Goal: Task Accomplishment & Management: Manage account settings

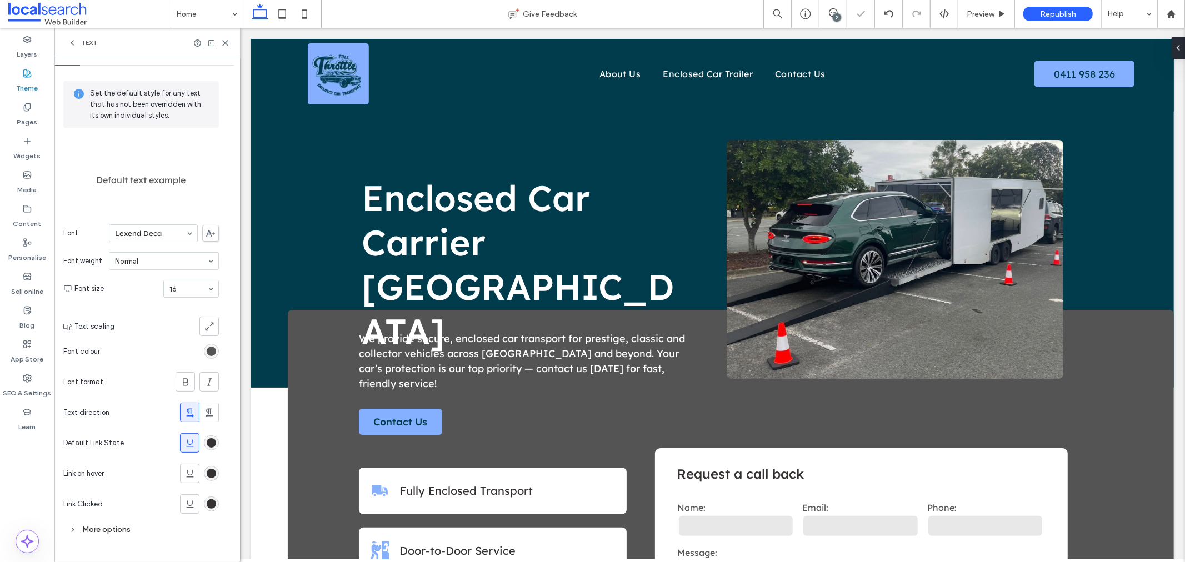
click at [209, 443] on div "rgb(54, 50, 50)" at bounding box center [211, 442] width 9 height 9
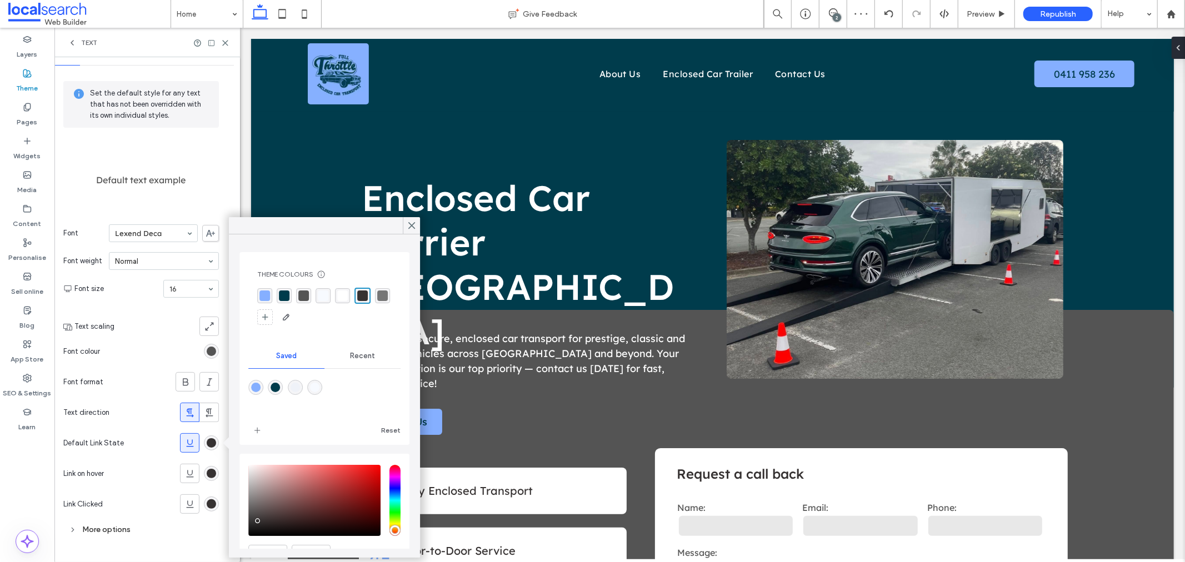
click at [367, 291] on div "rgba(54, 50, 50, 1)" at bounding box center [362, 296] width 11 height 11
click at [356, 293] on div "rgba(54, 50, 50, 1)" at bounding box center [362, 296] width 16 height 16
click at [364, 294] on div "rgba(54, 50, 50, 1)" at bounding box center [362, 296] width 11 height 11
click at [184, 441] on icon at bounding box center [189, 443] width 11 height 11
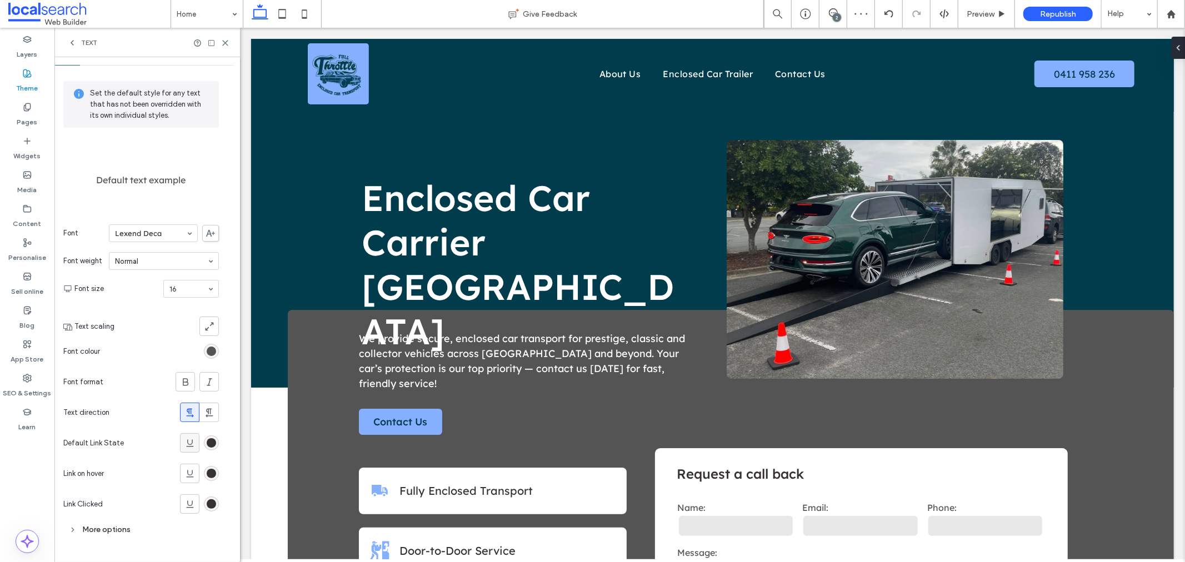
click at [184, 441] on icon at bounding box center [189, 443] width 11 height 11
click at [208, 441] on div "rgba(54, 50, 50, 1)" at bounding box center [211, 442] width 9 height 9
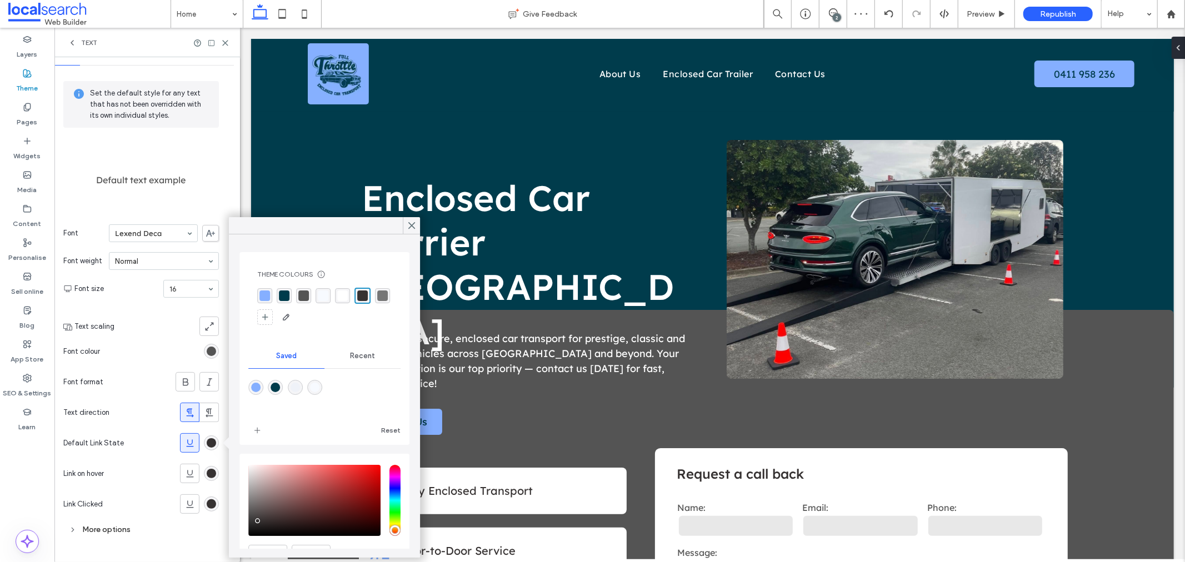
click at [363, 295] on div "rgba(54, 50, 50, 1)" at bounding box center [362, 296] width 11 height 11
drag, startPoint x: 414, startPoint y: 225, endPoint x: 744, endPoint y: 129, distance: 343.6
click at [414, 225] on icon at bounding box center [412, 226] width 10 height 10
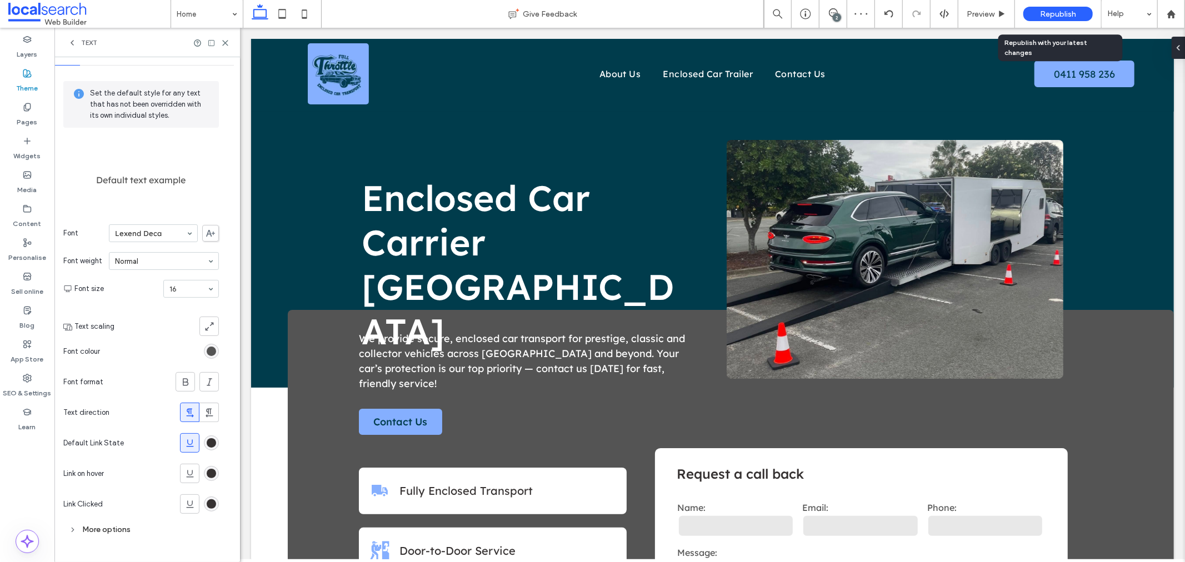
click at [1035, 7] on div "Republish" at bounding box center [1057, 14] width 69 height 14
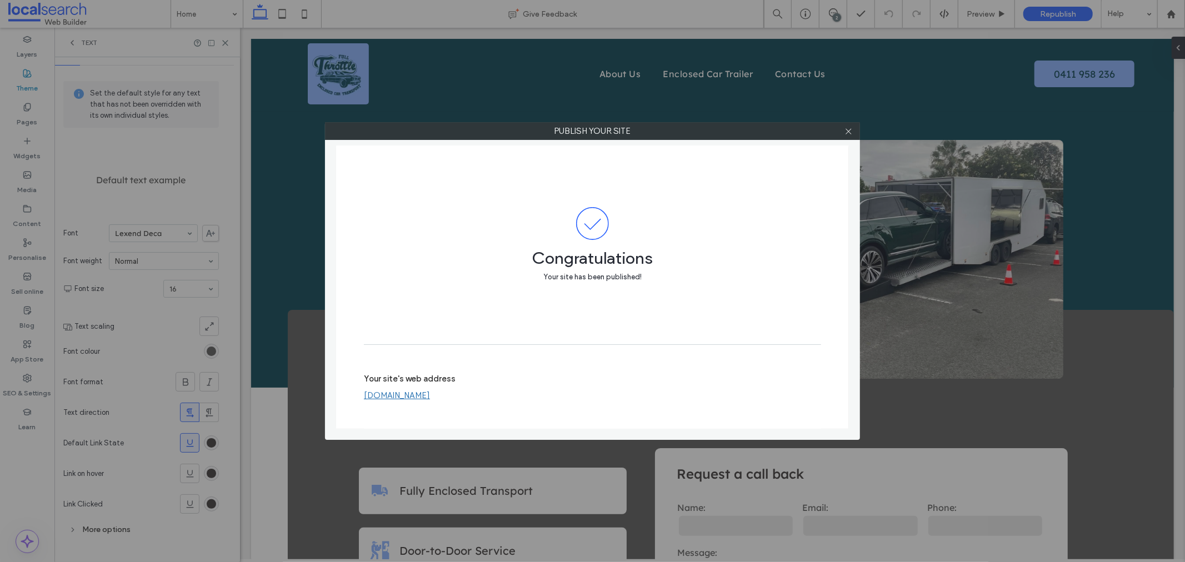
click at [430, 397] on link "[DOMAIN_NAME]" at bounding box center [397, 396] width 66 height 10
click at [849, 131] on icon at bounding box center [848, 131] width 8 height 8
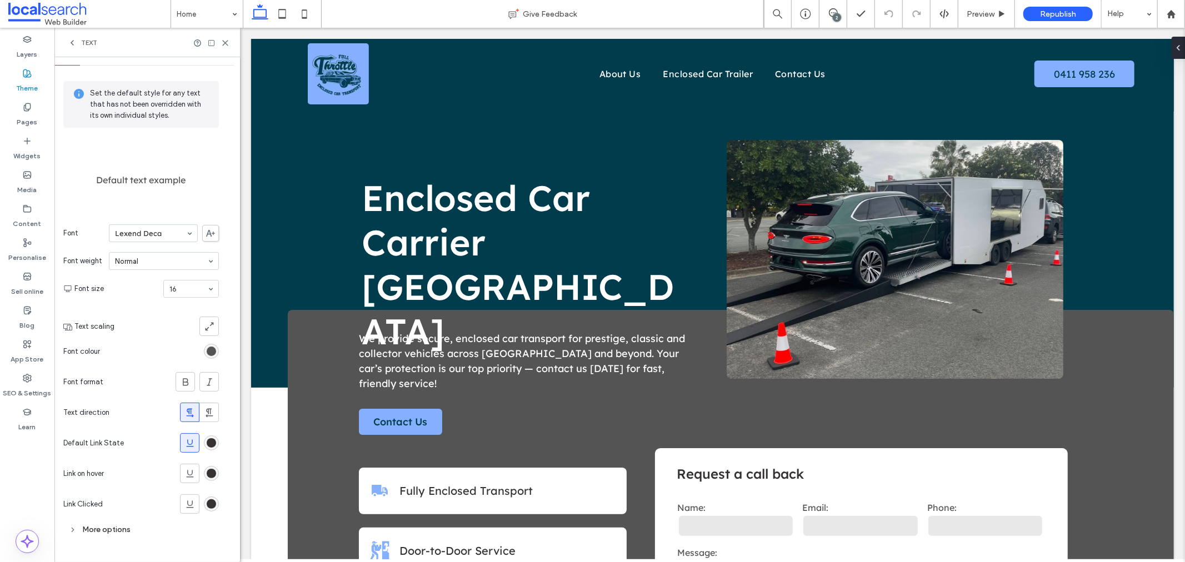
click at [209, 442] on div "rgba(54, 50, 50, 1)" at bounding box center [211, 442] width 9 height 9
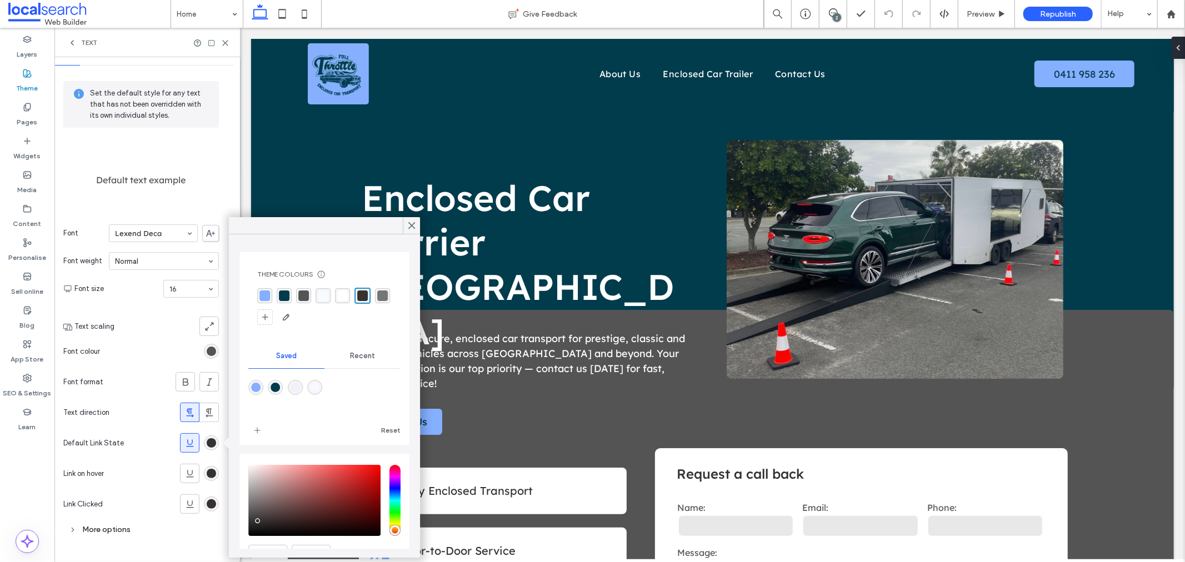
click at [262, 293] on div "rgba(133,175,255,1)" at bounding box center [264, 296] width 11 height 11
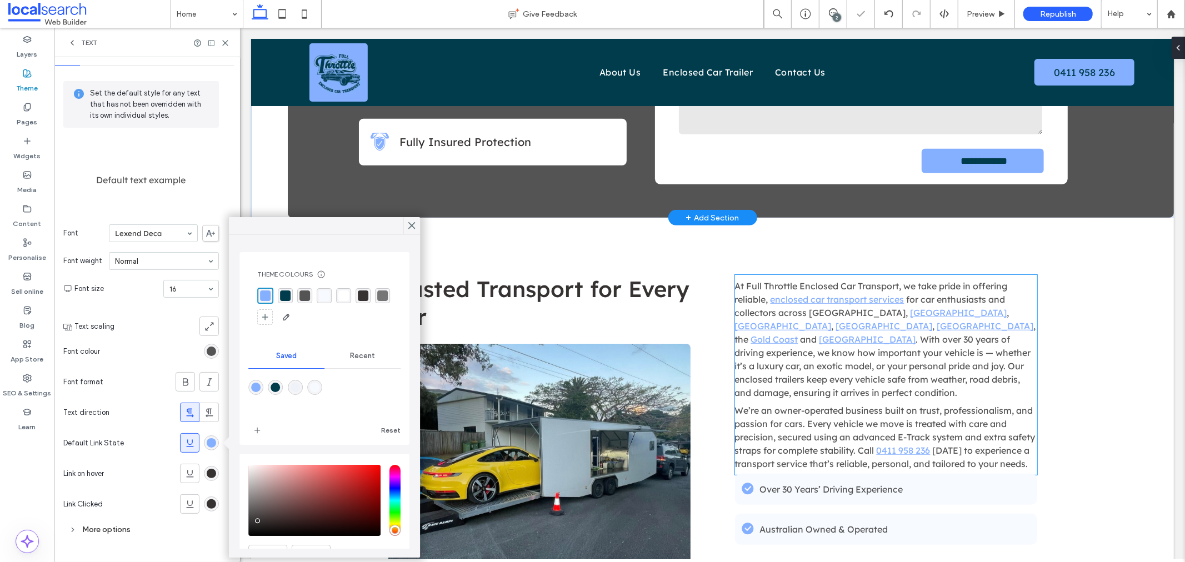
scroll to position [556, 0]
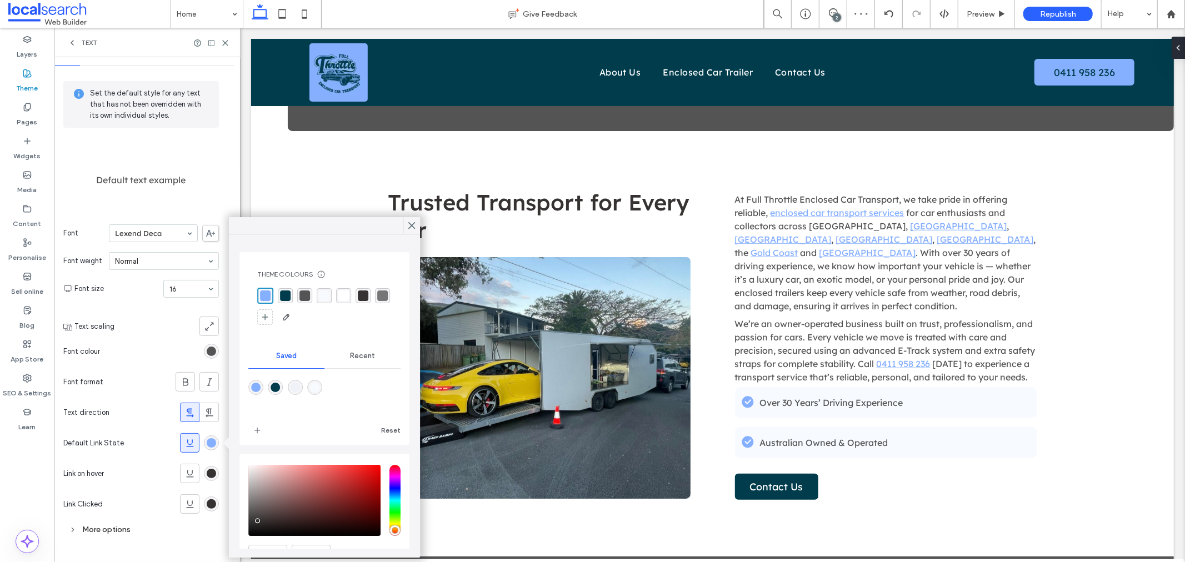
click at [358, 298] on div "rgba(54, 50, 50, 1)" at bounding box center [363, 296] width 11 height 11
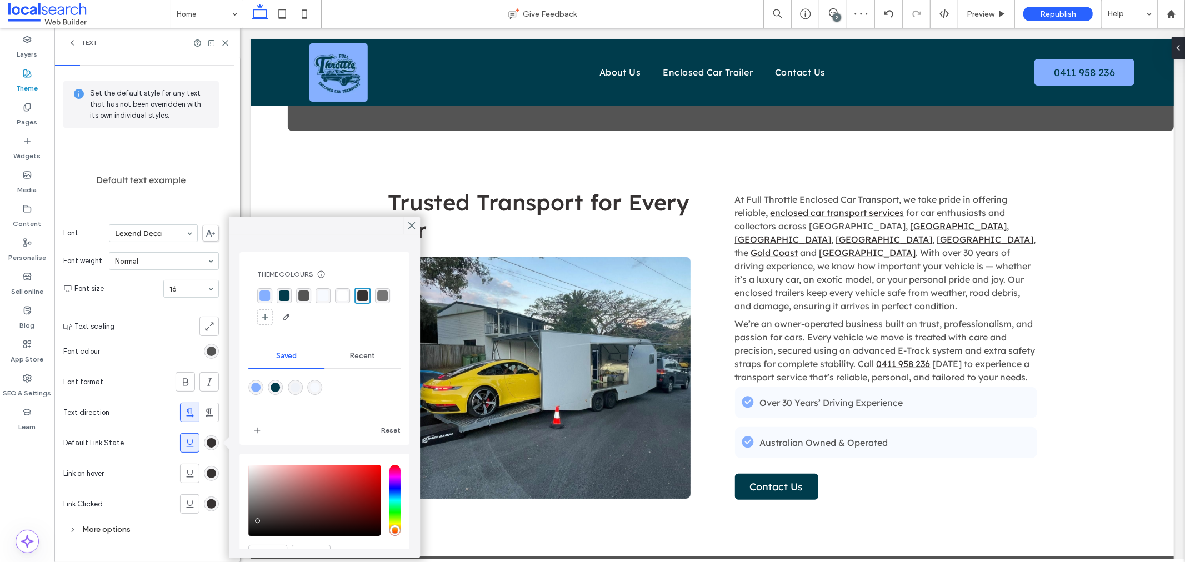
click at [197, 445] on div at bounding box center [190, 443] width 18 height 18
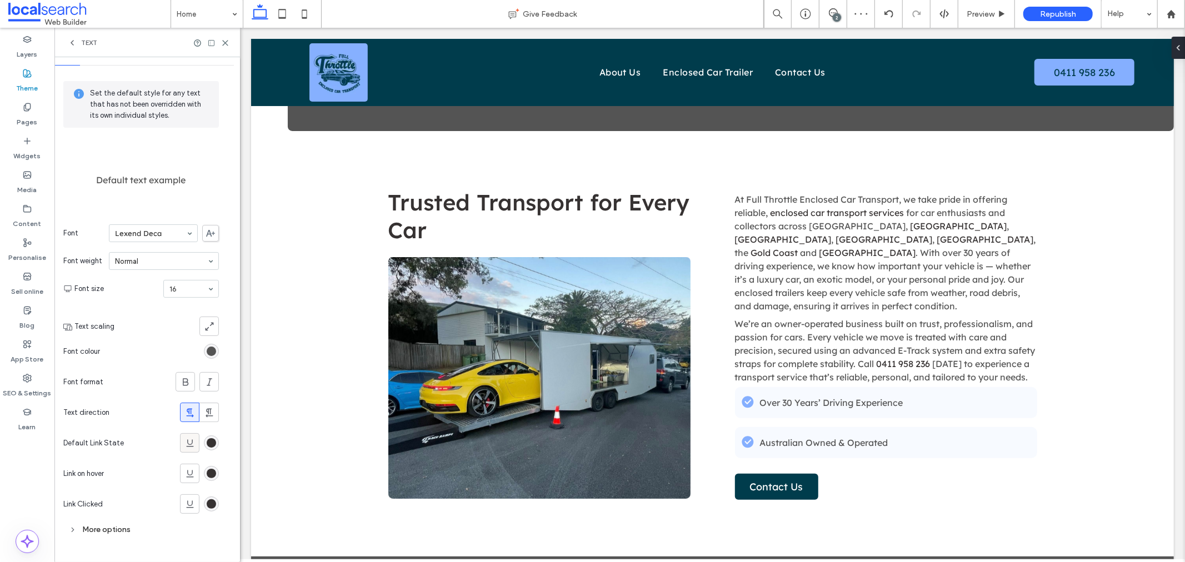
click at [189, 444] on use at bounding box center [189, 442] width 7 height 7
click at [1037, 15] on div "Republish" at bounding box center [1057, 14] width 69 height 14
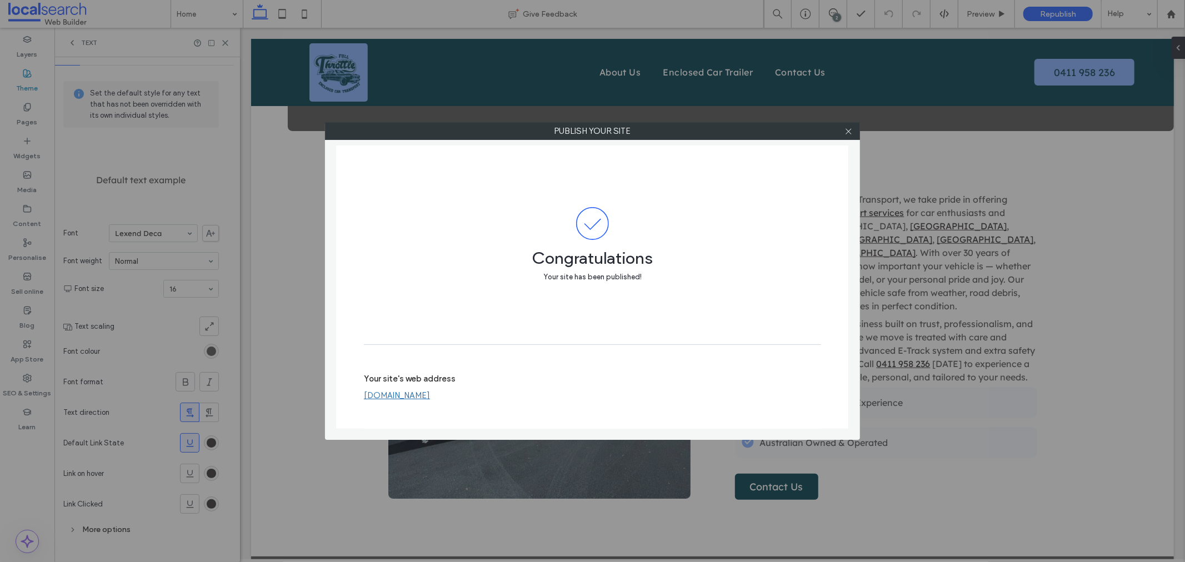
click at [394, 393] on link "[DOMAIN_NAME]" at bounding box center [397, 396] width 66 height 10
click at [854, 135] on div at bounding box center [848, 131] width 17 height 17
click at [852, 131] on icon at bounding box center [848, 131] width 8 height 8
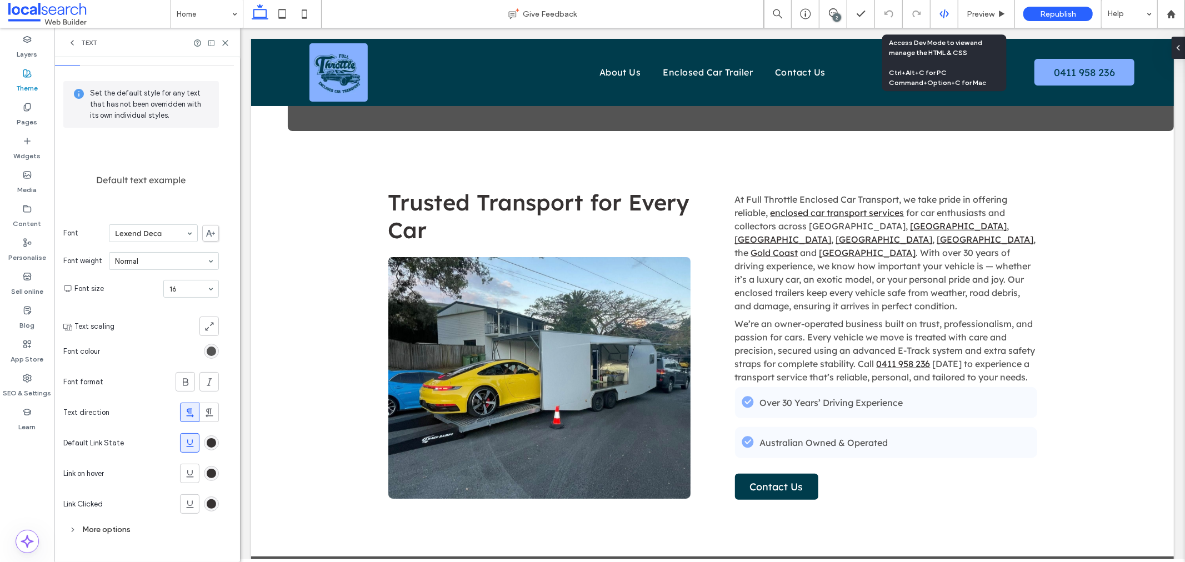
drag, startPoint x: 940, startPoint y: 19, endPoint x: 569, endPoint y: 78, distance: 375.9
click at [940, 19] on div at bounding box center [945, 14] width 28 height 28
click at [942, 16] on use at bounding box center [943, 13] width 9 height 9
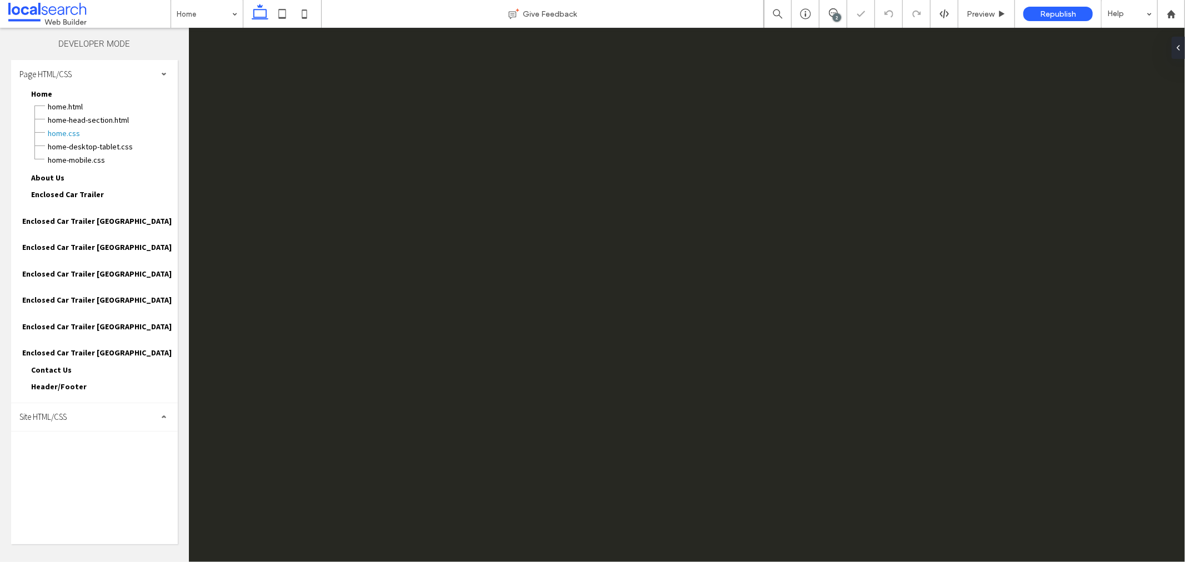
scroll to position [0, 0]
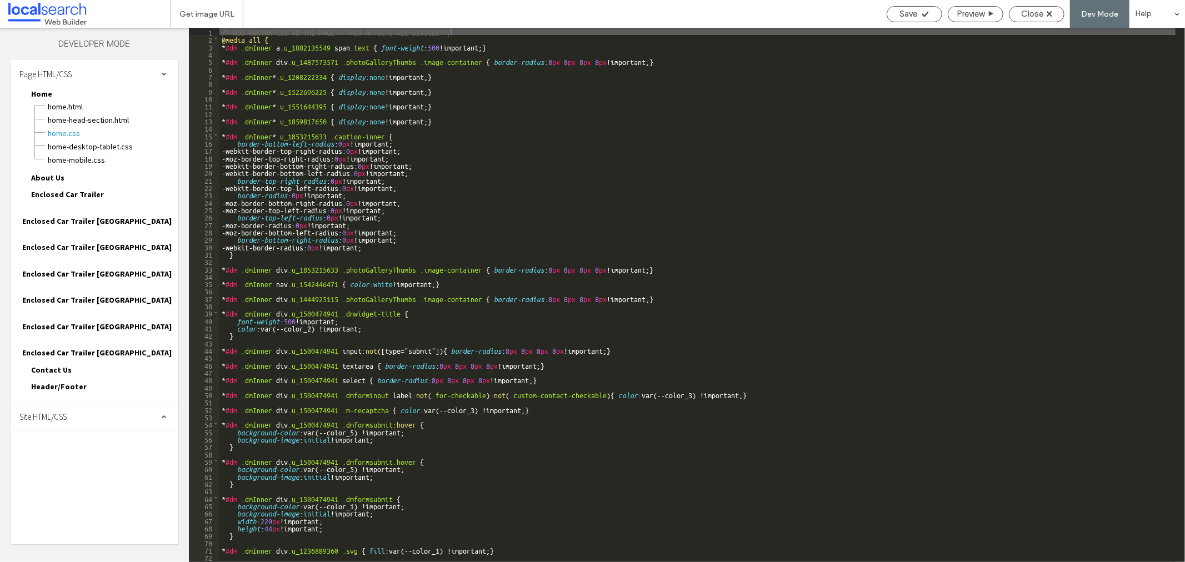
click at [312, 58] on div "/* ADD CUSTOM CSS TO THE PAGE - THIS AFFECTS ALL DEVICES */ @media all { * #dm …" at bounding box center [791, 302] width 1145 height 549
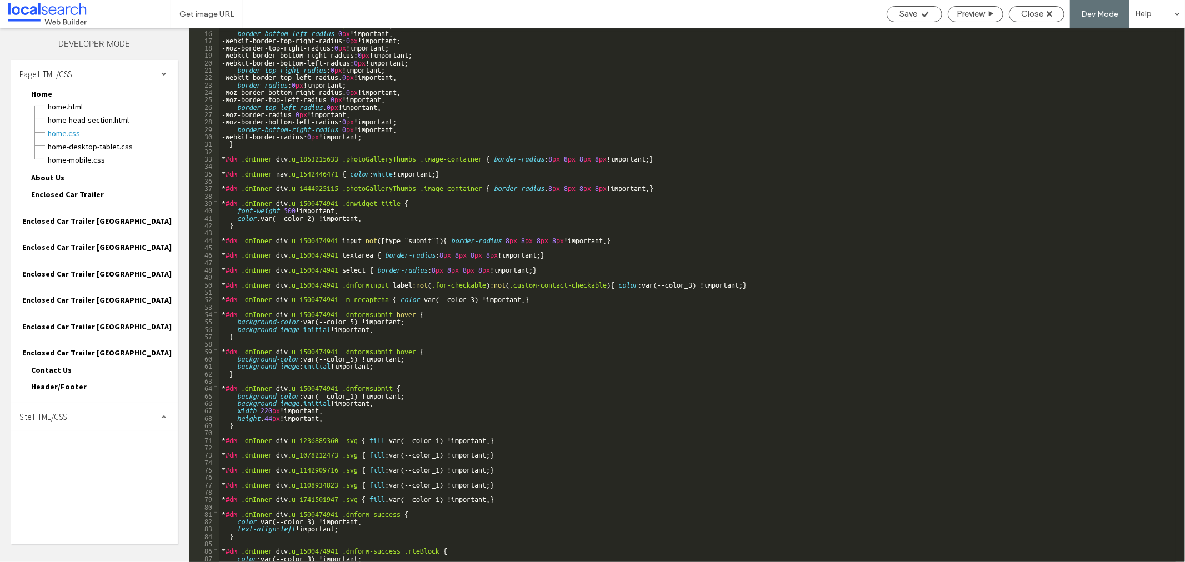
scroll to position [296, 0]
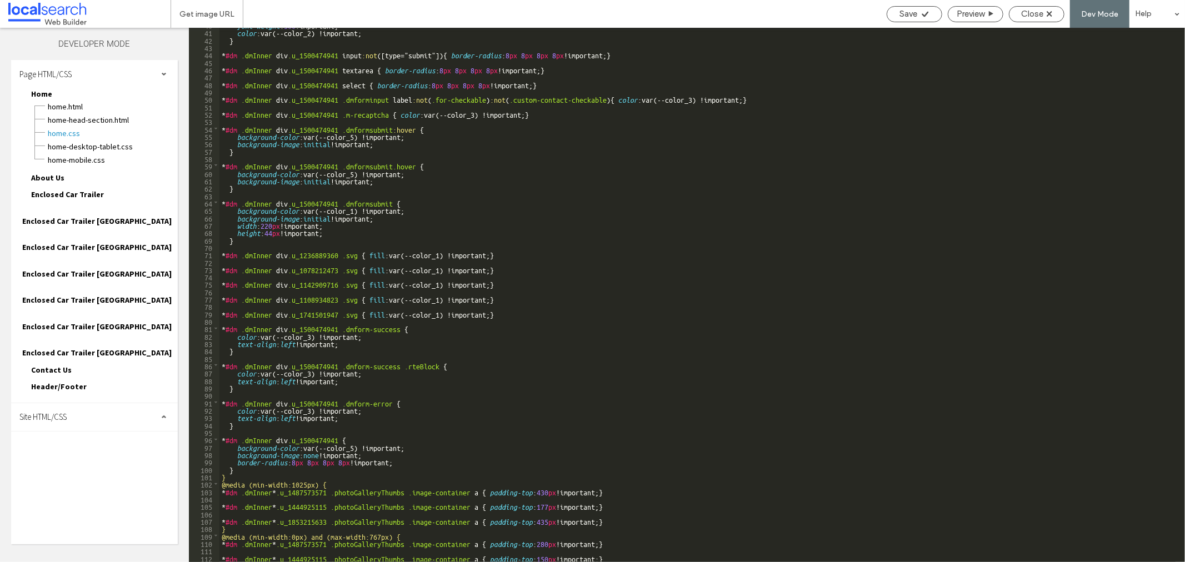
click at [56, 412] on span "Site HTML/CSS" at bounding box center [42, 417] width 47 height 11
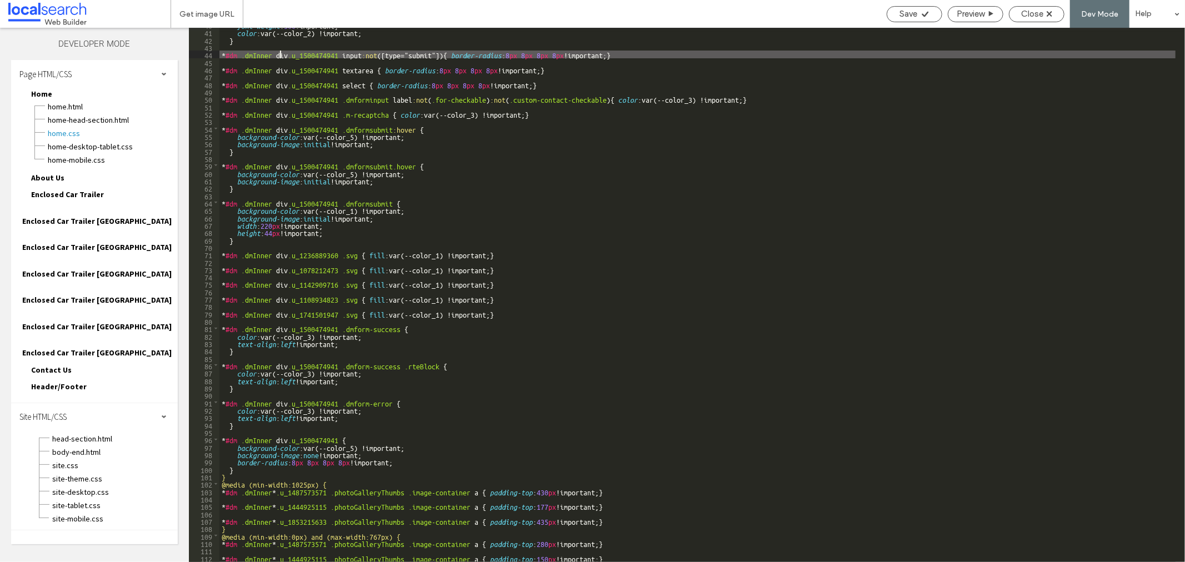
click at [282, 57] on div "font-weight : 500 !important; color :var(--color_2) !important; } * #dm .dmInne…" at bounding box center [791, 295] width 1145 height 549
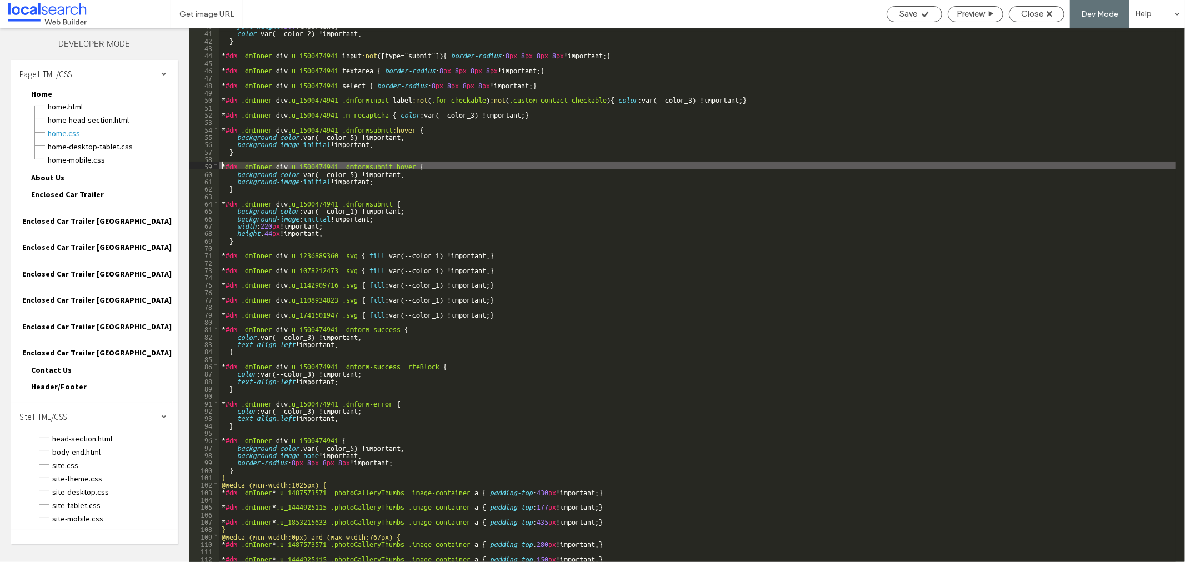
drag, startPoint x: 279, startPoint y: 164, endPoint x: 212, endPoint y: 163, distance: 67.8
click at [212, 163] on div "** 40 41 42 43 44 45 46 47 48 49 50 51 52 53 54 55 56 57 58 59 60 61 62 63 64 6…" at bounding box center [687, 295] width 996 height 534
click at [54, 460] on span "site.css" at bounding box center [115, 465] width 126 height 11
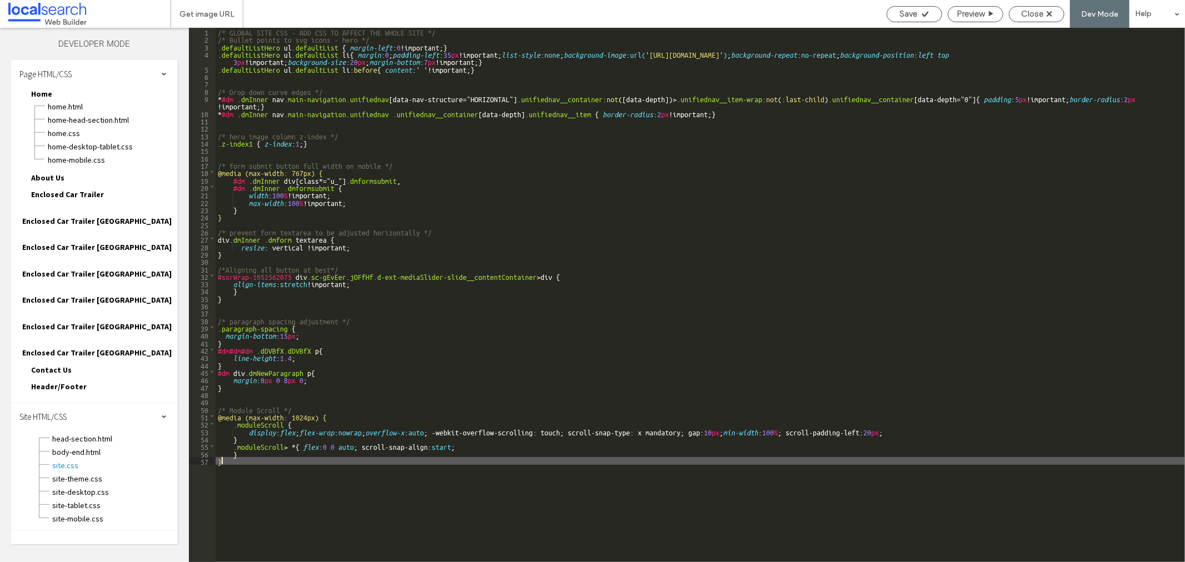
click at [276, 480] on div "/* GLOBAL SITE CSS - ADD CSS TO AFFECT THE WHOLE SITE */ /* Bullet points to sv…" at bounding box center [700, 302] width 969 height 549
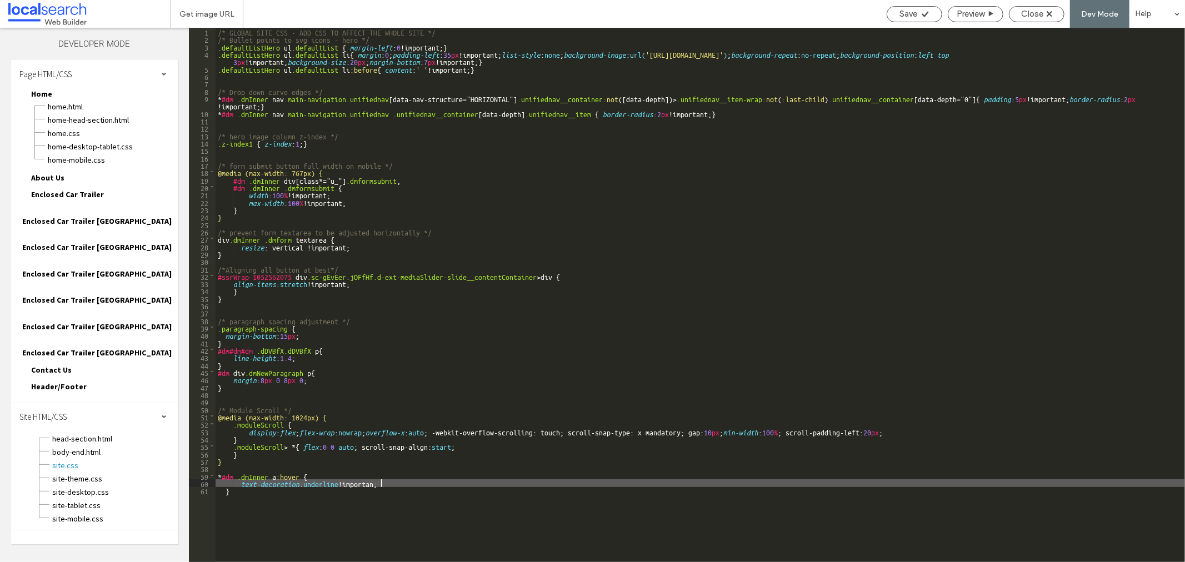
type textarea "**"
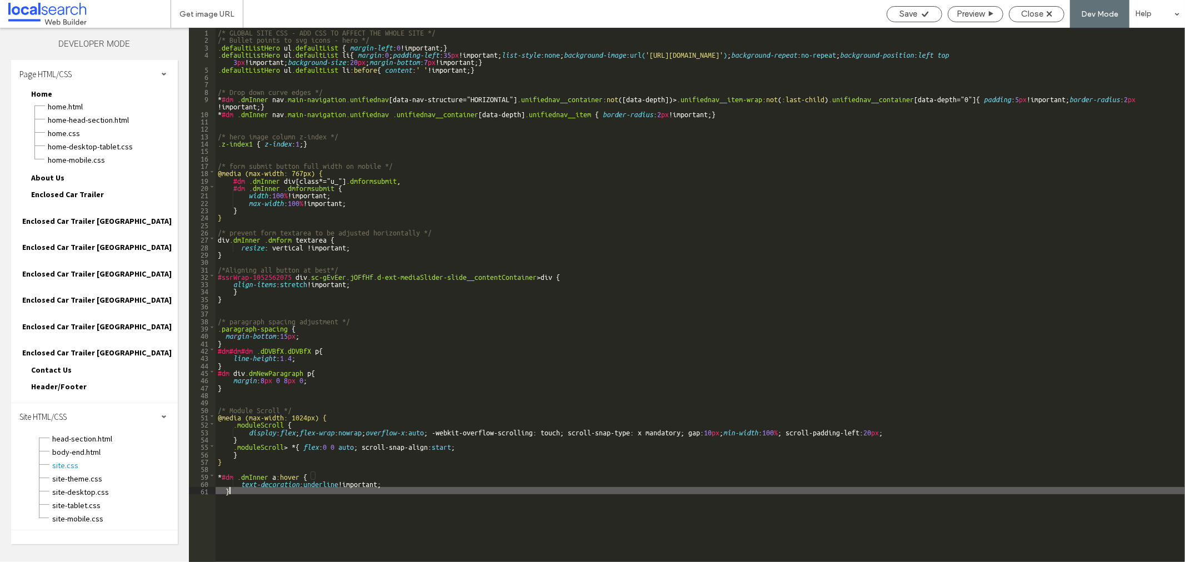
click at [401, 489] on div "/* GLOBAL SITE CSS - ADD CSS TO AFFECT THE WHOLE SITE */ /* Bullet points to sv…" at bounding box center [700, 302] width 969 height 549
click at [895, 13] on div "Save" at bounding box center [914, 14] width 54 height 10
click at [1028, 9] on span "Close" at bounding box center [1032, 14] width 22 height 10
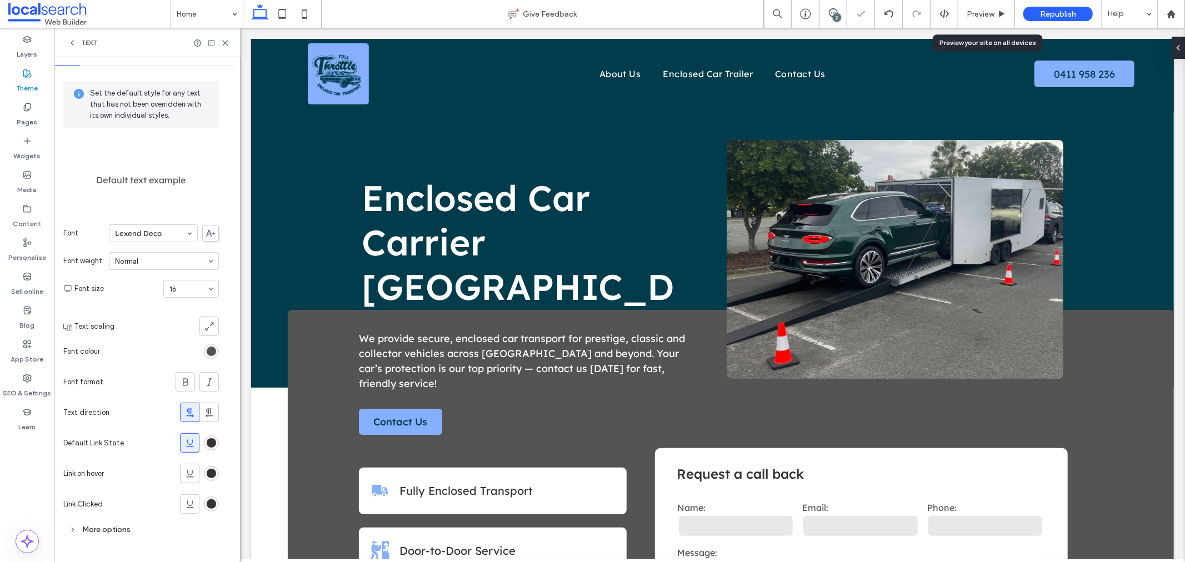
click at [1043, 11] on span "Republish" at bounding box center [1058, 13] width 36 height 9
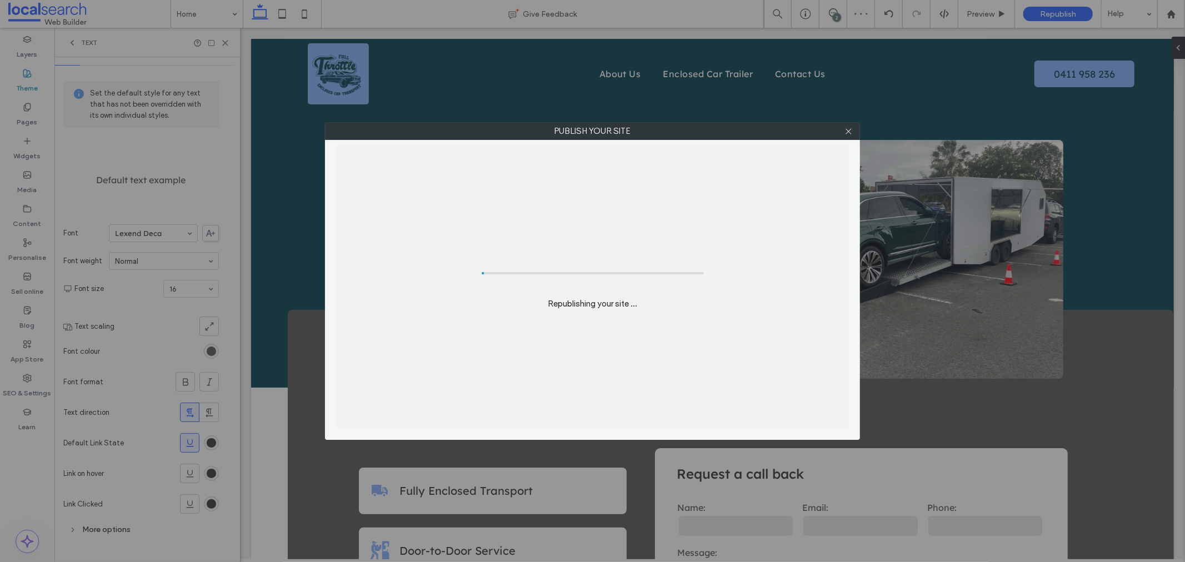
scroll to position [0, 0]
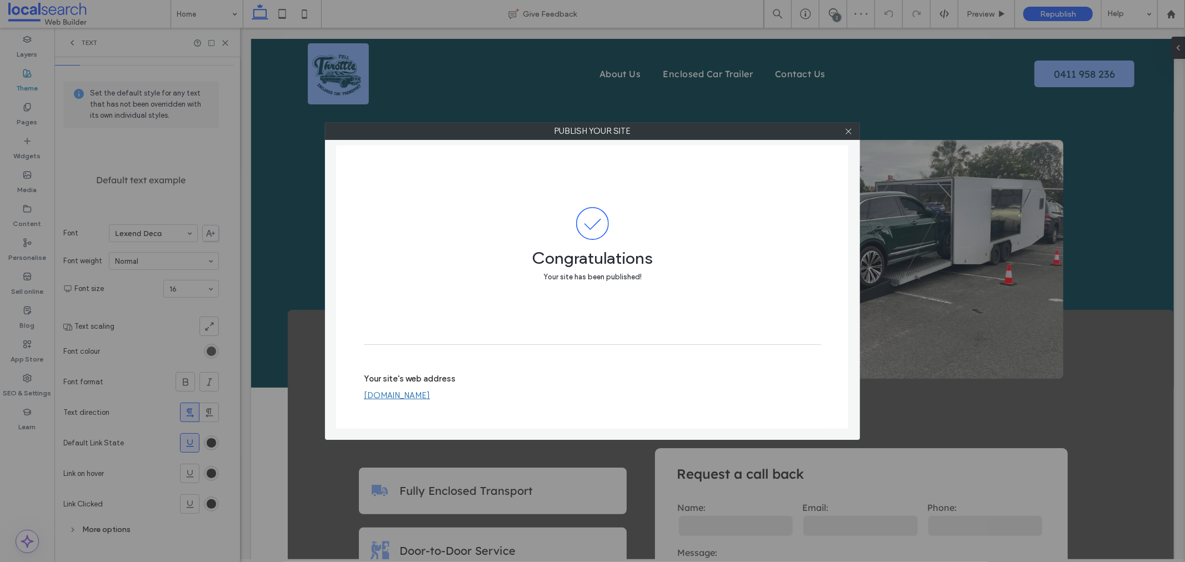
click at [430, 396] on link "[DOMAIN_NAME]" at bounding box center [397, 396] width 66 height 10
click at [847, 130] on use at bounding box center [849, 131] width 6 height 6
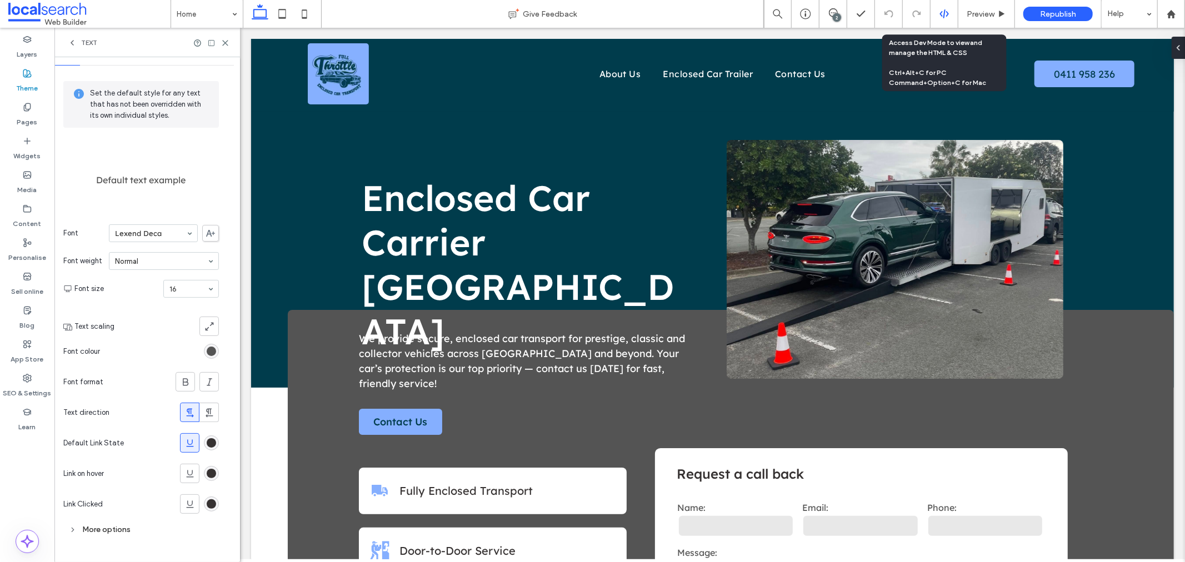
click at [939, 10] on icon at bounding box center [944, 14] width 10 height 10
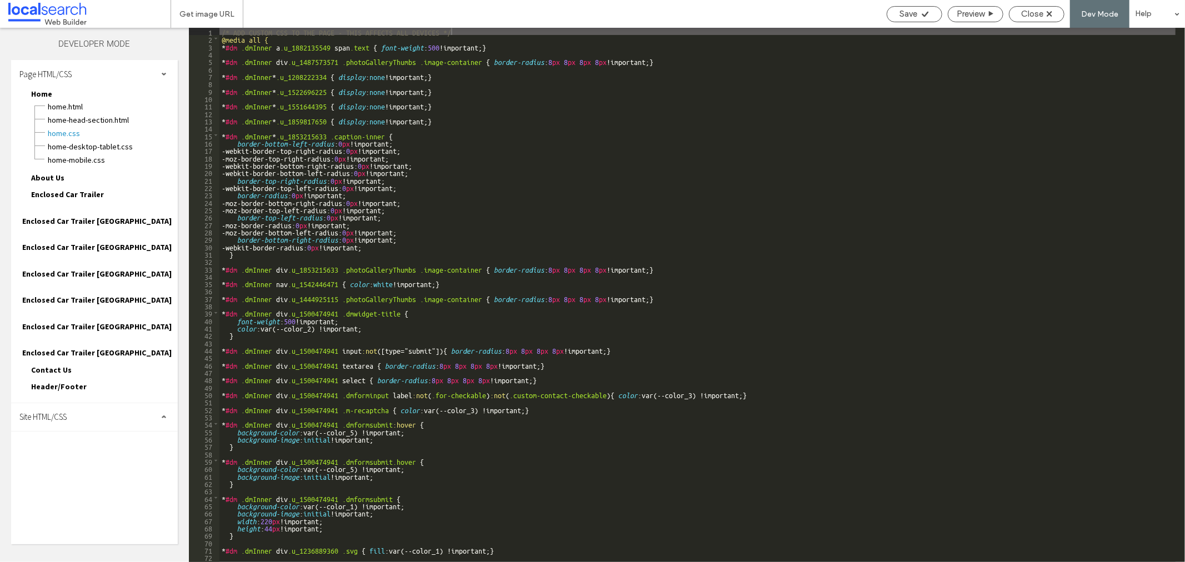
click at [56, 412] on span "Site HTML/CSS" at bounding box center [42, 417] width 47 height 11
click at [67, 460] on span "site.css" at bounding box center [115, 465] width 126 height 11
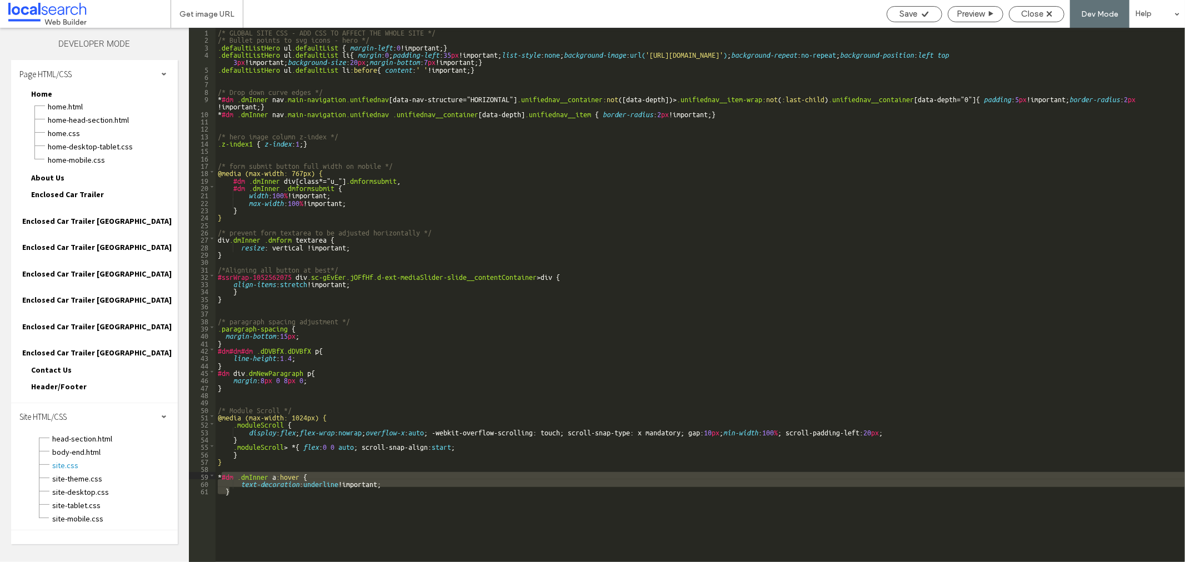
drag, startPoint x: 252, startPoint y: 493, endPoint x: 222, endPoint y: 479, distance: 33.3
click at [222, 479] on div "/* GLOBAL SITE CSS - ADD CSS TO AFFECT THE WHOLE SITE */ /* Bullet points to sv…" at bounding box center [700, 302] width 969 height 549
click at [292, 473] on div "/* GLOBAL SITE CSS - ADD CSS TO AFFECT THE WHOLE SITE */ /* Bullet points to sv…" at bounding box center [700, 295] width 969 height 534
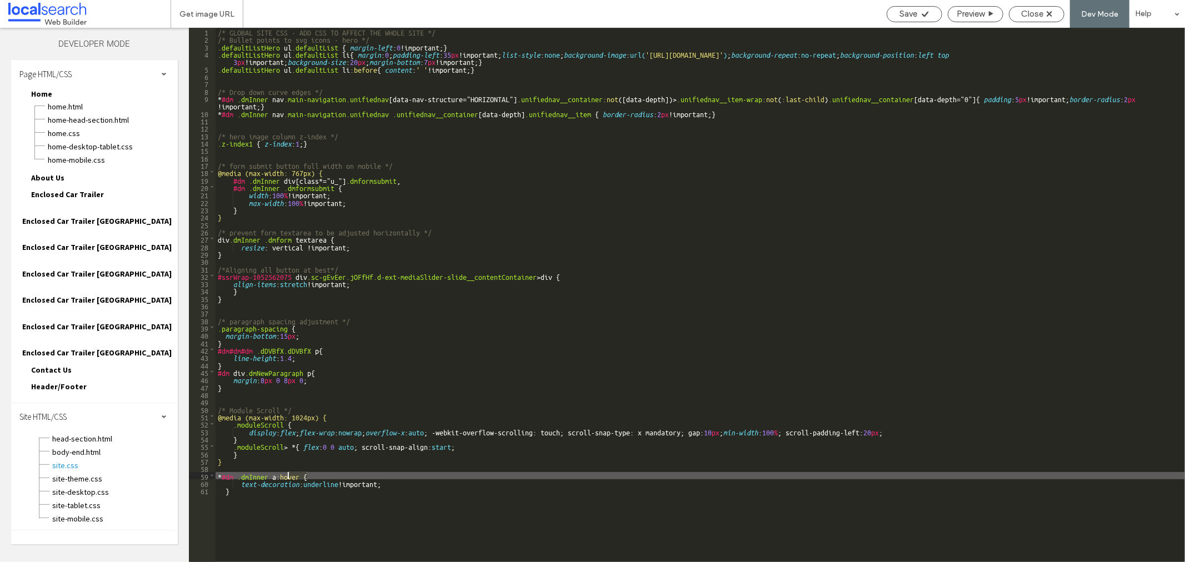
click at [292, 473] on div "/* GLOBAL SITE CSS - ADD CSS TO AFFECT THE WHOLE SITE */ /* Bullet points to sv…" at bounding box center [700, 302] width 969 height 549
click at [902, 13] on span "Save" at bounding box center [909, 14] width 18 height 10
click at [400, 481] on div "/* GLOBAL SITE CSS - ADD CSS TO AFFECT THE WHOLE SITE */ /* Bullet points to sv…" at bounding box center [700, 302] width 969 height 549
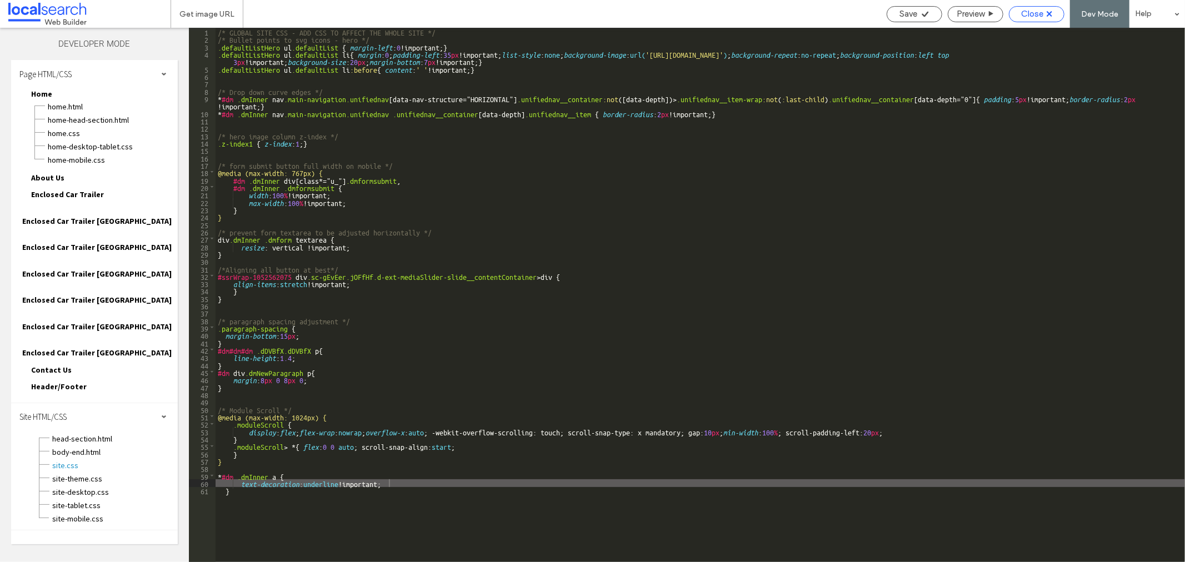
click at [1032, 11] on span "Close" at bounding box center [1032, 14] width 22 height 10
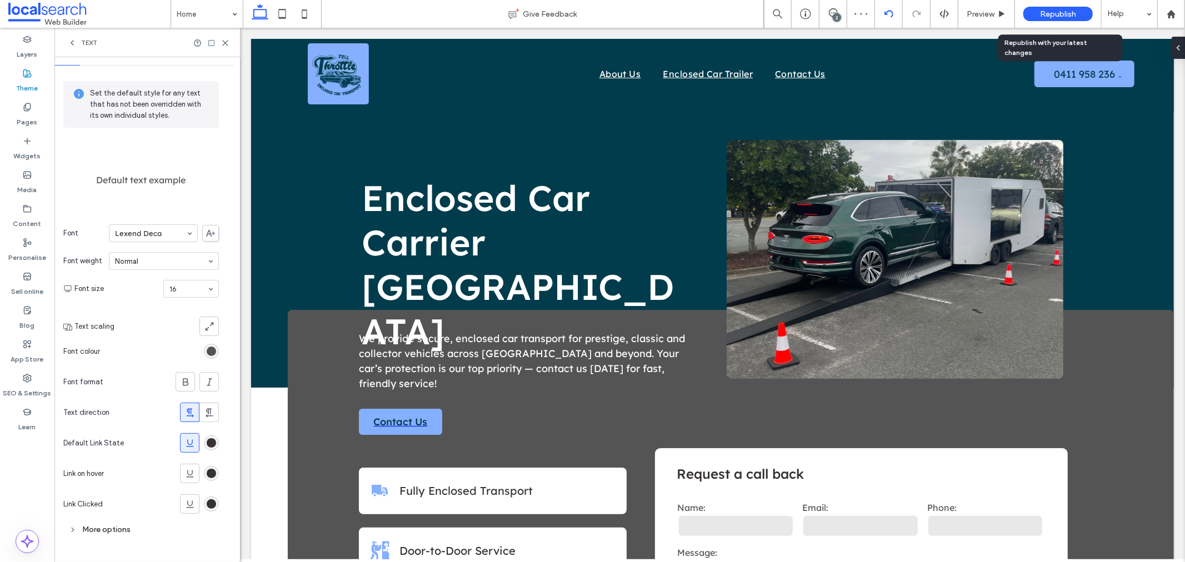
drag, startPoint x: 1042, startPoint y: 11, endPoint x: 878, endPoint y: 1, distance: 163.6
click at [1042, 10] on span "Republish" at bounding box center [1058, 13] width 36 height 9
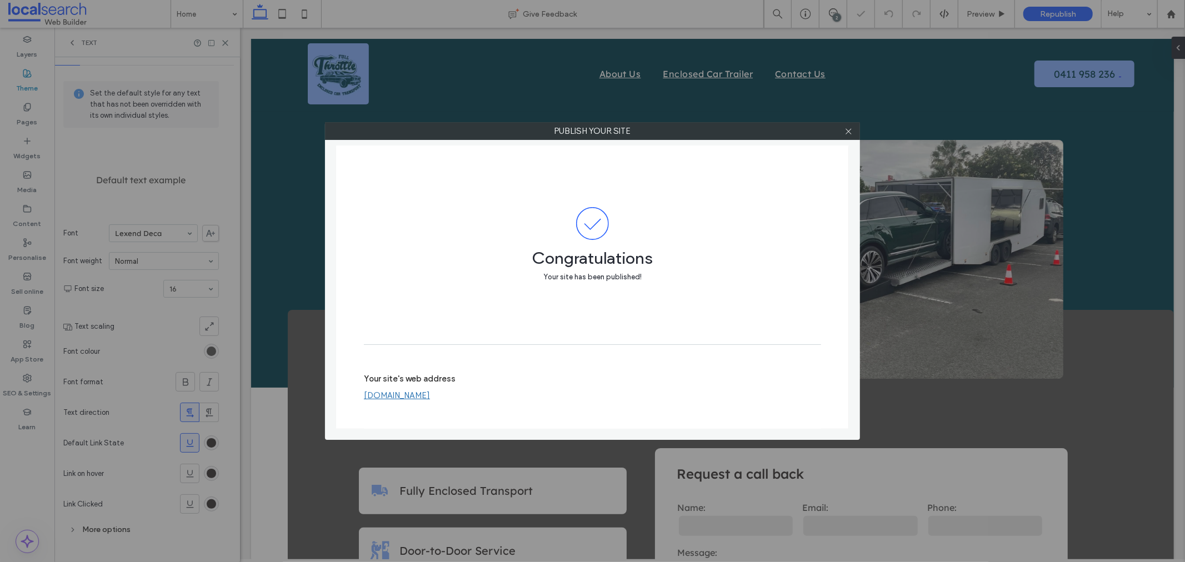
click at [418, 396] on link "[DOMAIN_NAME]" at bounding box center [397, 396] width 66 height 10
click at [848, 129] on icon at bounding box center [848, 131] width 8 height 8
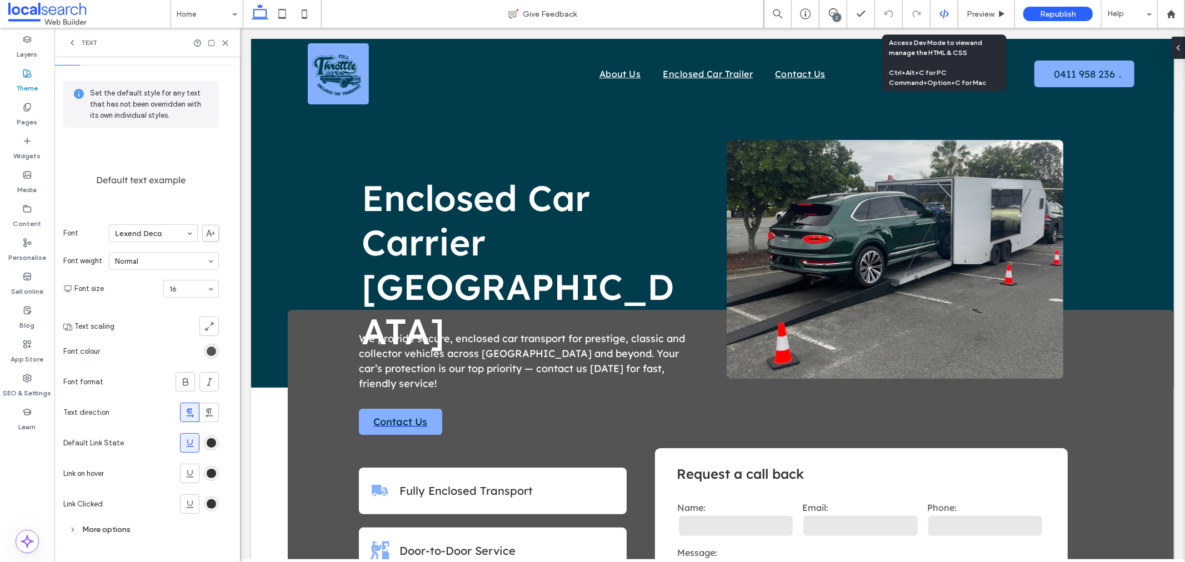
click at [942, 18] on icon at bounding box center [944, 14] width 10 height 10
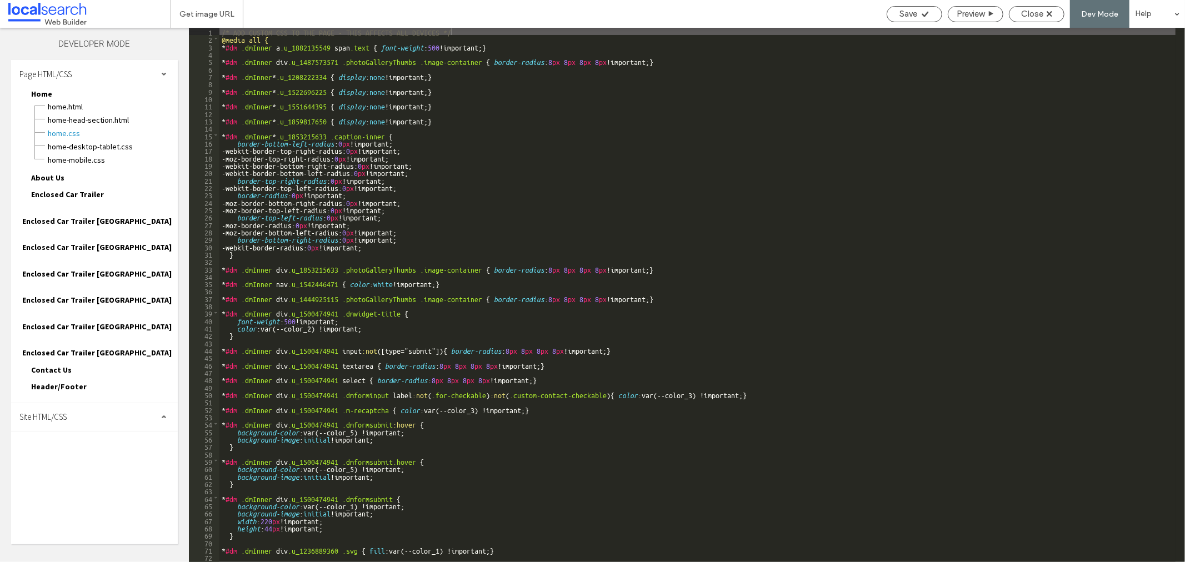
click at [58, 412] on span "Site HTML/CSS" at bounding box center [42, 417] width 47 height 11
click at [59, 460] on span "site.css" at bounding box center [115, 465] width 126 height 11
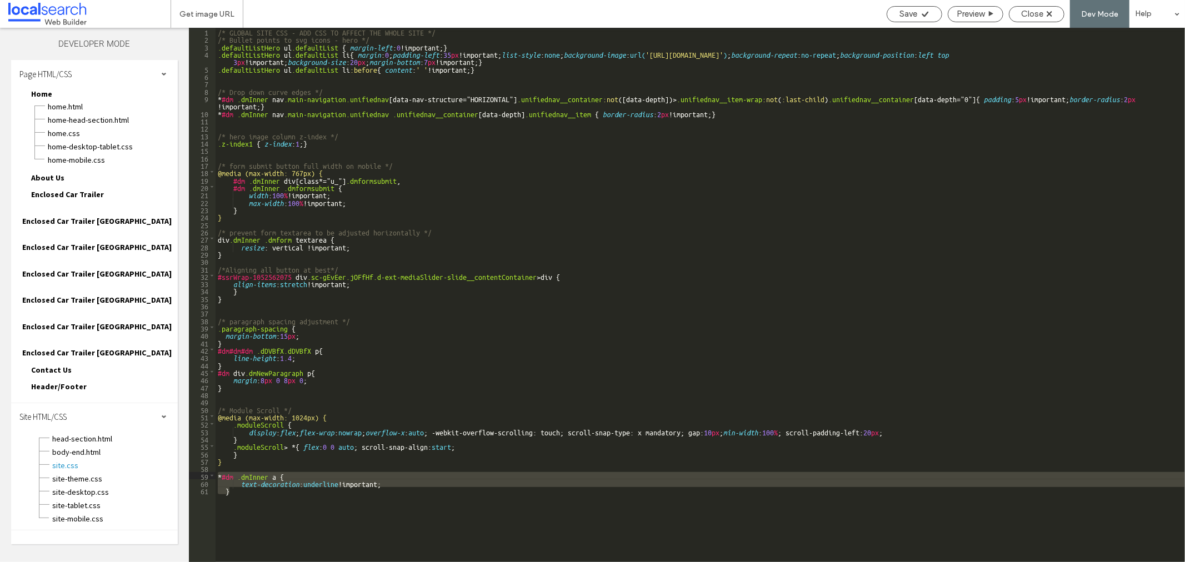
drag, startPoint x: 263, startPoint y: 499, endPoint x: 202, endPoint y: 476, distance: 65.2
click at [202, 476] on div "** 1 2 3 4 5 6 7 8 9 10 11 12 13 14 15 16 17 18 19 20 21 22 23 24 25 26 27 28 2…" at bounding box center [687, 295] width 996 height 534
click at [258, 507] on div "/* GLOBAL SITE CSS - ADD CSS TO AFFECT THE WHOLE SITE */ /* Bullet points to sv…" at bounding box center [700, 295] width 969 height 534
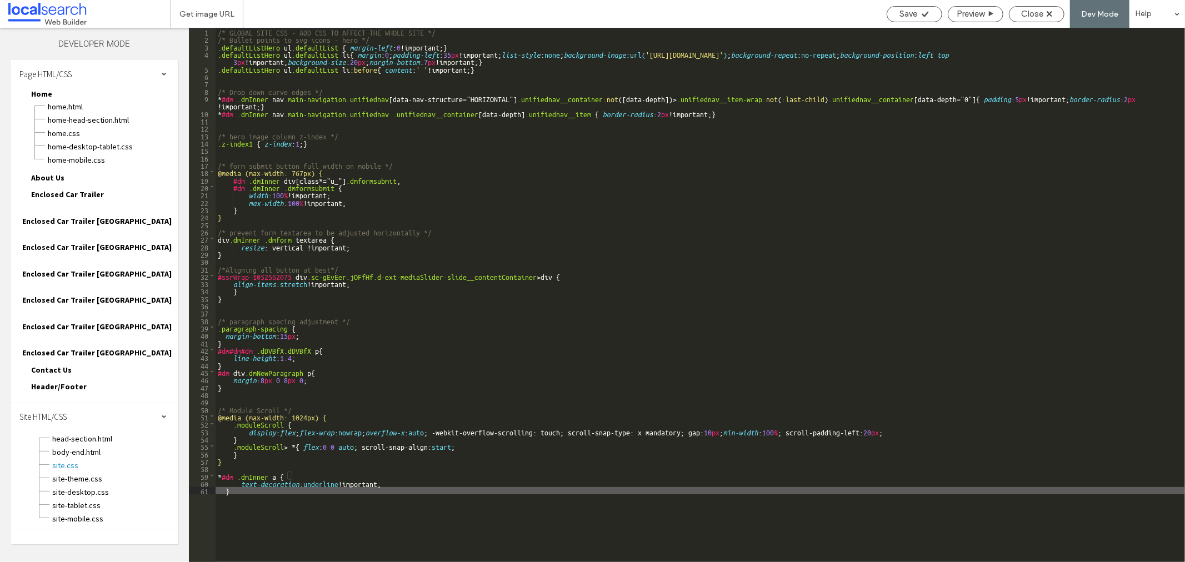
type textarea "**"
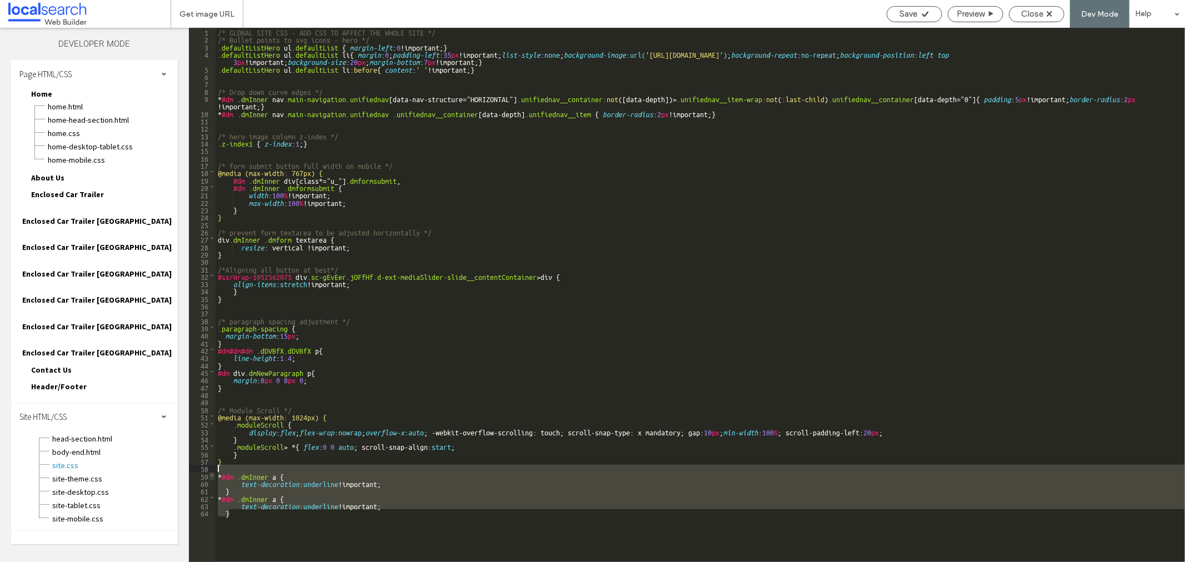
drag, startPoint x: 241, startPoint y: 522, endPoint x: 209, endPoint y: 472, distance: 59.2
click at [209, 472] on div "** 1 2 3 4 5 6 7 8 9 10 11 12 13 14 15 16 17 18 19 20 21 22 23 24 25 26 27 28 2…" at bounding box center [687, 295] width 996 height 534
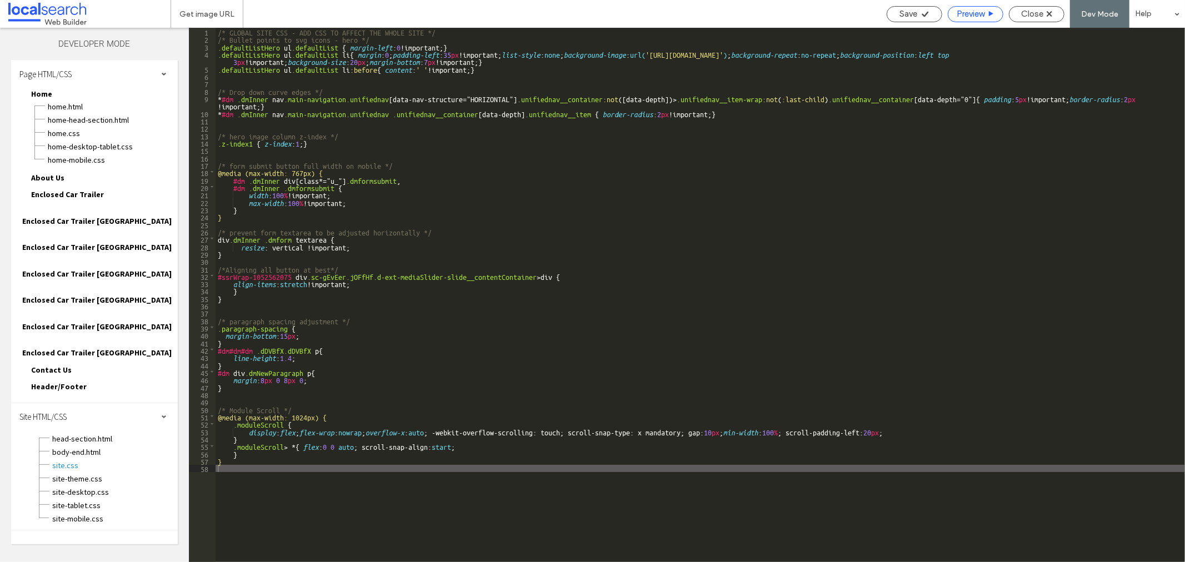
drag, startPoint x: 895, startPoint y: 9, endPoint x: 983, endPoint y: 9, distance: 88.3
click at [896, 9] on div "Save" at bounding box center [914, 14] width 54 height 10
click at [1026, 11] on span "Close" at bounding box center [1032, 14] width 22 height 10
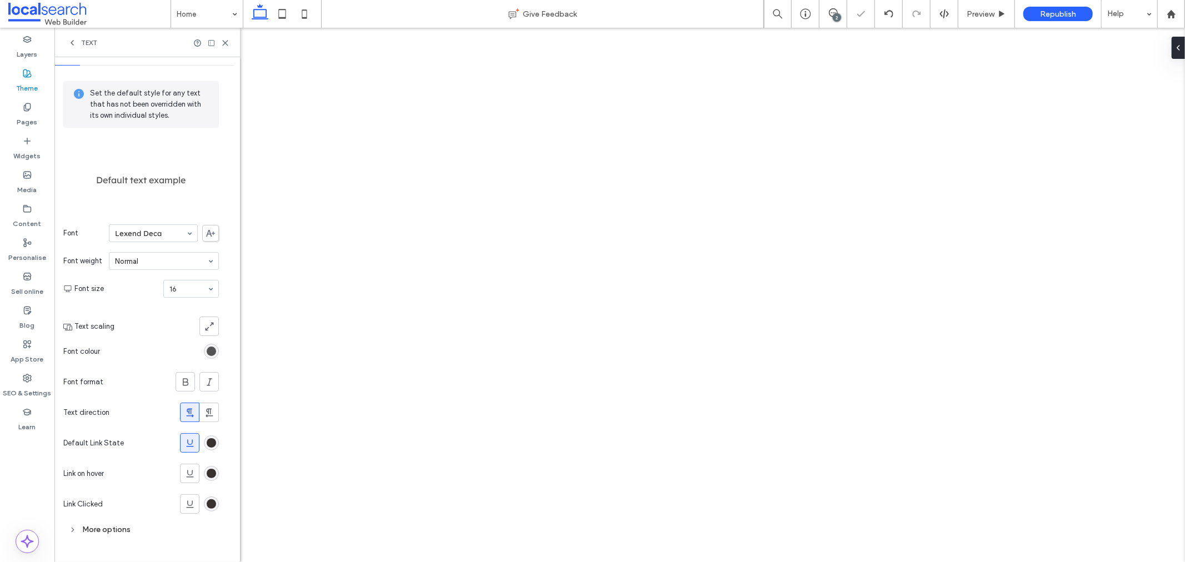
click at [187, 446] on use at bounding box center [189, 442] width 7 height 7
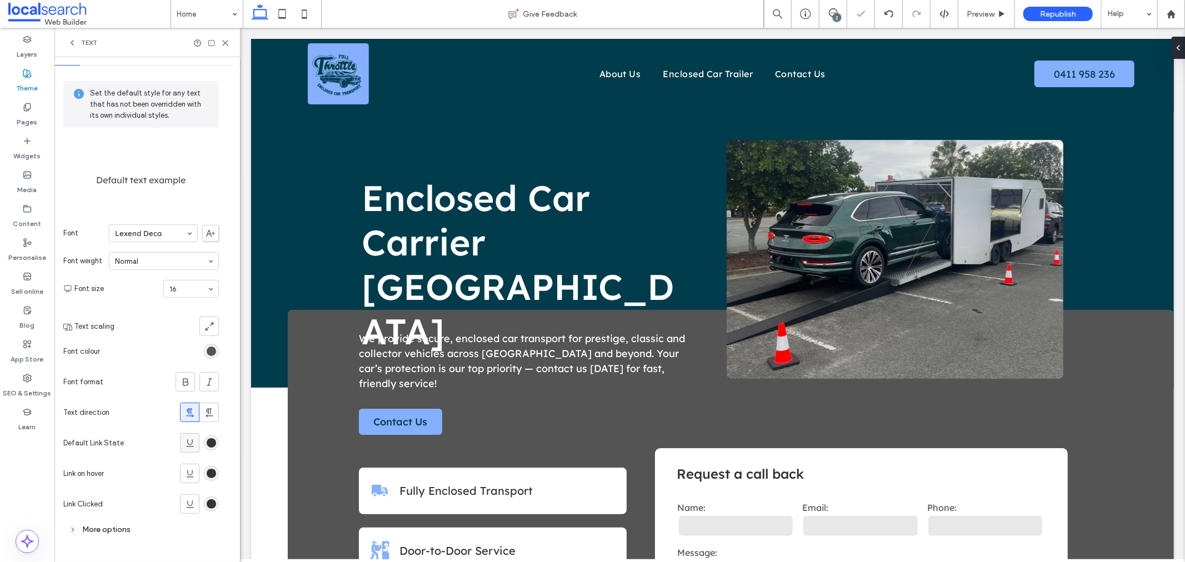
click at [187, 446] on use at bounding box center [189, 442] width 7 height 7
click at [209, 442] on div "rgba(54, 50, 50, 1)" at bounding box center [211, 442] width 9 height 9
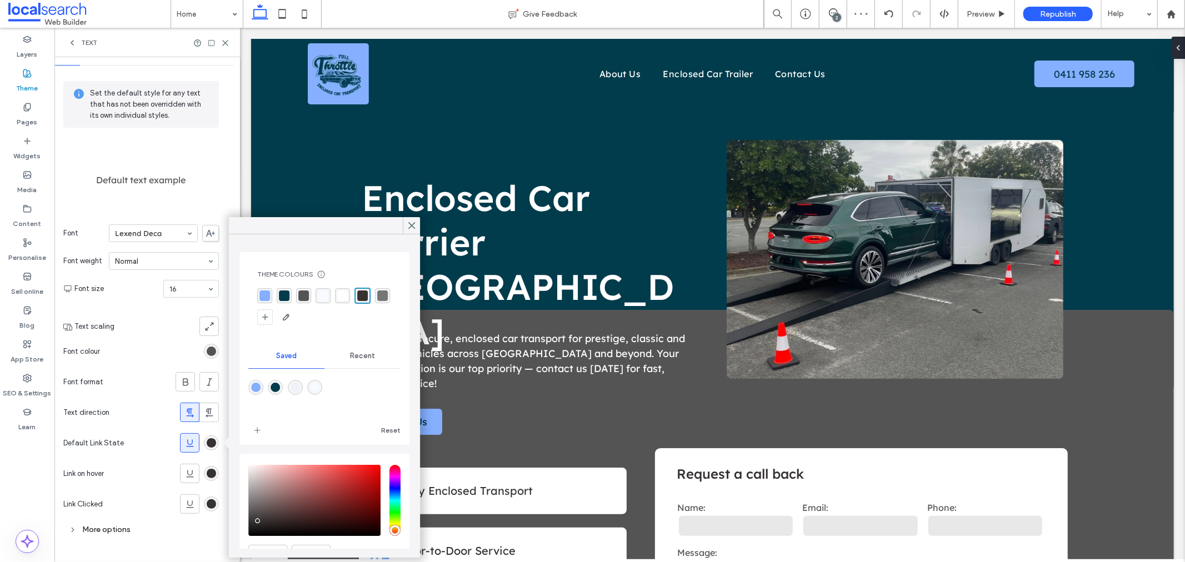
click at [359, 294] on div "rgba(54, 50, 50, 1)" at bounding box center [362, 296] width 11 height 11
click at [411, 222] on icon at bounding box center [412, 226] width 10 height 10
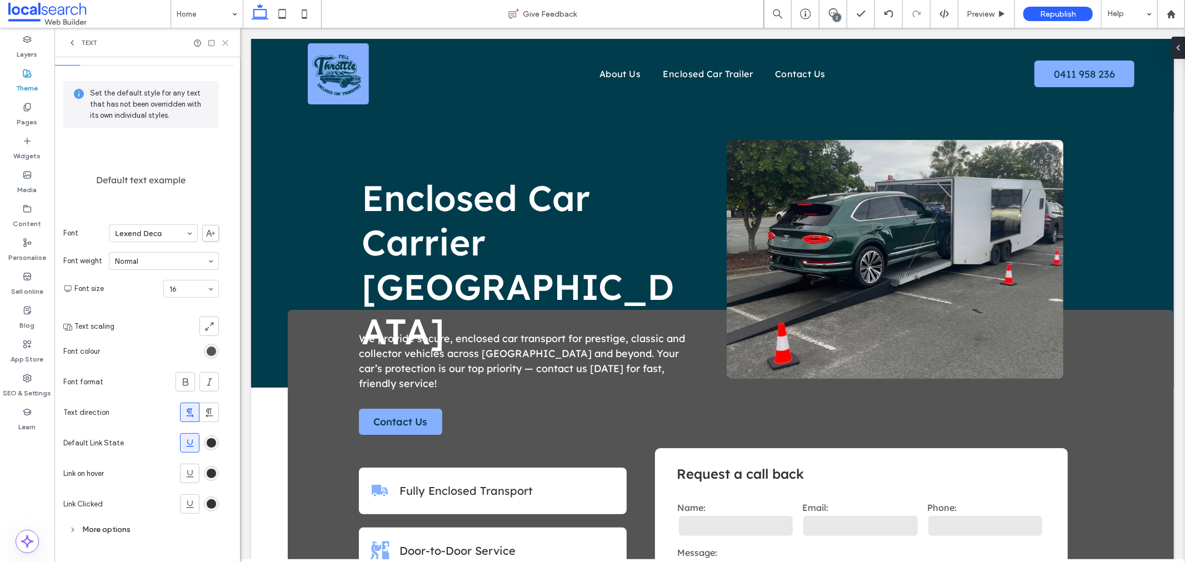
click at [223, 42] on icon at bounding box center [225, 43] width 8 height 8
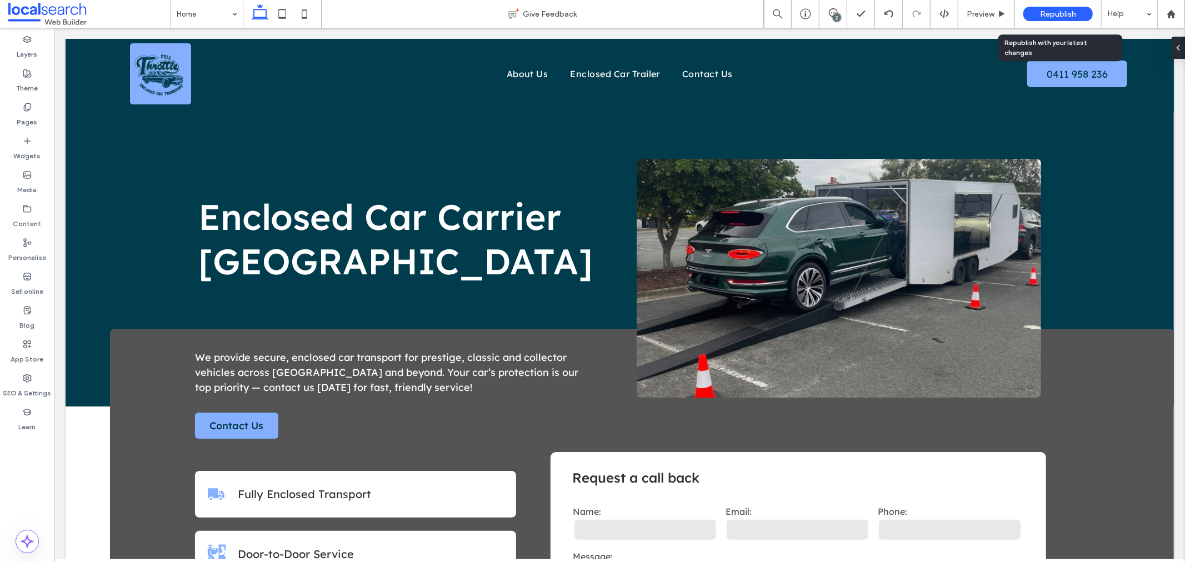
click at [1040, 12] on span "Republish" at bounding box center [1058, 13] width 36 height 9
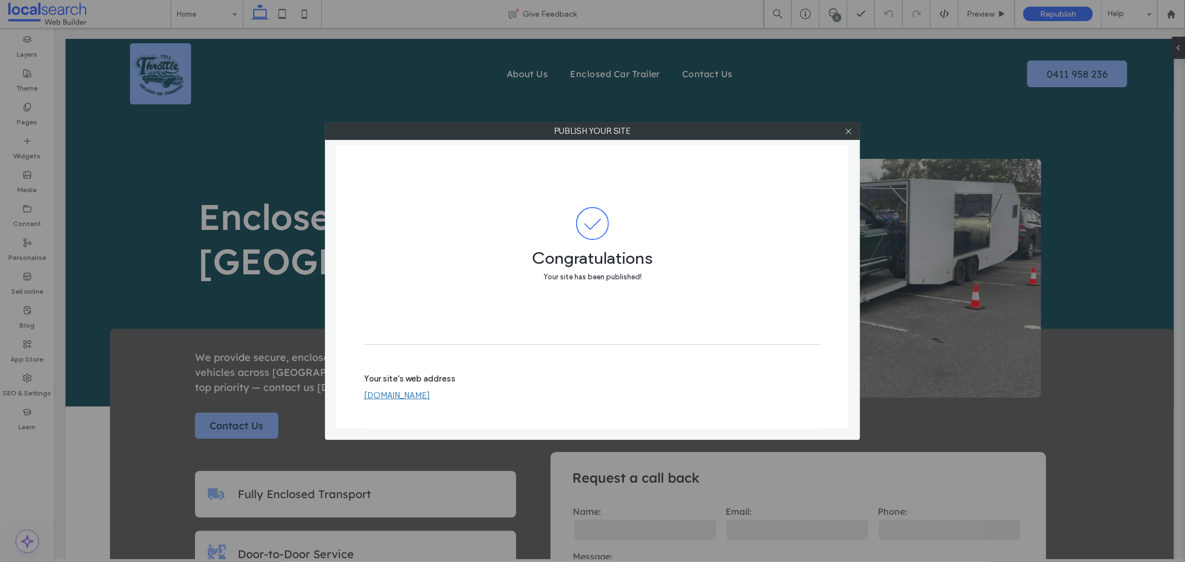
click at [430, 397] on link "[DOMAIN_NAME]" at bounding box center [397, 396] width 66 height 10
click at [849, 134] on icon at bounding box center [848, 131] width 8 height 8
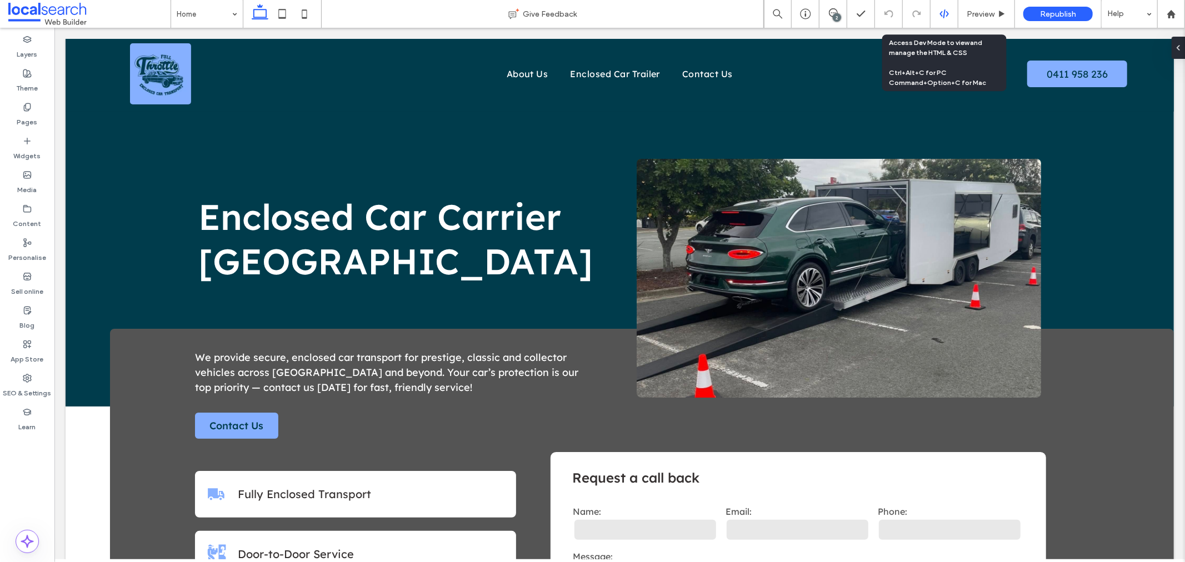
click at [949, 13] on div at bounding box center [944, 14] width 27 height 10
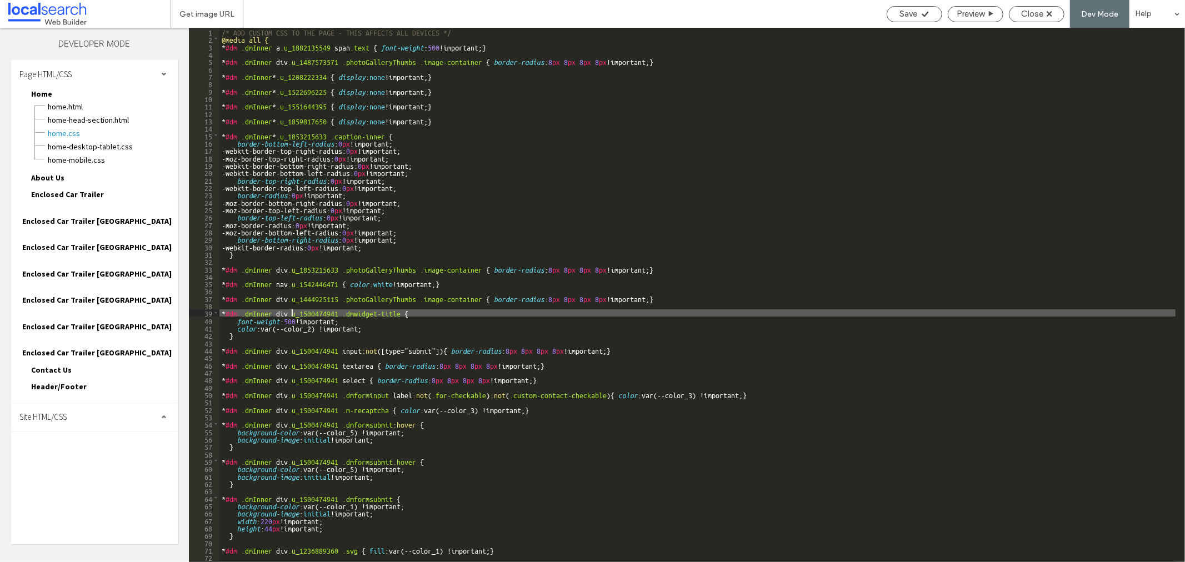
click at [293, 316] on div "/* ADD CUSTOM CSS TO THE PAGE - THIS AFFECTS ALL DEVICES */ @media all { * #dm …" at bounding box center [791, 302] width 1145 height 549
type input "**********"
click at [53, 412] on span "Site HTML/CSS" at bounding box center [42, 417] width 47 height 11
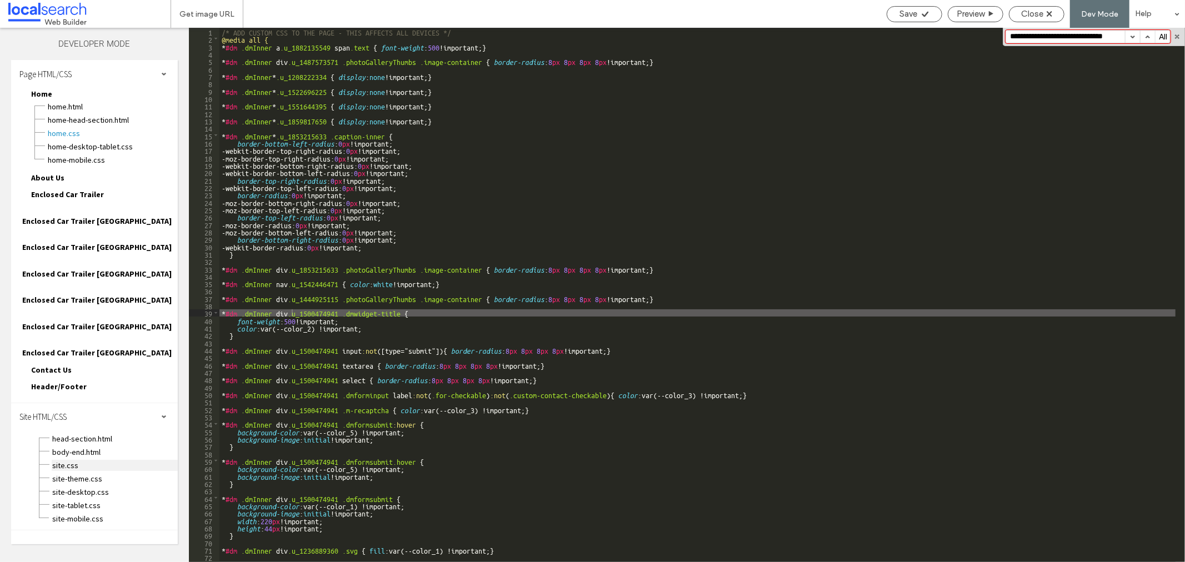
click at [54, 460] on span "site.css" at bounding box center [115, 465] width 126 height 11
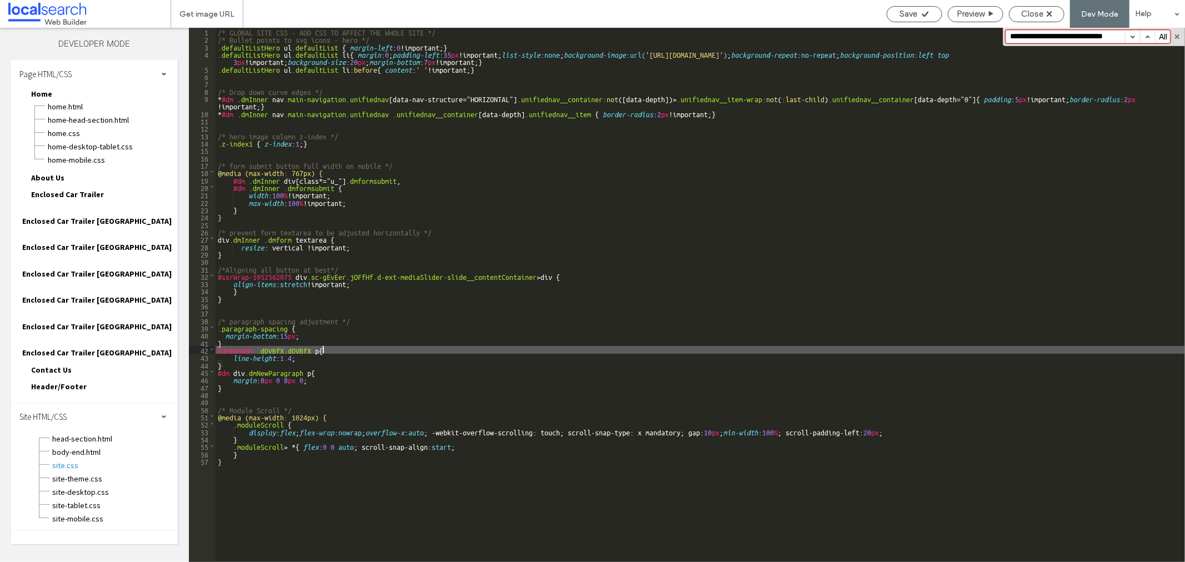
click at [462, 349] on div "/* GLOBAL SITE CSS - ADD CSS TO AFFECT THE WHOLE SITE */ /* Bullet points to sv…" at bounding box center [700, 302] width 969 height 549
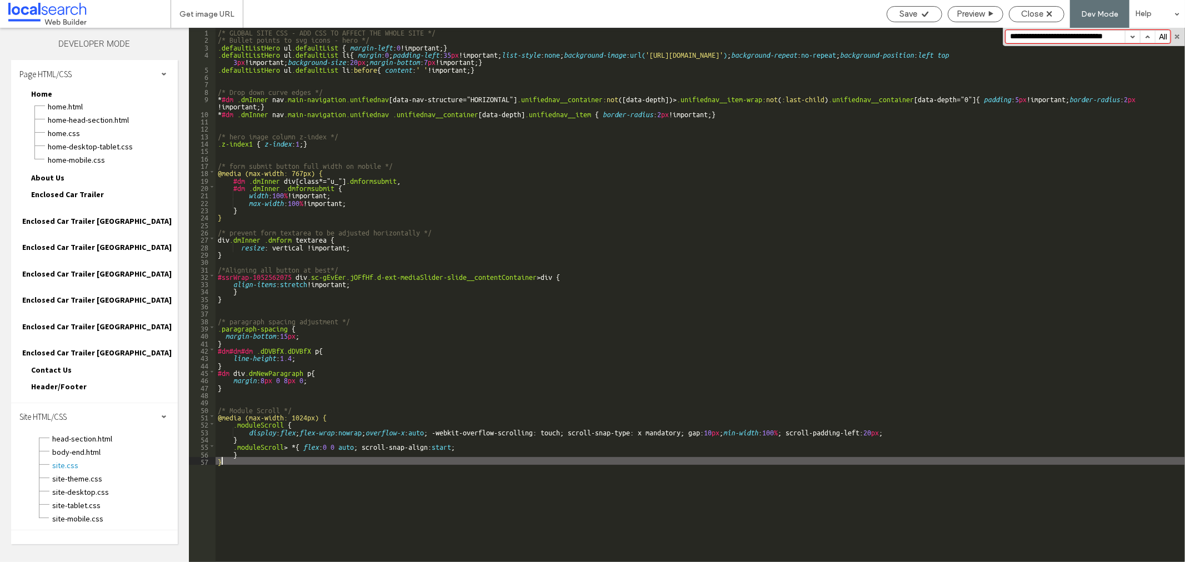
click at [260, 502] on div "/* GLOBAL SITE CSS - ADD CSS TO AFFECT THE WHOLE SITE */ /* Bullet points to sv…" at bounding box center [700, 302] width 969 height 549
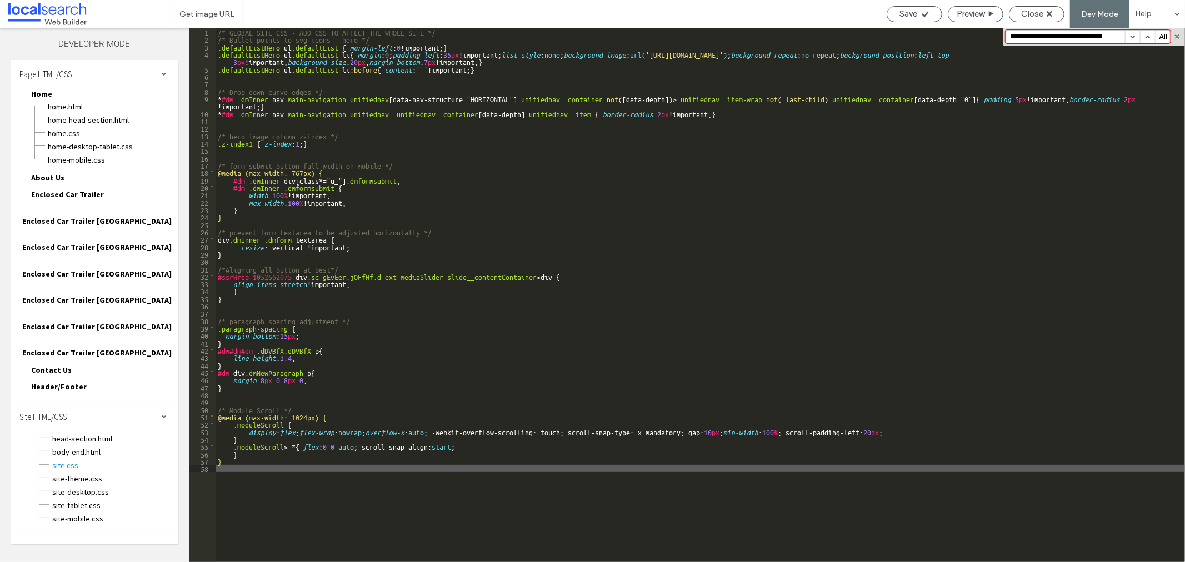
paste textarea
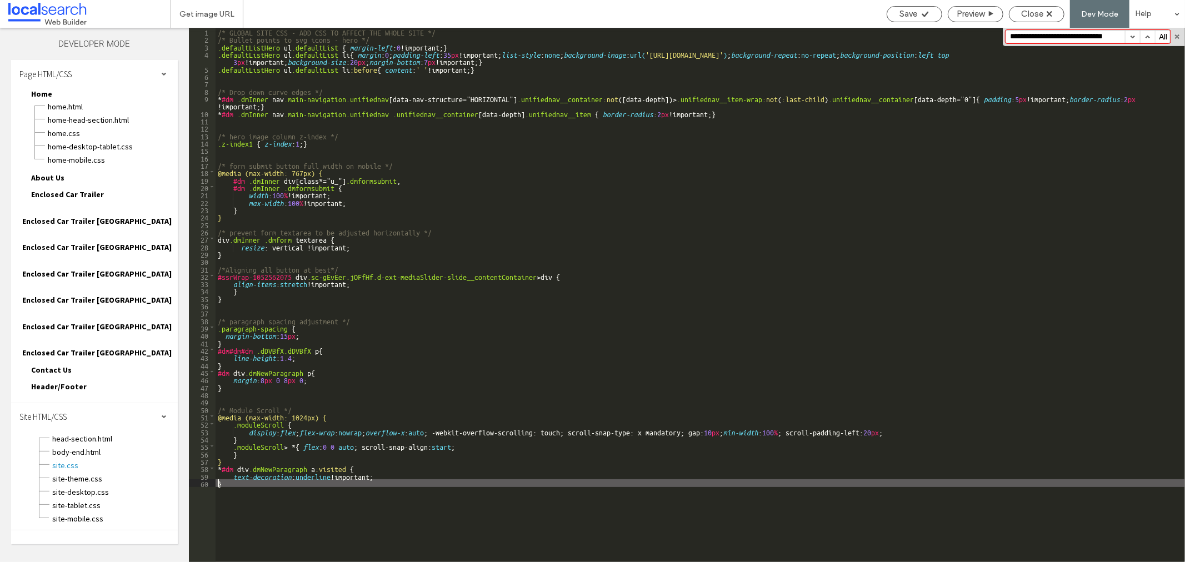
click at [392, 479] on div "/* GLOBAL SITE CSS - ADD CSS TO AFFECT THE WHOLE SITE */ /* Bullet points to sv…" at bounding box center [700, 302] width 969 height 549
type textarea "**"
click at [914, 12] on span "Save" at bounding box center [909, 14] width 18 height 10
click at [1040, 13] on span "Close" at bounding box center [1032, 14] width 22 height 10
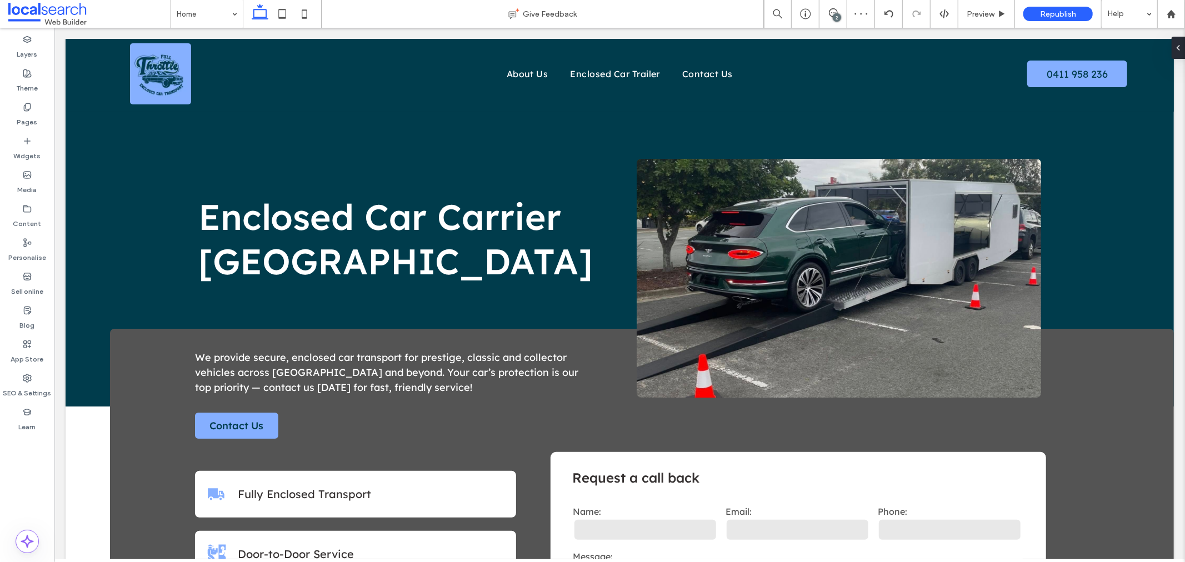
click at [1031, 12] on div "Republish" at bounding box center [1057, 14] width 69 height 14
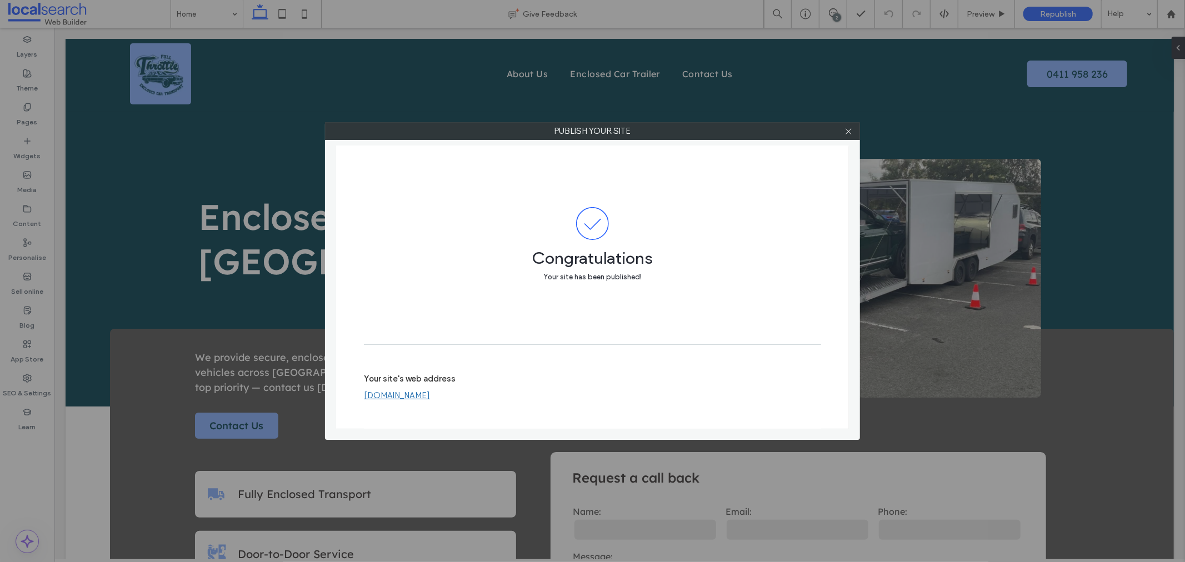
click at [422, 393] on link "[DOMAIN_NAME]" at bounding box center [397, 396] width 66 height 10
click at [852, 128] on icon at bounding box center [848, 131] width 8 height 8
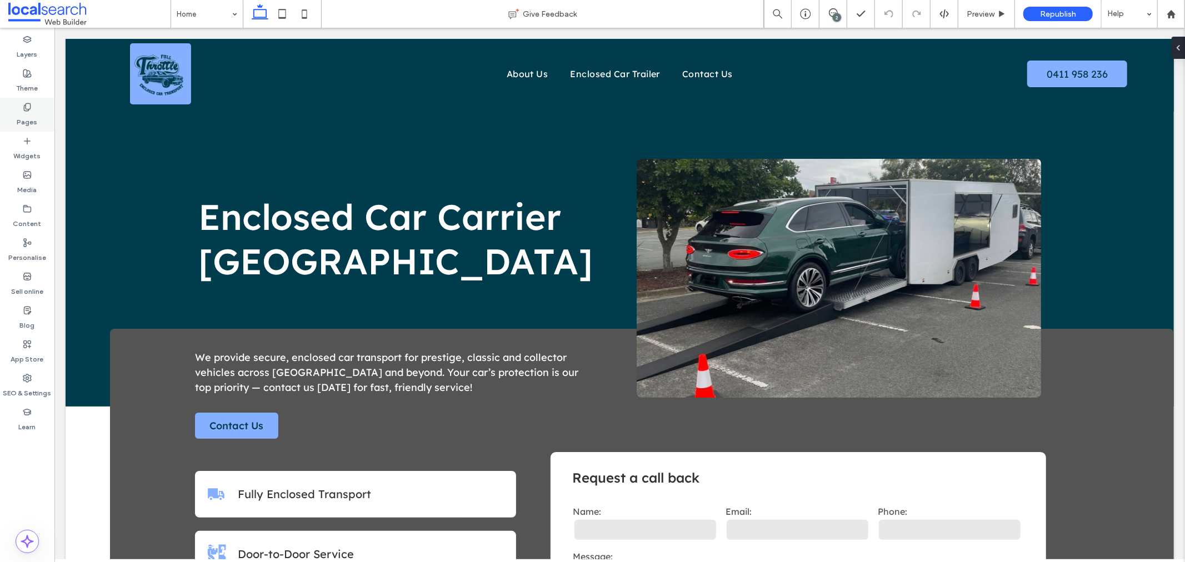
click at [48, 107] on div "Pages" at bounding box center [27, 115] width 54 height 34
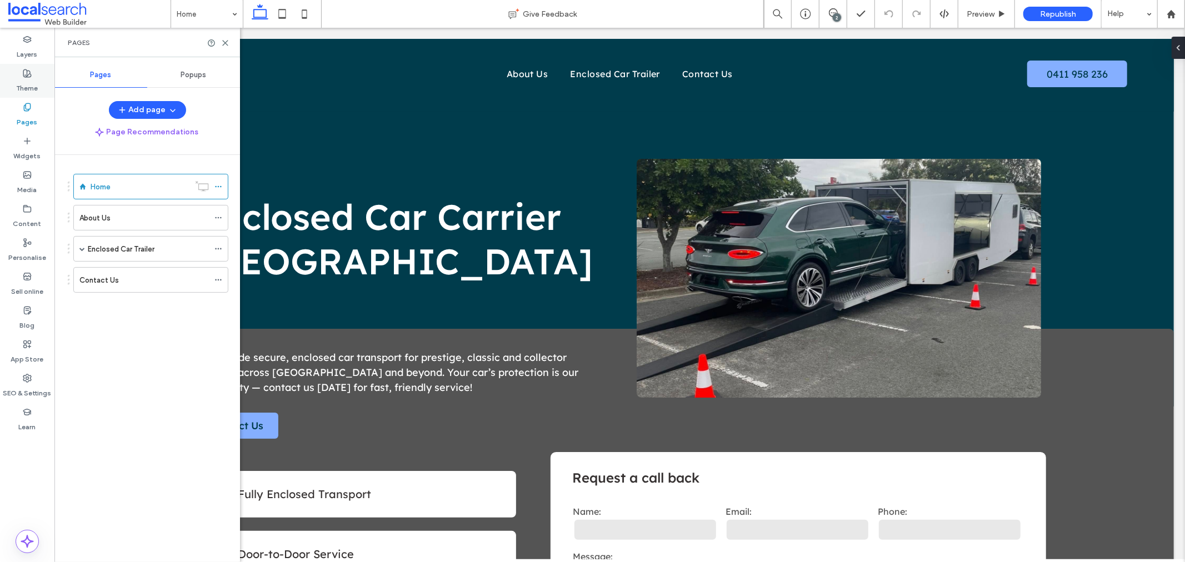
click at [32, 82] on label "Theme" at bounding box center [28, 86] width 22 height 16
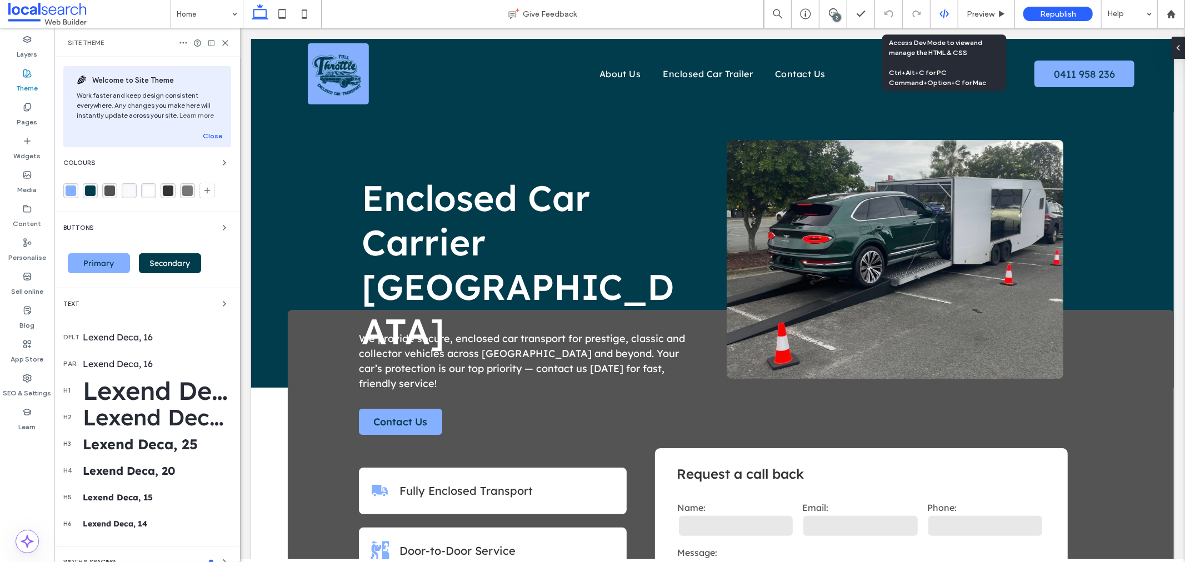
click at [947, 17] on icon at bounding box center [944, 14] width 10 height 10
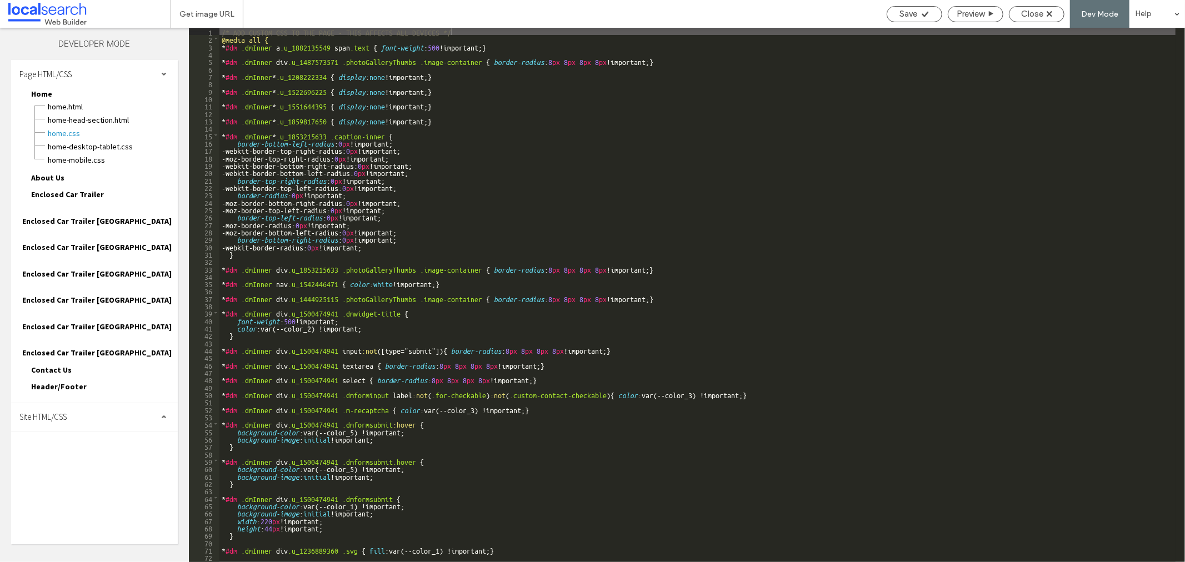
click at [53, 412] on span "Site HTML/CSS" at bounding box center [42, 417] width 47 height 11
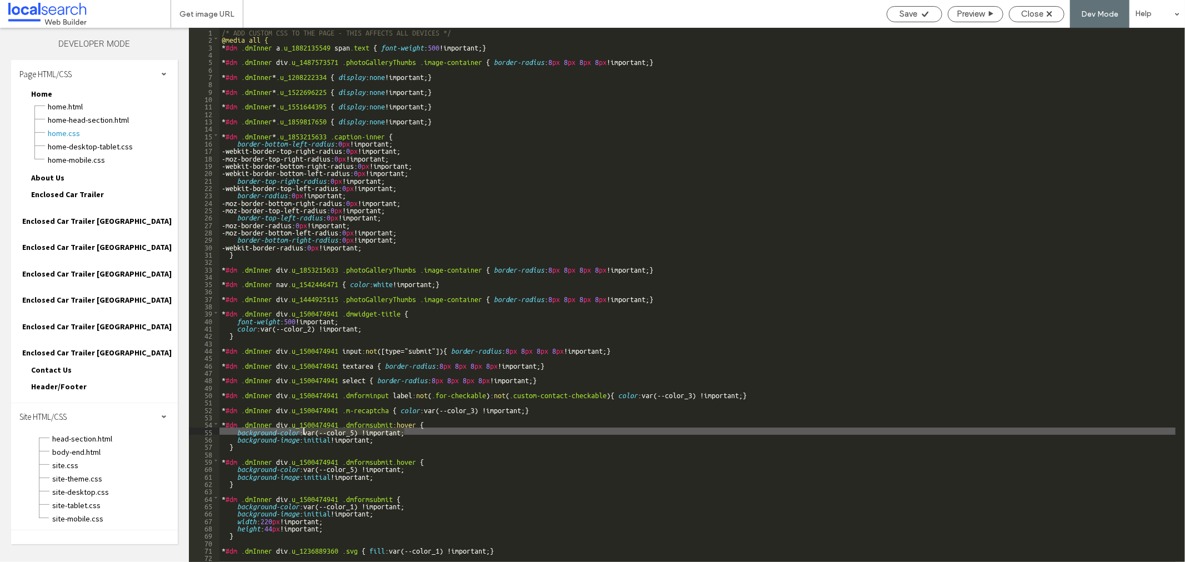
drag, startPoint x: 408, startPoint y: 433, endPoint x: 303, endPoint y: 434, distance: 105.0
click at [303, 434] on div "/* ADD CUSTOM CSS TO THE PAGE - THIS AFFECTS ALL DEVICES */ @media all { * #dm …" at bounding box center [791, 302] width 1145 height 549
click at [69, 460] on span "site.css" at bounding box center [115, 465] width 126 height 11
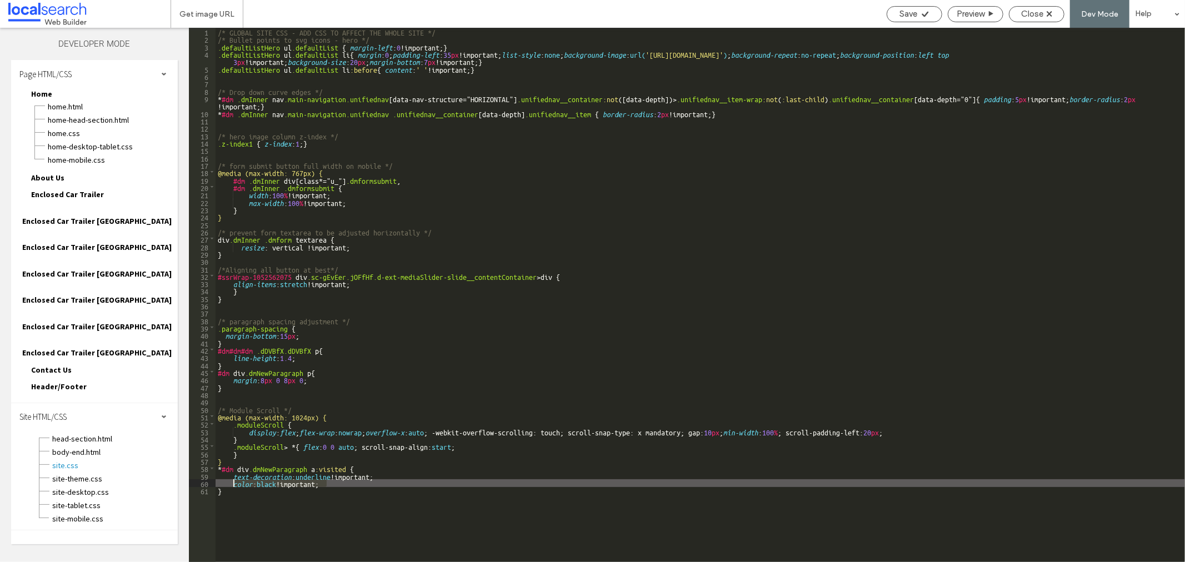
drag, startPoint x: 317, startPoint y: 482, endPoint x: 233, endPoint y: 482, distance: 83.3
click at [233, 482] on div "/* GLOBAL SITE CSS - ADD CSS TO AFFECT THE WHOLE SITE */ /* Bullet points to sv…" at bounding box center [700, 302] width 969 height 549
click at [235, 484] on div "/* GLOBAL SITE CSS - ADD CSS TO AFFECT THE WHOLE SITE */ /* Bullet points to sv…" at bounding box center [700, 302] width 969 height 549
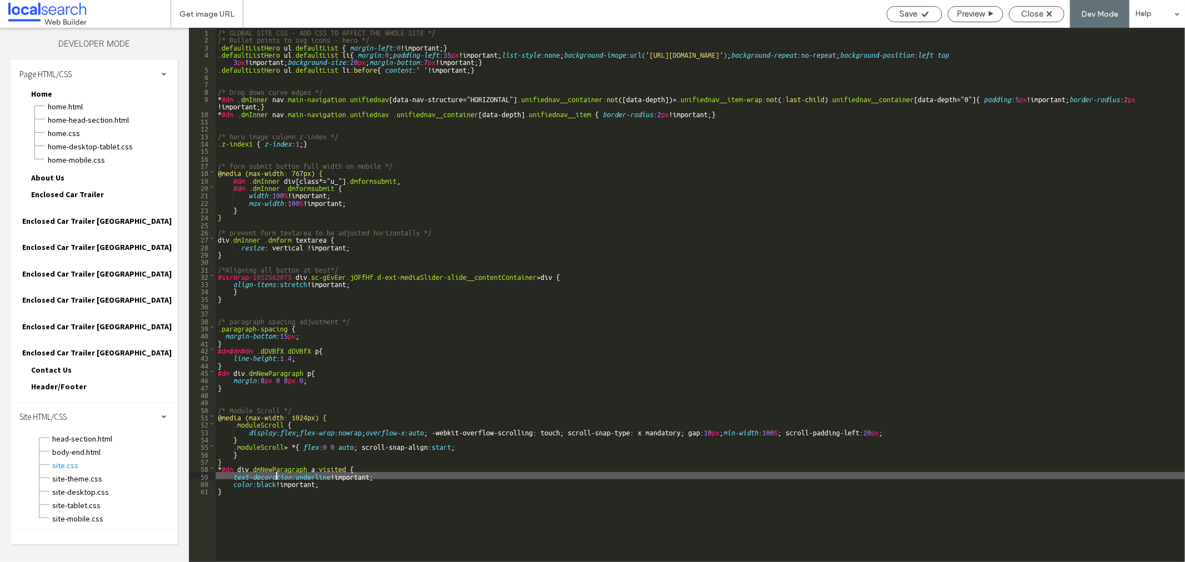
click at [276, 479] on div "/* GLOBAL SITE CSS - ADD CSS TO AFFECT THE WHOLE SITE */ /* Bullet points to sv…" at bounding box center [700, 302] width 969 height 549
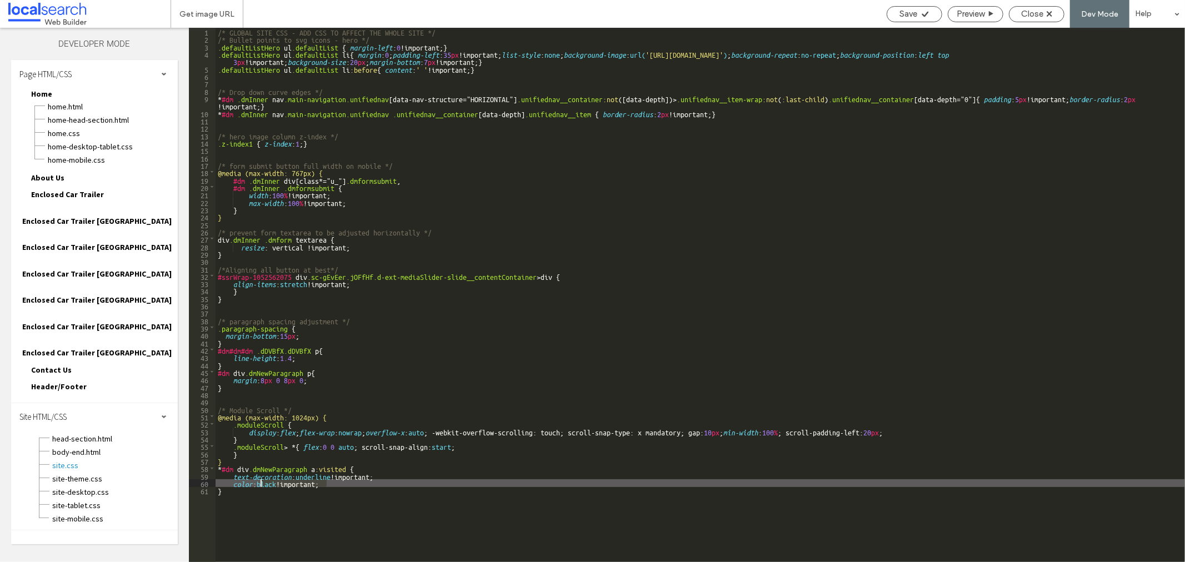
drag, startPoint x: 297, startPoint y: 482, endPoint x: 260, endPoint y: 482, distance: 37.2
click at [260, 482] on div "/* GLOBAL SITE CSS - ADD CSS TO AFFECT THE WHOLE SITE */ /* Bullet points to sv…" at bounding box center [700, 302] width 969 height 549
paste textarea
click at [309, 482] on div "/* GLOBAL SITE CSS - ADD CSS TO AFFECT THE WHOLE SITE */ /* Bullet points to sv…" at bounding box center [700, 302] width 969 height 549
type textarea "**"
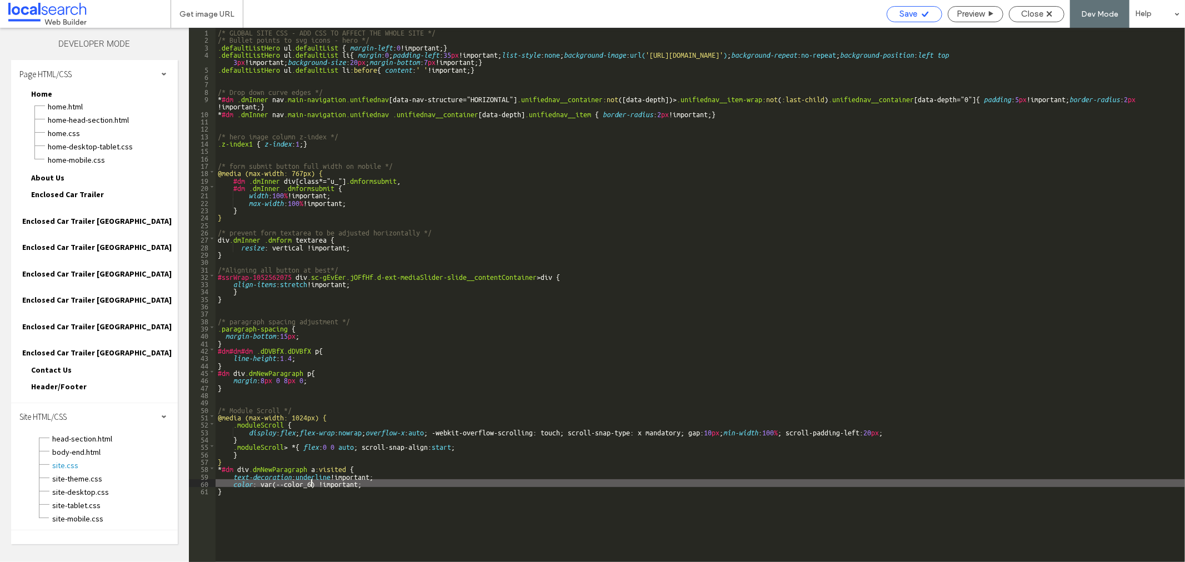
click at [896, 16] on div "Save" at bounding box center [914, 14] width 54 height 10
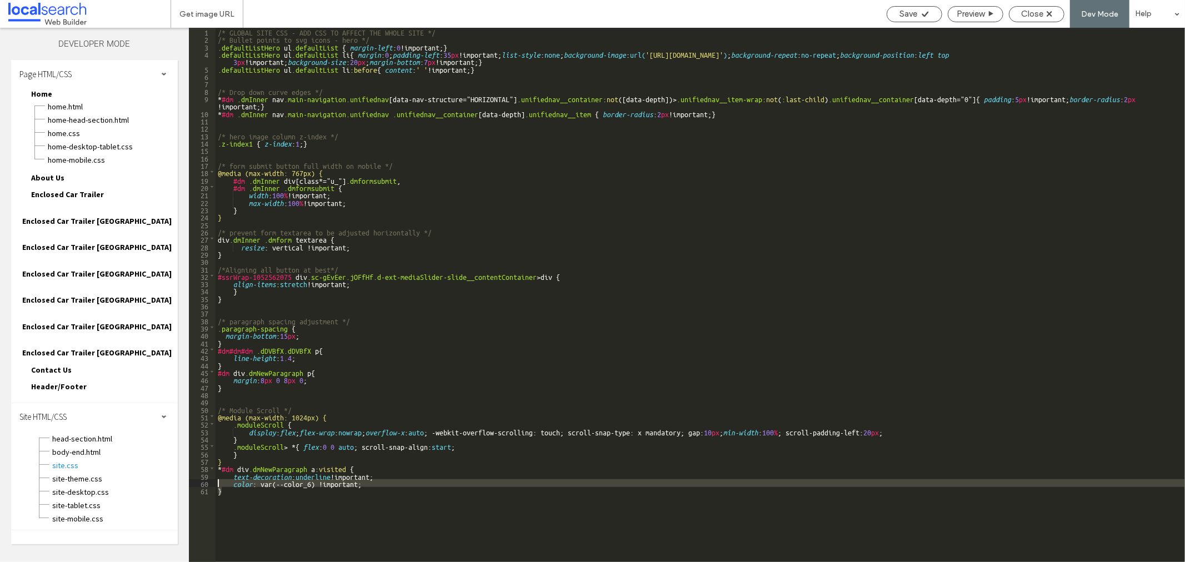
drag, startPoint x: 236, startPoint y: 493, endPoint x: 203, endPoint y: 469, distance: 40.6
click at [203, 469] on div "** 1 2 3 4 5 6 7 8 9 10 11 12 13 14 15 16 17 18 19 20 21 22 23 24 25 26 27 28 2…" at bounding box center [687, 295] width 996 height 534
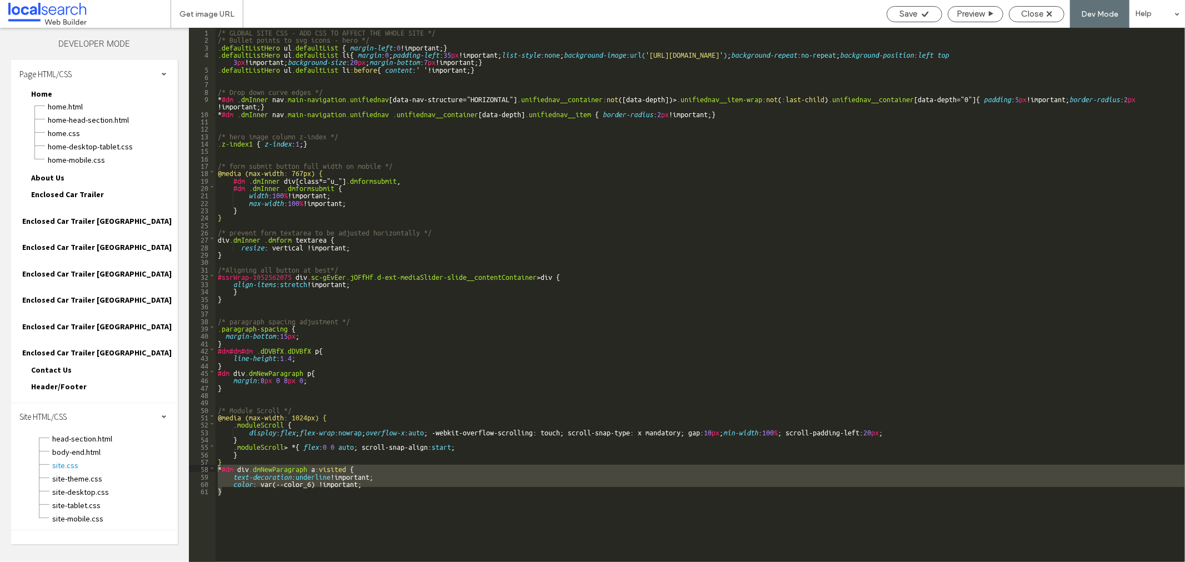
drag, startPoint x: 1025, startPoint y: 9, endPoint x: 424, endPoint y: 45, distance: 602.2
click at [1025, 9] on span "Close" at bounding box center [1032, 14] width 22 height 10
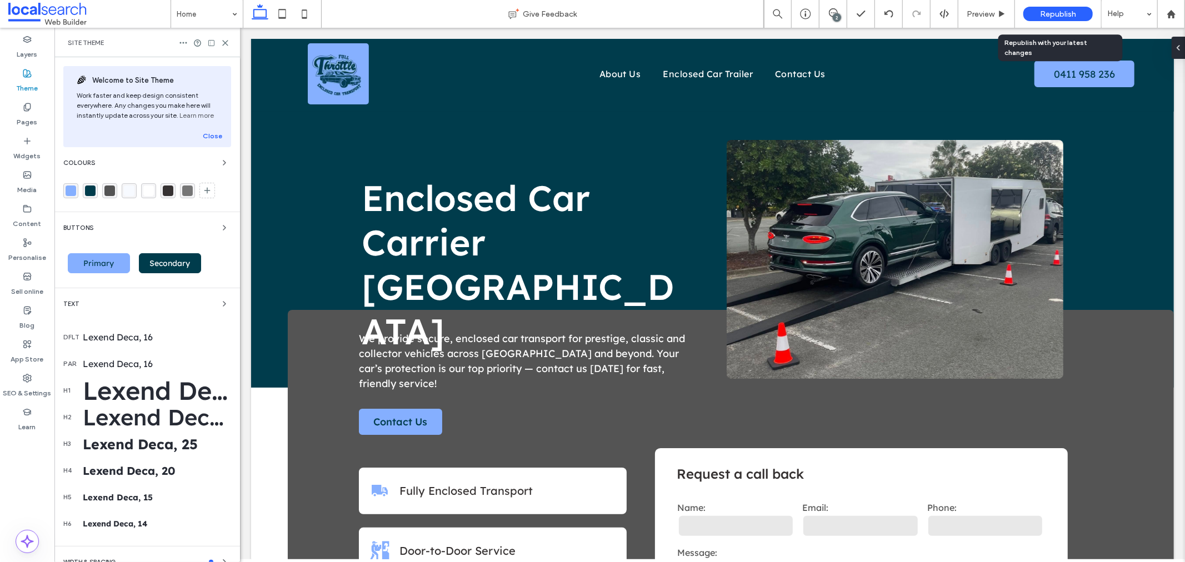
click at [1038, 12] on div "Republish" at bounding box center [1057, 14] width 69 height 14
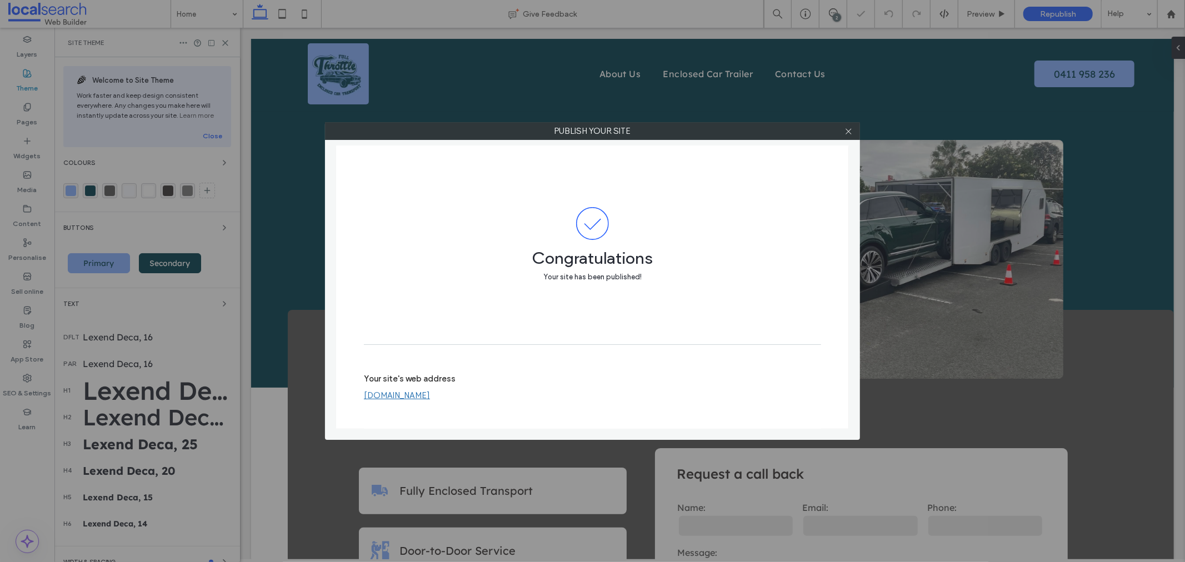
click at [417, 397] on link "[DOMAIN_NAME]" at bounding box center [397, 396] width 66 height 10
click at [847, 126] on span at bounding box center [848, 131] width 8 height 17
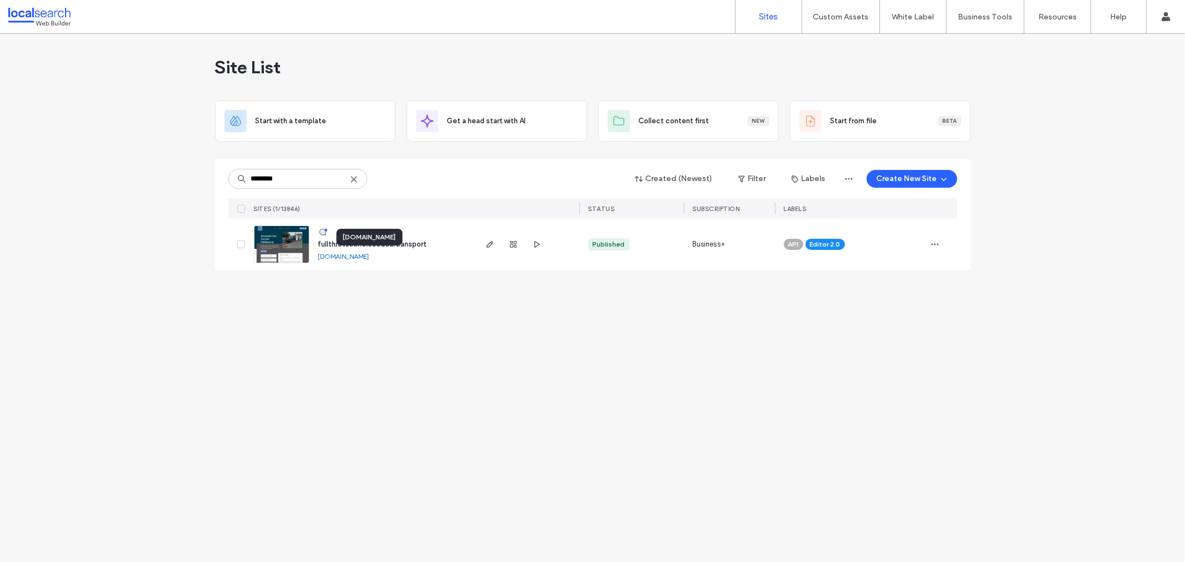
type input "********"
click at [352, 257] on link "[DOMAIN_NAME]" at bounding box center [343, 256] width 51 height 8
click at [289, 249] on img at bounding box center [281, 264] width 54 height 76
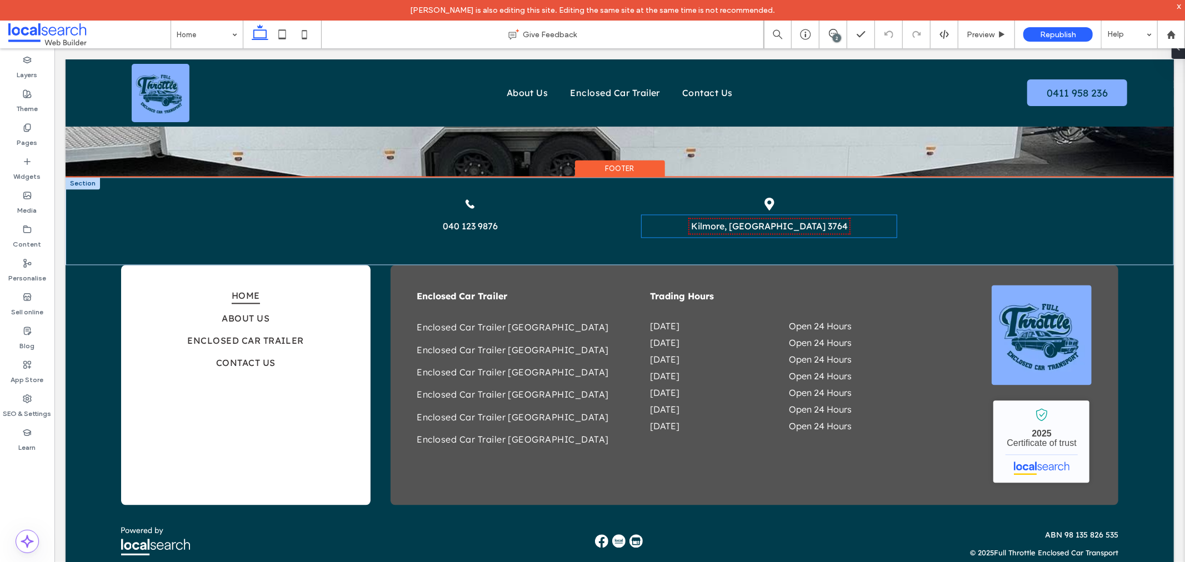
click at [763, 227] on link "Kilmore, VIC 3764" at bounding box center [769, 225] width 157 height 11
click at [763, 227] on div "Kilmore, VIC 3764" at bounding box center [768, 225] width 255 height 22
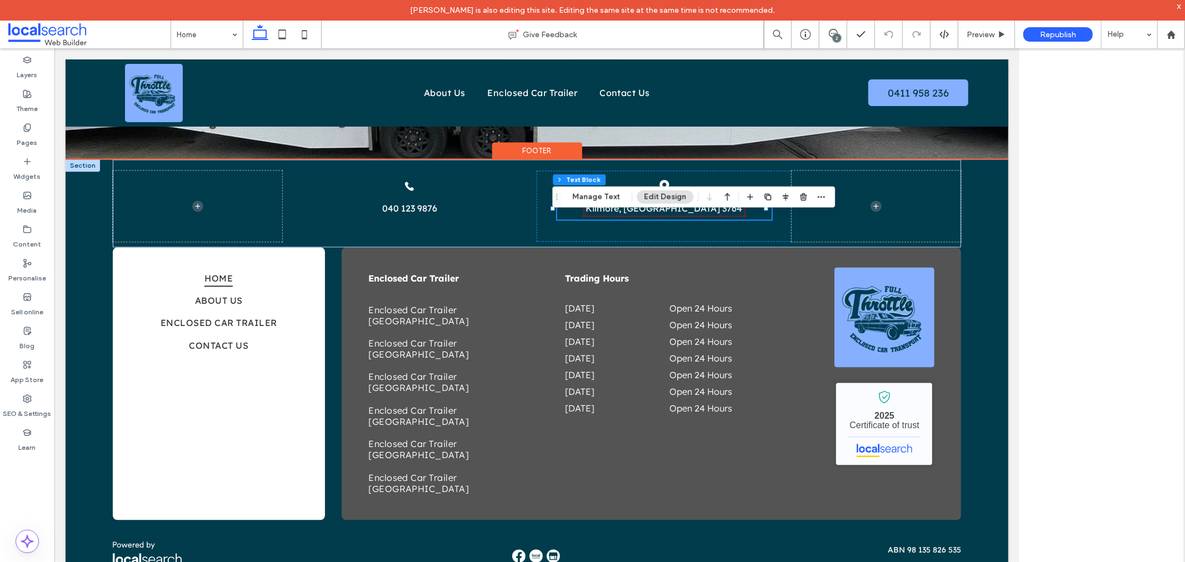
scroll to position [1851, 0]
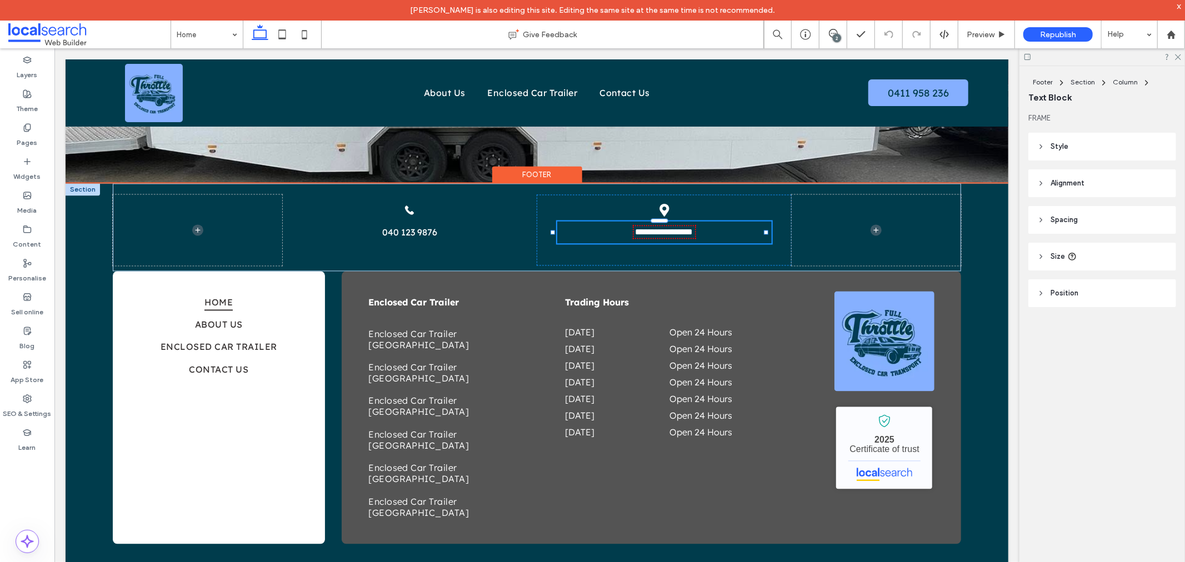
type input "**********"
type input "**"
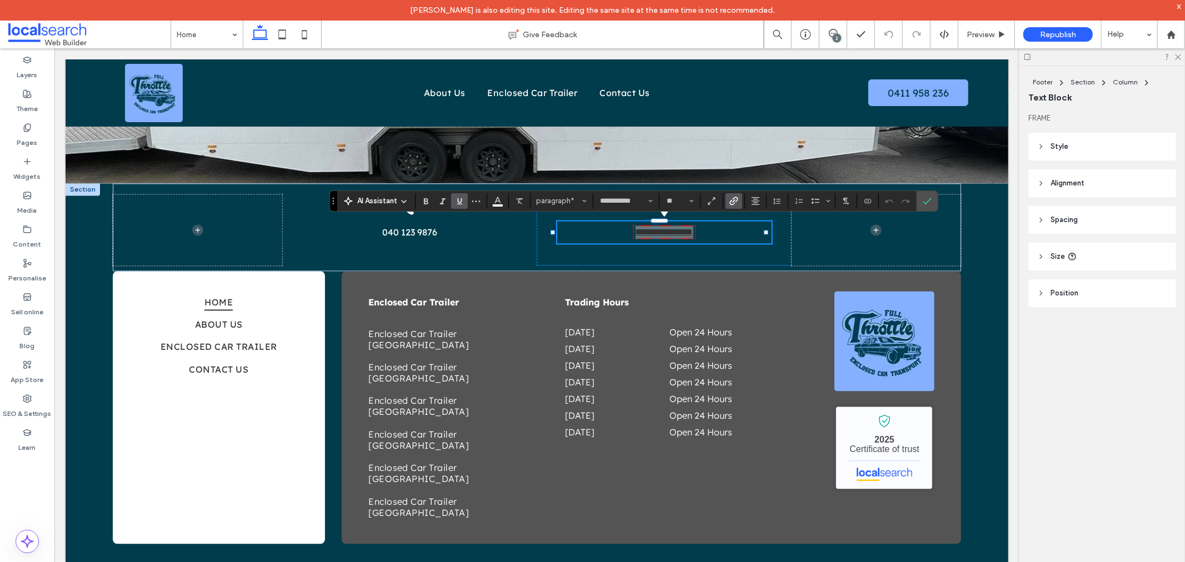
click at [455, 201] on icon "Underline" at bounding box center [459, 201] width 9 height 9
click at [496, 198] on icon "Colour" at bounding box center [497, 200] width 9 height 9
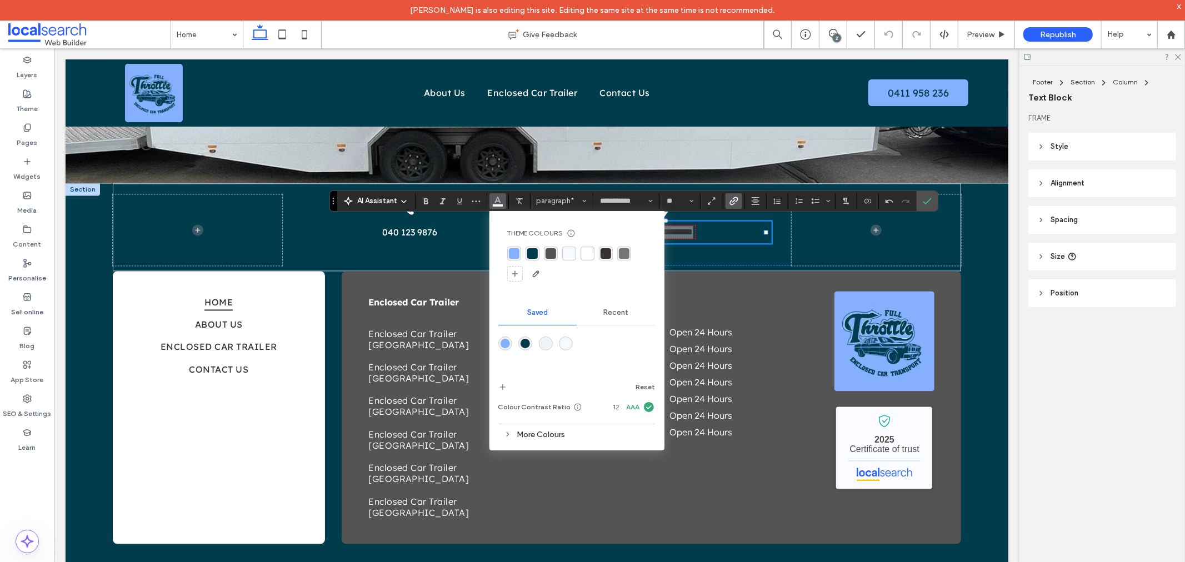
click at [583, 253] on div "rgba(255, 255, 255, 1)" at bounding box center [587, 253] width 11 height 11
click at [931, 197] on icon "Confirm" at bounding box center [927, 201] width 9 height 9
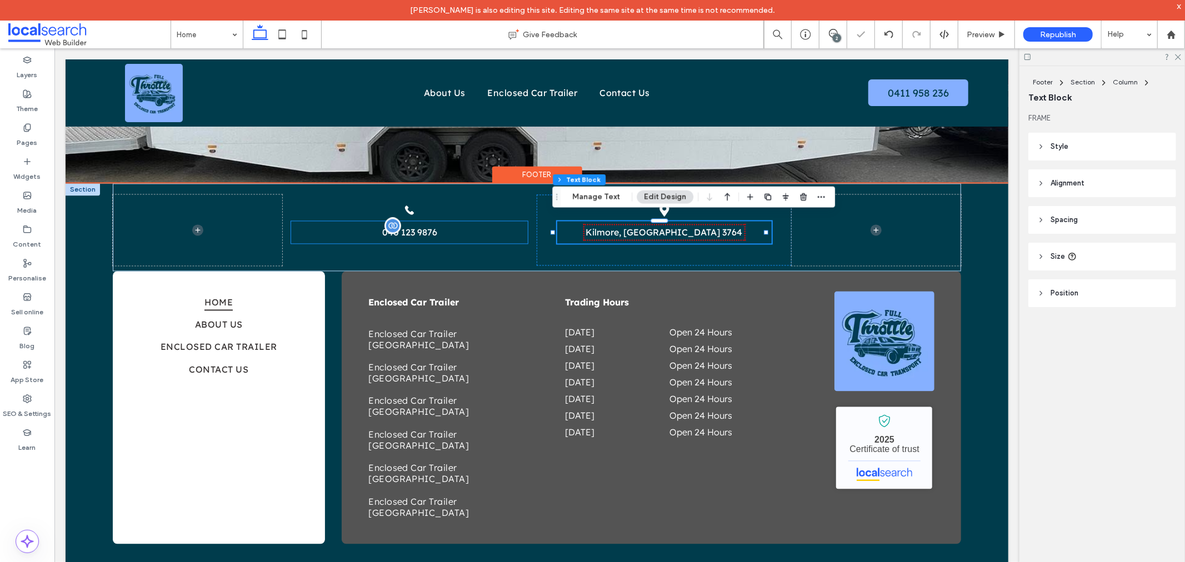
click at [417, 228] on span "040 123 9876" at bounding box center [409, 231] width 55 height 11
click at [417, 228] on div "040 123 9876" at bounding box center [409, 232] width 237 height 22
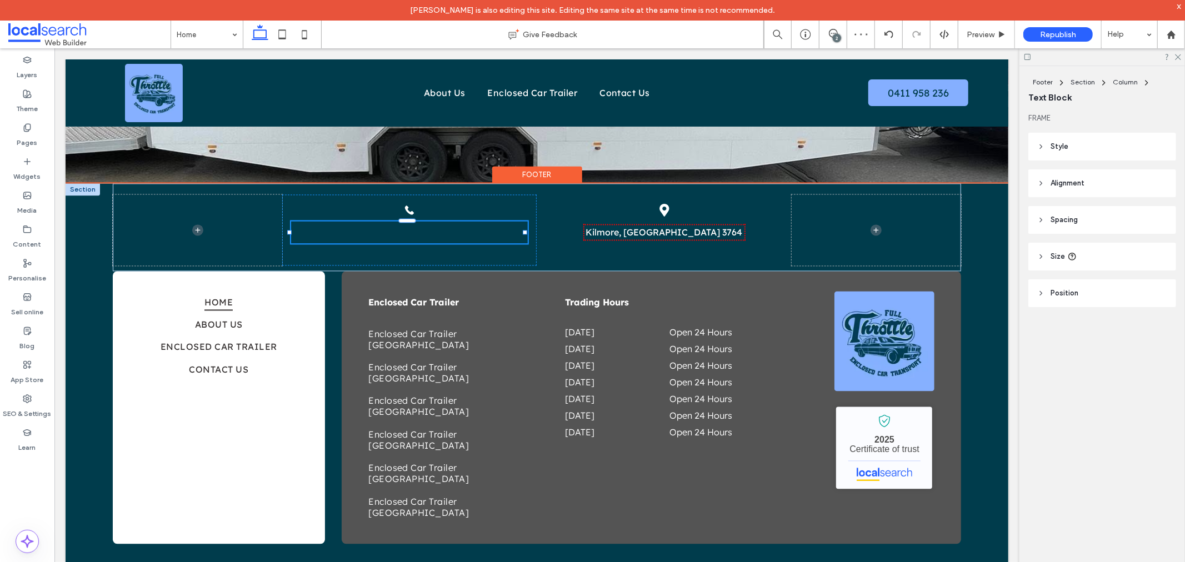
type input "**********"
type input "**"
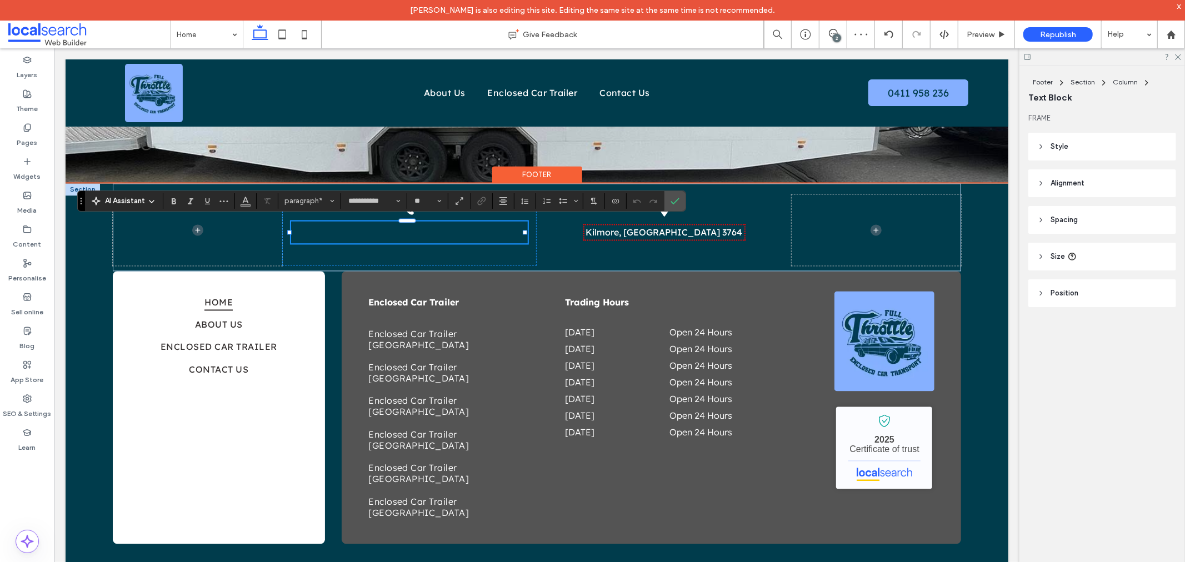
click at [401, 230] on p "﻿" at bounding box center [409, 231] width 237 height 13
click at [418, 225] on p "﻿" at bounding box center [409, 231] width 237 height 13
click at [418, 227] on span "**********" at bounding box center [408, 231] width 41 height 8
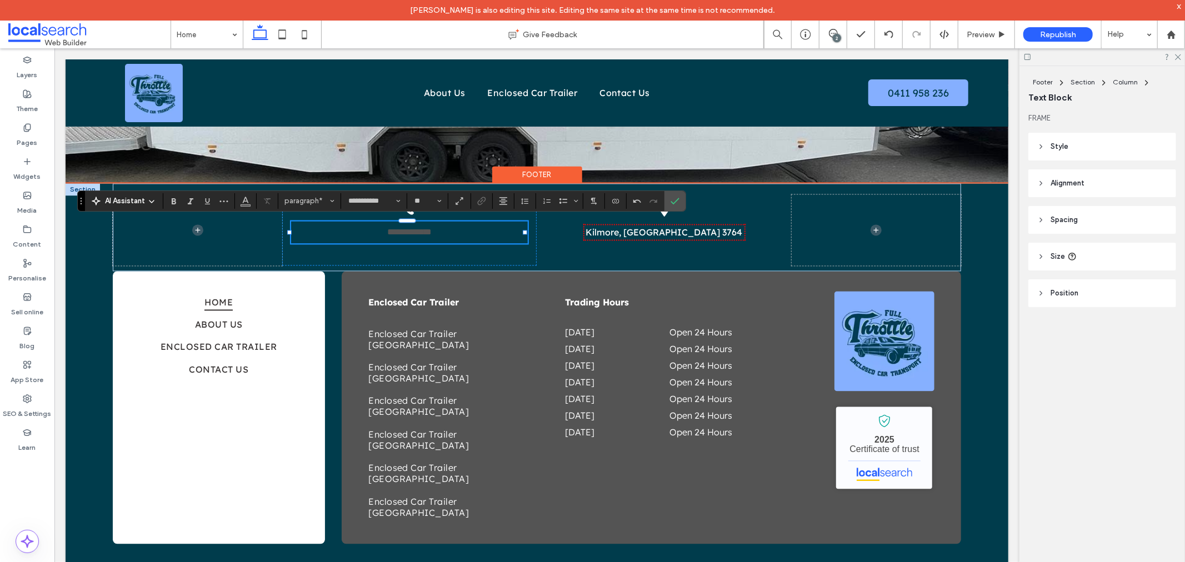
click at [412, 227] on span "**********" at bounding box center [409, 231] width 44 height 8
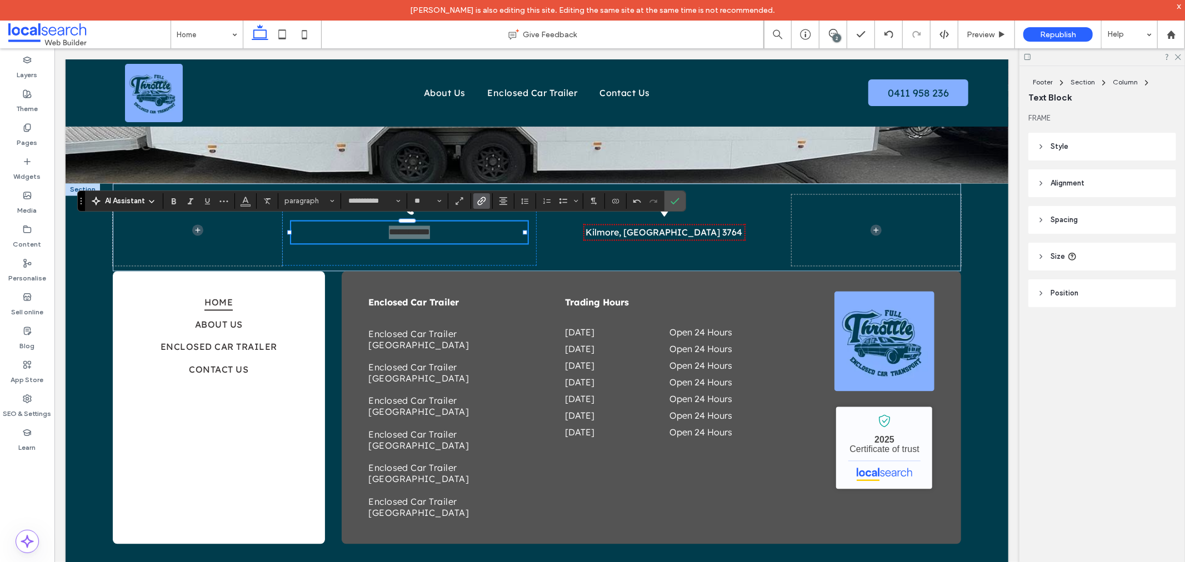
click at [480, 201] on icon "Link" at bounding box center [481, 201] width 9 height 9
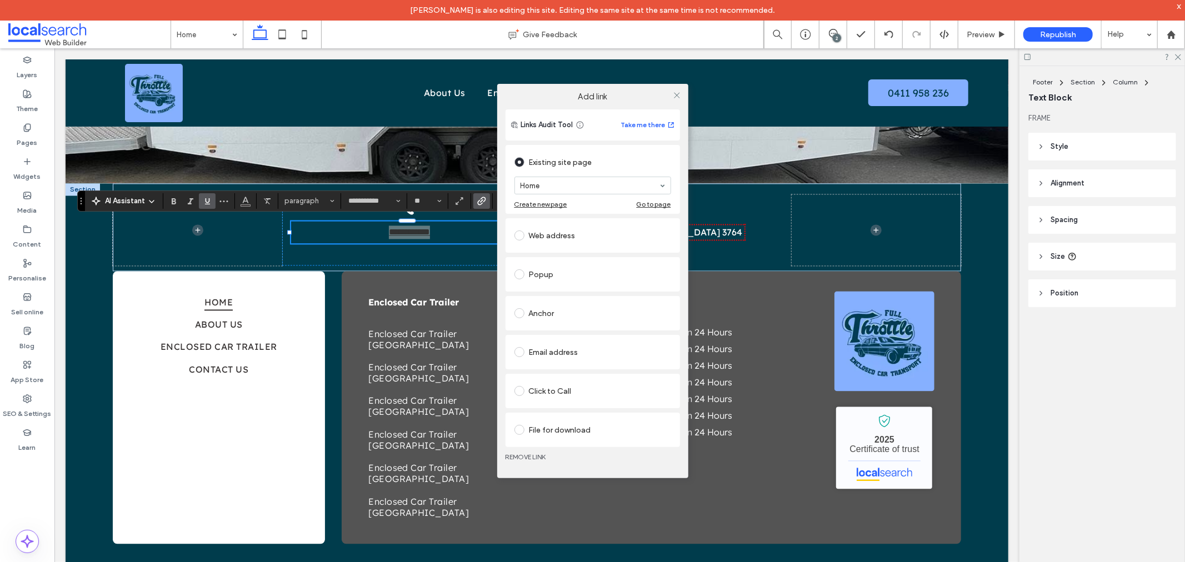
click at [520, 391] on span at bounding box center [519, 391] width 10 height 10
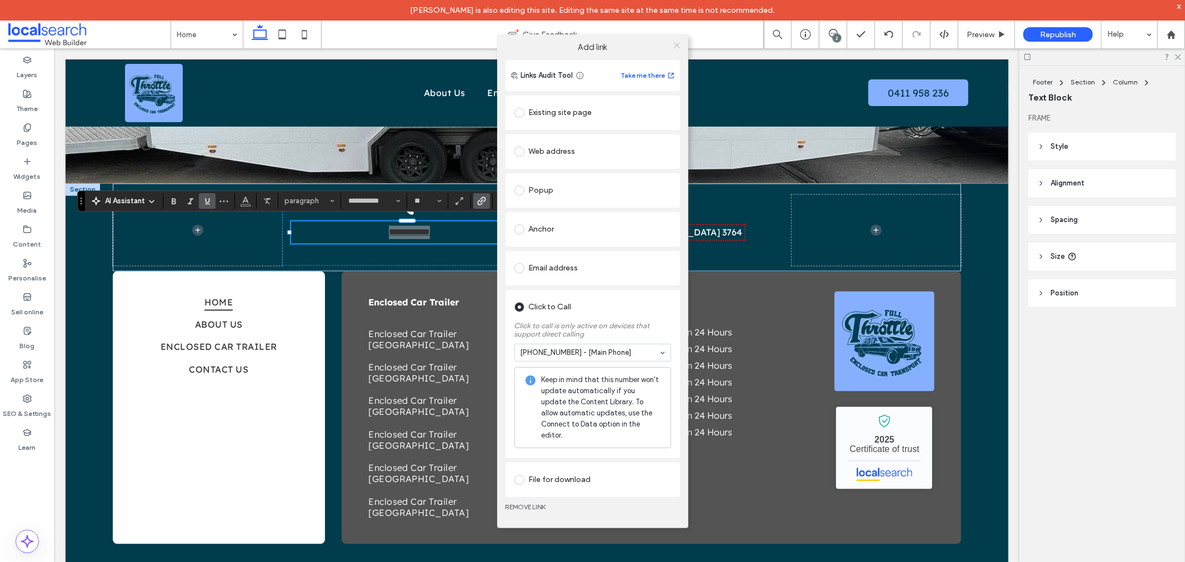
click at [676, 48] on icon at bounding box center [677, 45] width 8 height 8
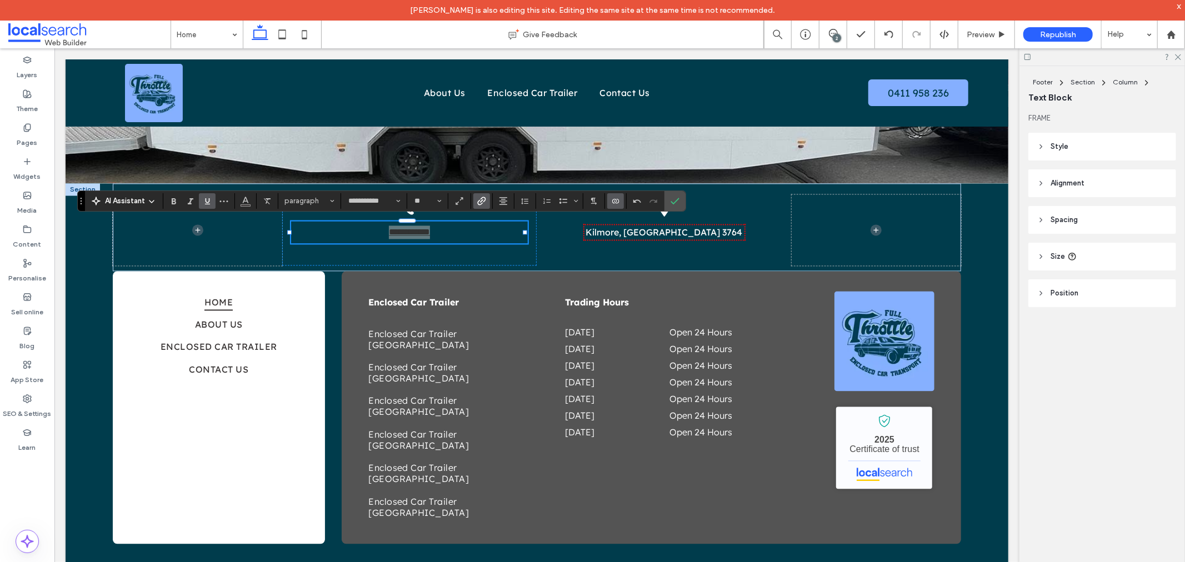
click at [612, 201] on icon "Connect to data" at bounding box center [615, 201] width 9 height 9
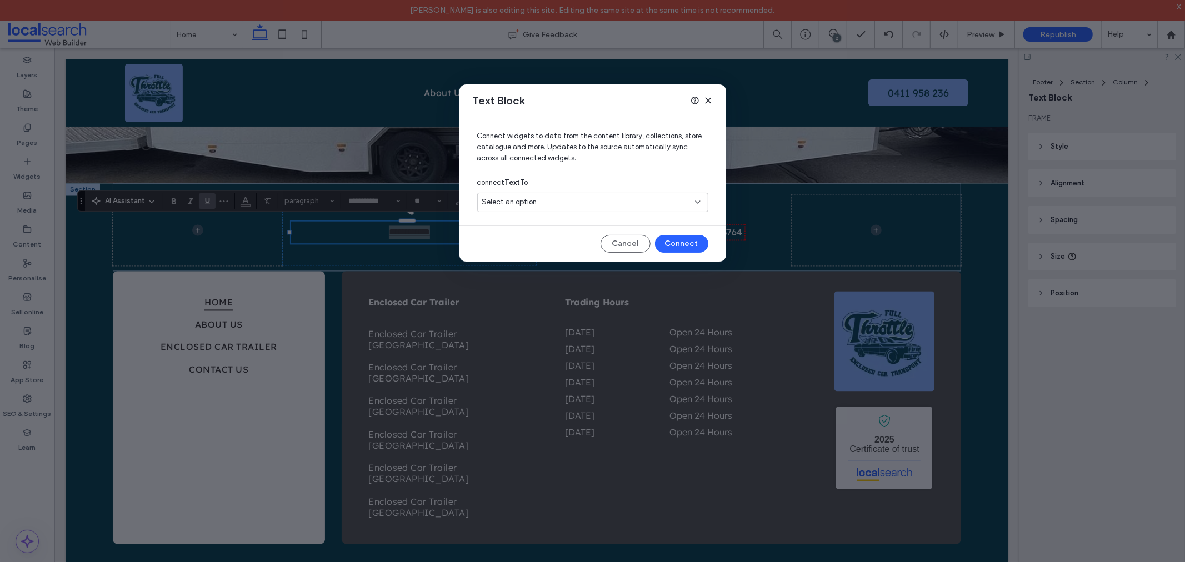
click at [493, 196] on div "Select an option" at bounding box center [592, 202] width 231 height 19
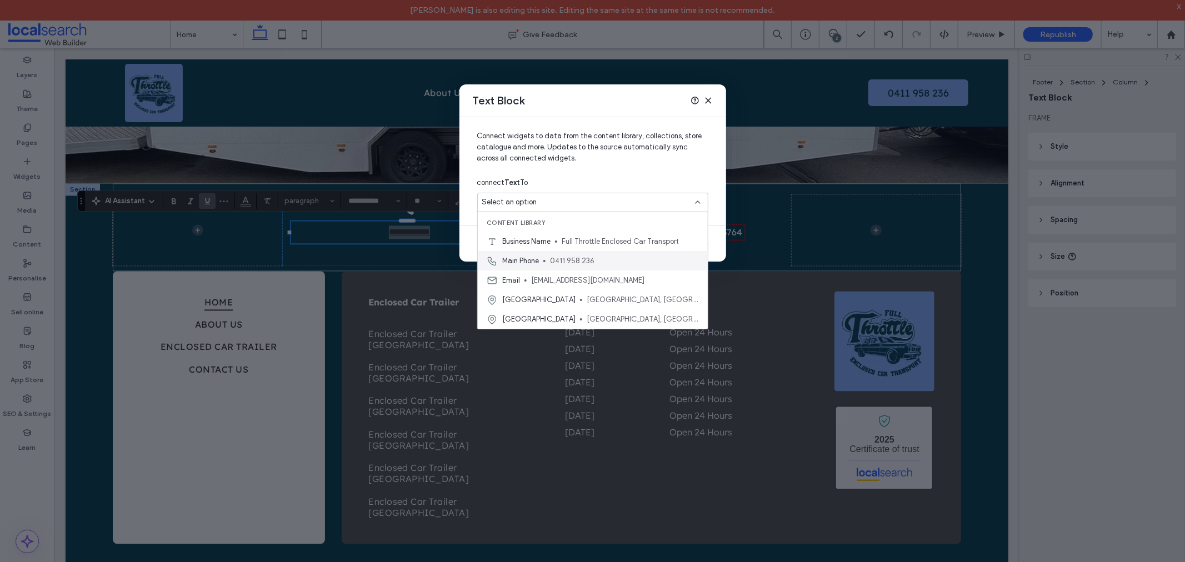
click at [536, 259] on span "Main Phone" at bounding box center [520, 261] width 37 height 11
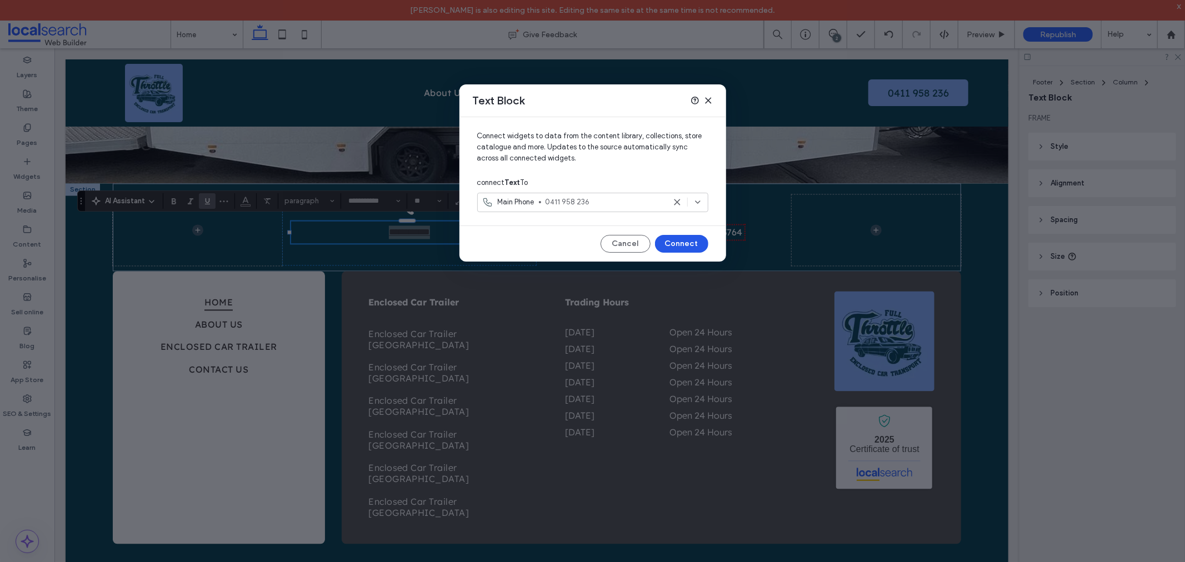
click at [665, 241] on button "Connect" at bounding box center [681, 244] width 53 height 18
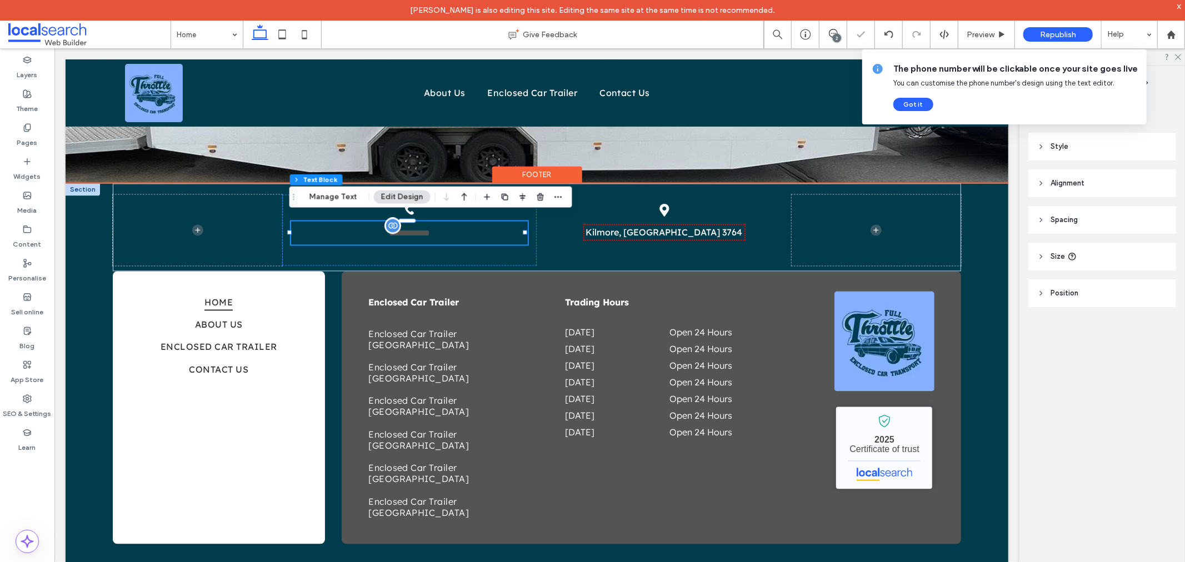
click at [403, 228] on span "**********" at bounding box center [408, 232] width 41 height 8
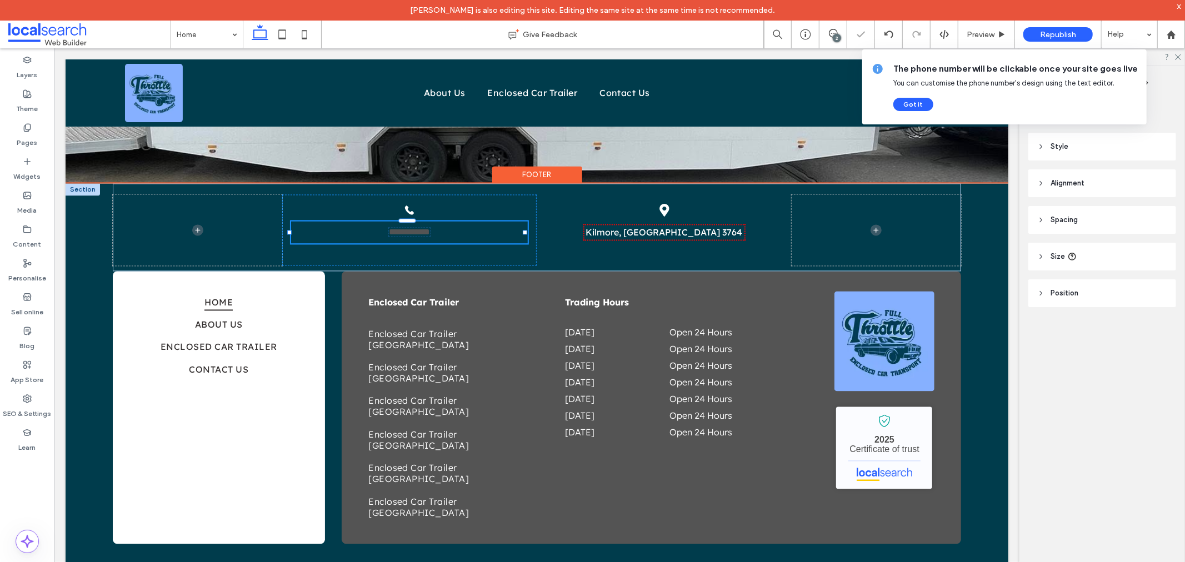
type input "**********"
type input "**"
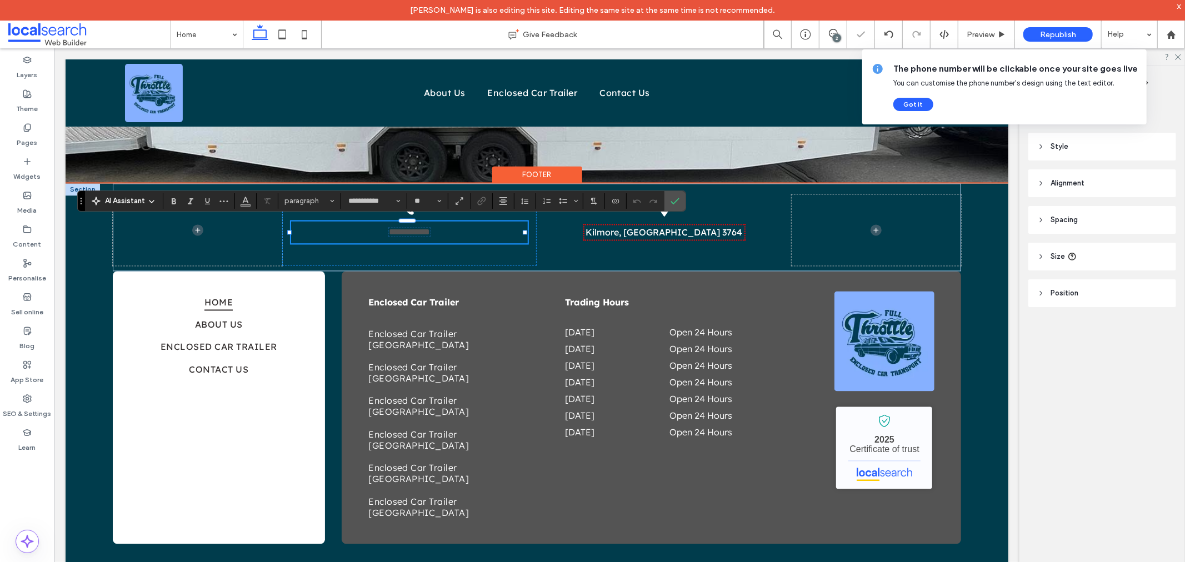
click at [403, 228] on span "**********" at bounding box center [408, 231] width 41 height 8
click at [247, 201] on use "Colour" at bounding box center [245, 200] width 6 height 6
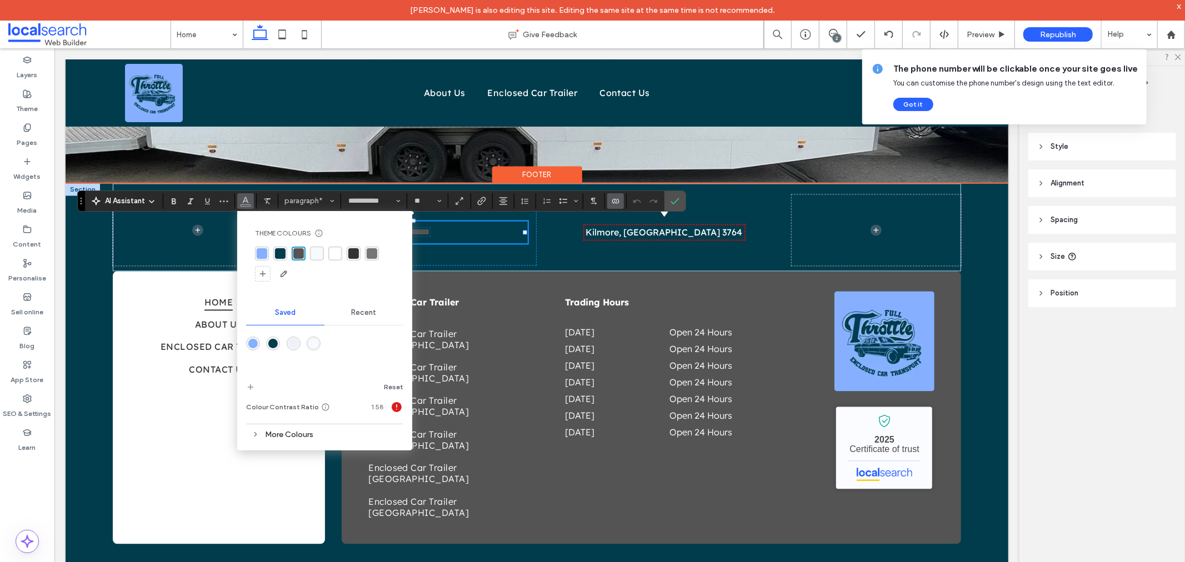
click at [338, 251] on div "rgba(255, 255, 255, 1)" at bounding box center [335, 253] width 11 height 11
click at [672, 203] on icon "Confirm" at bounding box center [675, 201] width 9 height 9
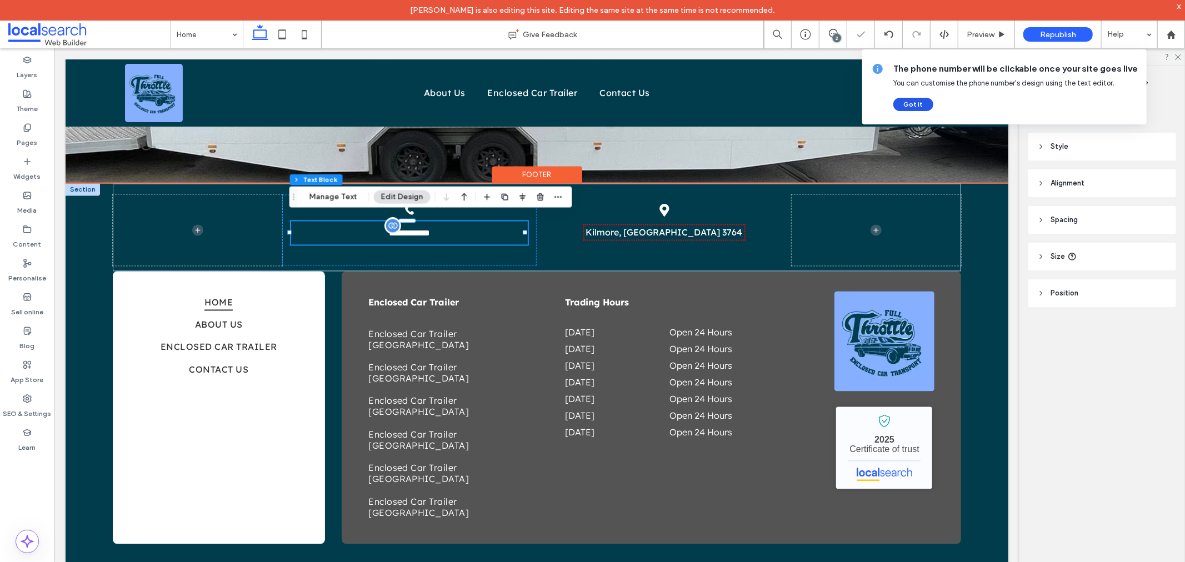
click at [912, 99] on button "Got it" at bounding box center [913, 104] width 40 height 13
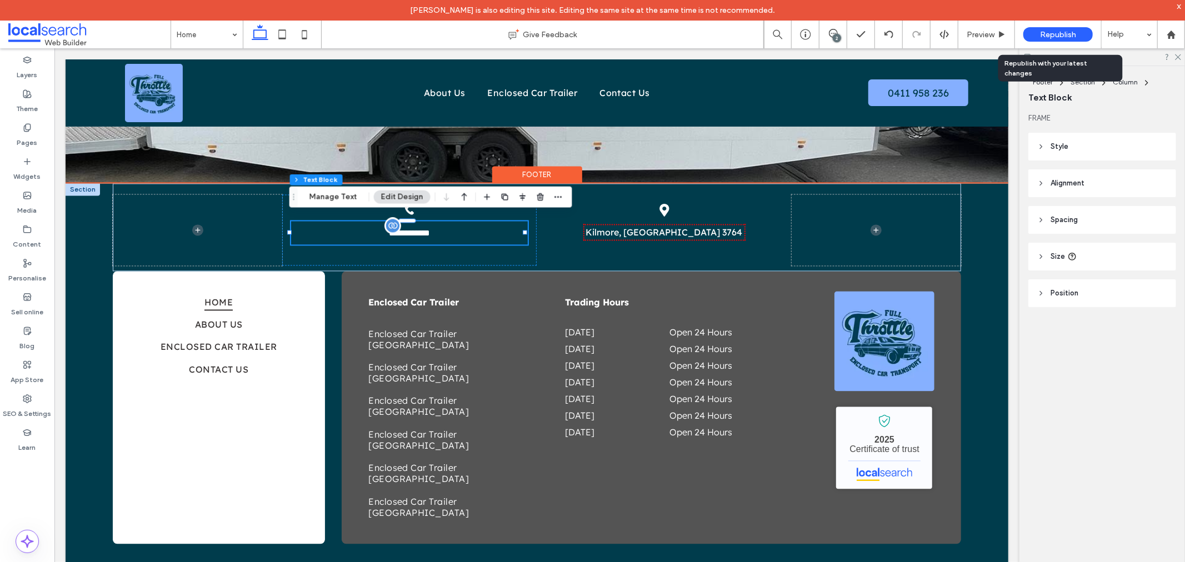
click at [1050, 29] on div "Republish" at bounding box center [1057, 34] width 69 height 14
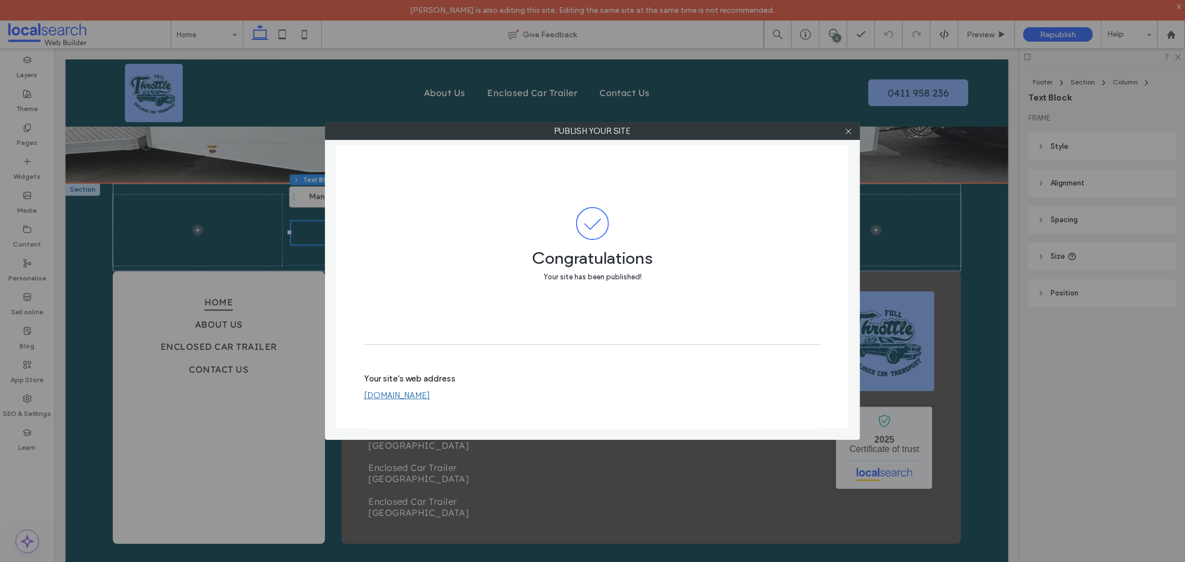
click at [430, 397] on link "[DOMAIN_NAME]" at bounding box center [397, 396] width 66 height 10
click at [852, 132] on icon at bounding box center [848, 131] width 8 height 8
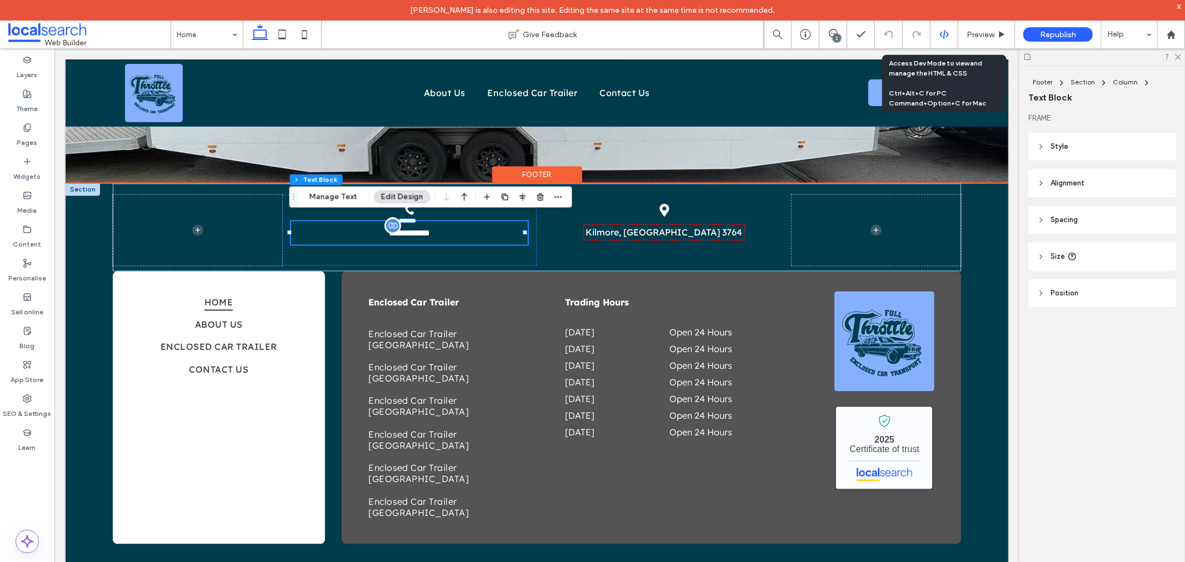
click at [947, 34] on icon at bounding box center [944, 34] width 10 height 10
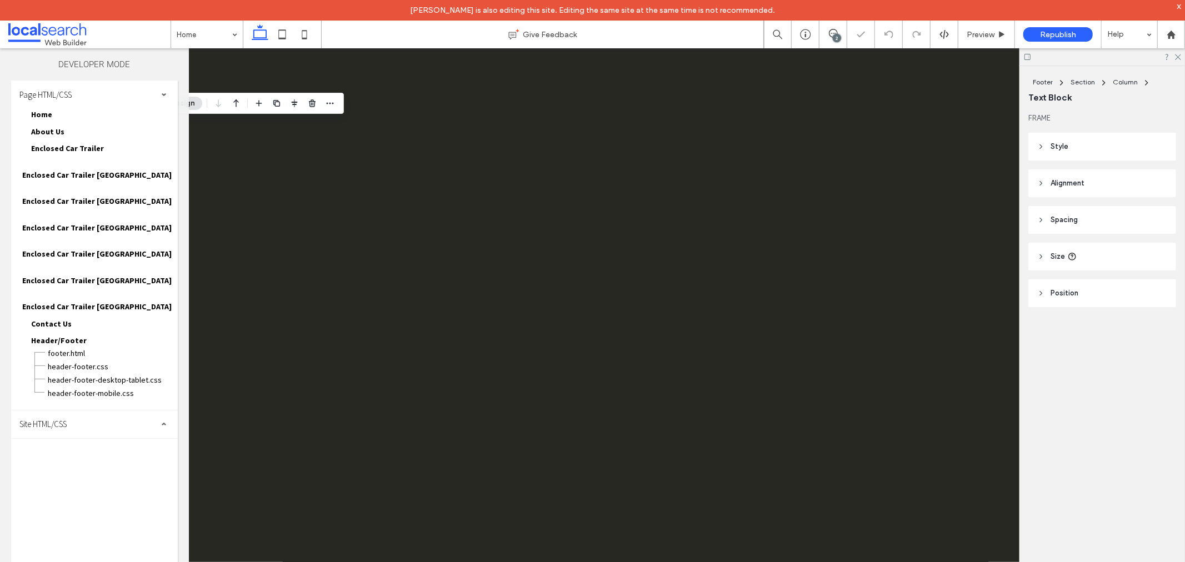
scroll to position [0, 0]
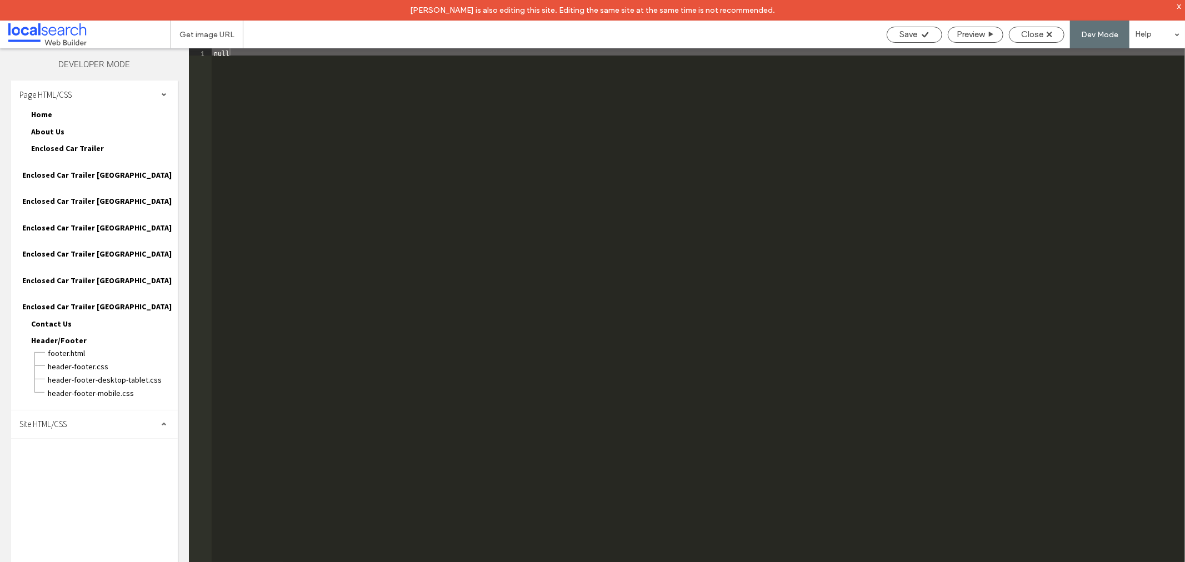
click at [60, 419] on span "Site HTML/CSS" at bounding box center [42, 424] width 47 height 11
click at [73, 467] on span "site.css" at bounding box center [115, 472] width 126 height 11
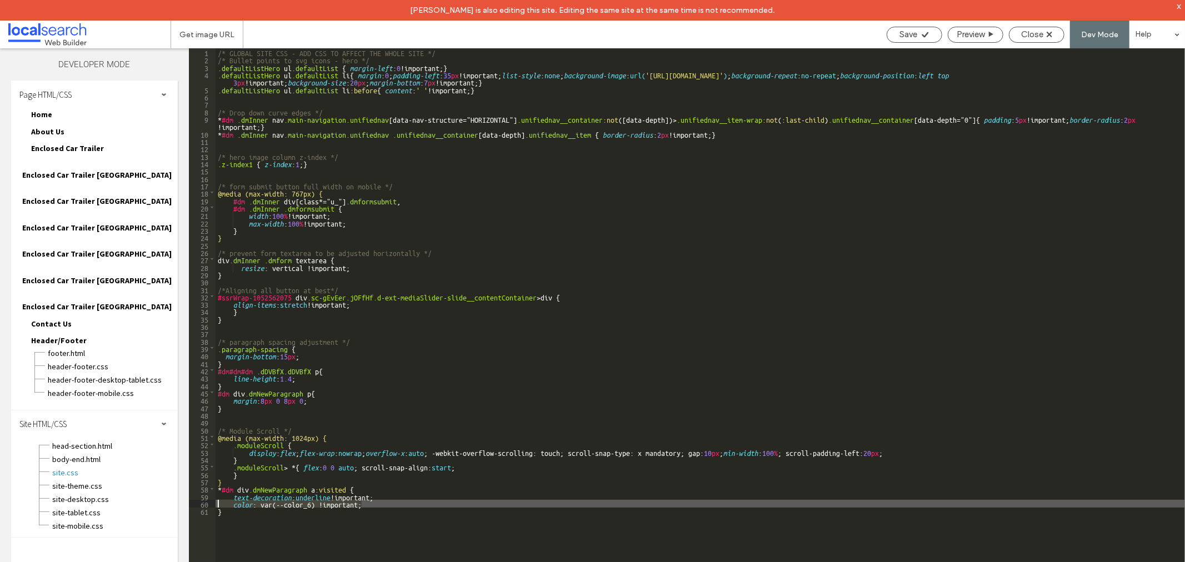
drag, startPoint x: 366, startPoint y: 502, endPoint x: 218, endPoint y: 502, distance: 147.8
click at [218, 502] on div "/* GLOBAL SITE CSS - ADD CSS TO AFFECT THE WHOLE SITE */ /* Bullet points to sv…" at bounding box center [700, 322] width 969 height 549
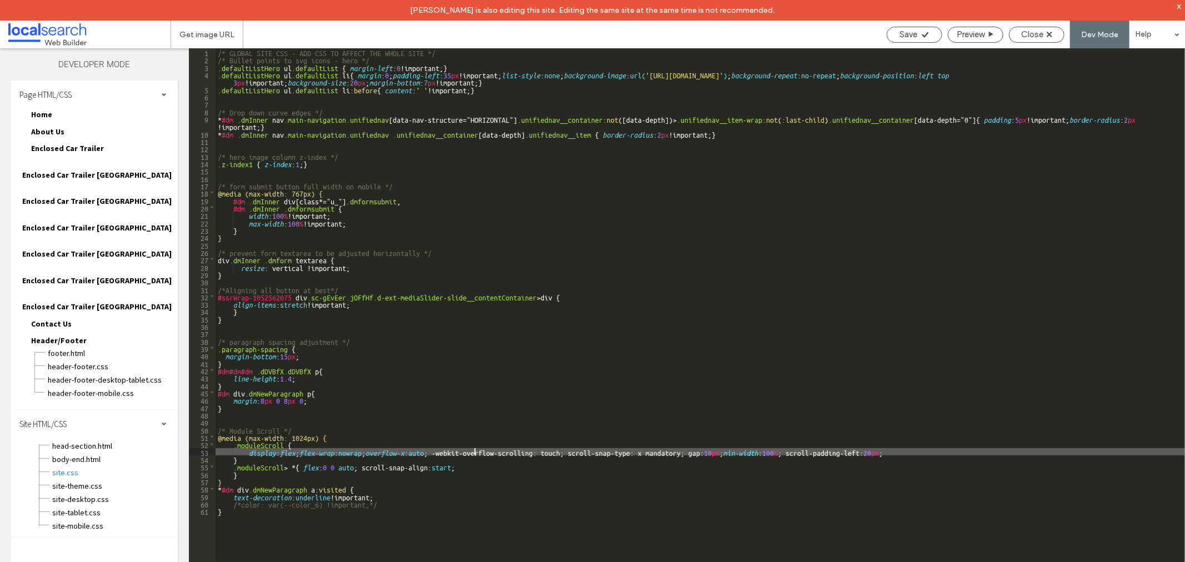
click at [476, 456] on div "/* GLOBAL SITE CSS - ADD CSS TO AFFECT THE WHOLE SITE */ /* Bullet points to sv…" at bounding box center [700, 322] width 969 height 549
click at [898, 40] on div "Save" at bounding box center [915, 35] width 56 height 16
drag, startPoint x: 919, startPoint y: 28, endPoint x: 991, endPoint y: 32, distance: 71.3
click at [923, 28] on div "Save" at bounding box center [915, 35] width 56 height 16
click at [1018, 32] on div "Close" at bounding box center [1036, 34] width 54 height 10
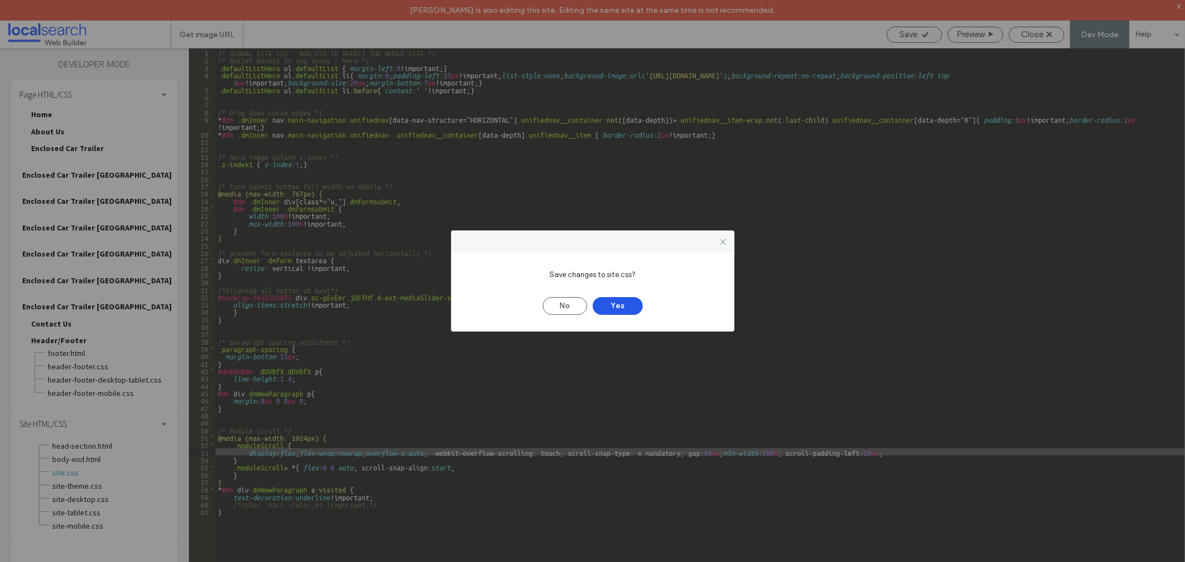
click at [597, 306] on button "Yes" at bounding box center [618, 306] width 50 height 18
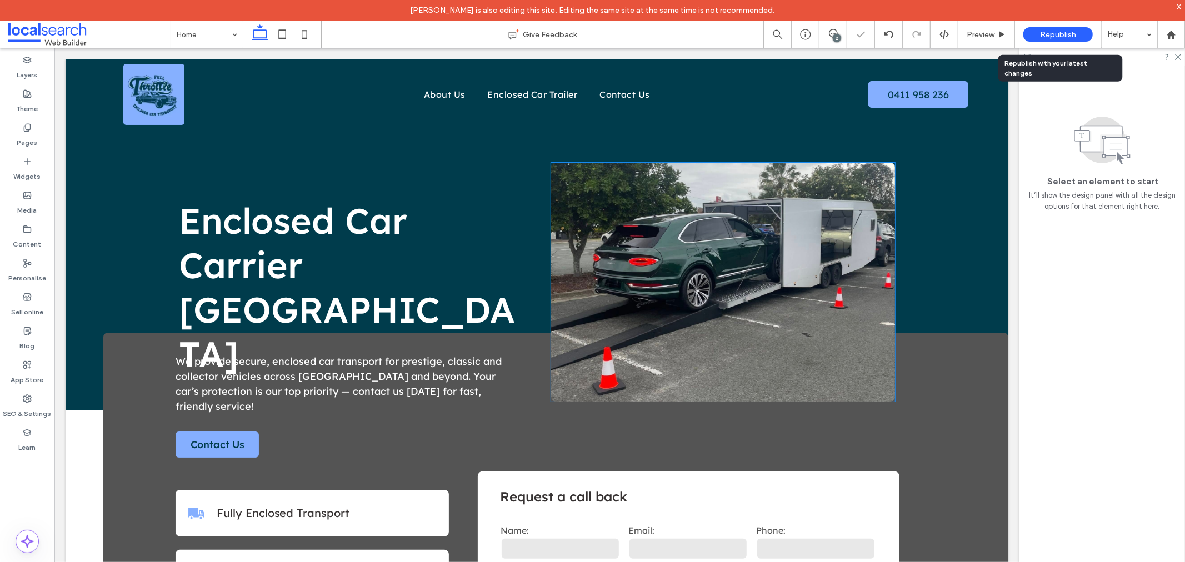
click at [1037, 34] on div "Republish" at bounding box center [1057, 34] width 69 height 14
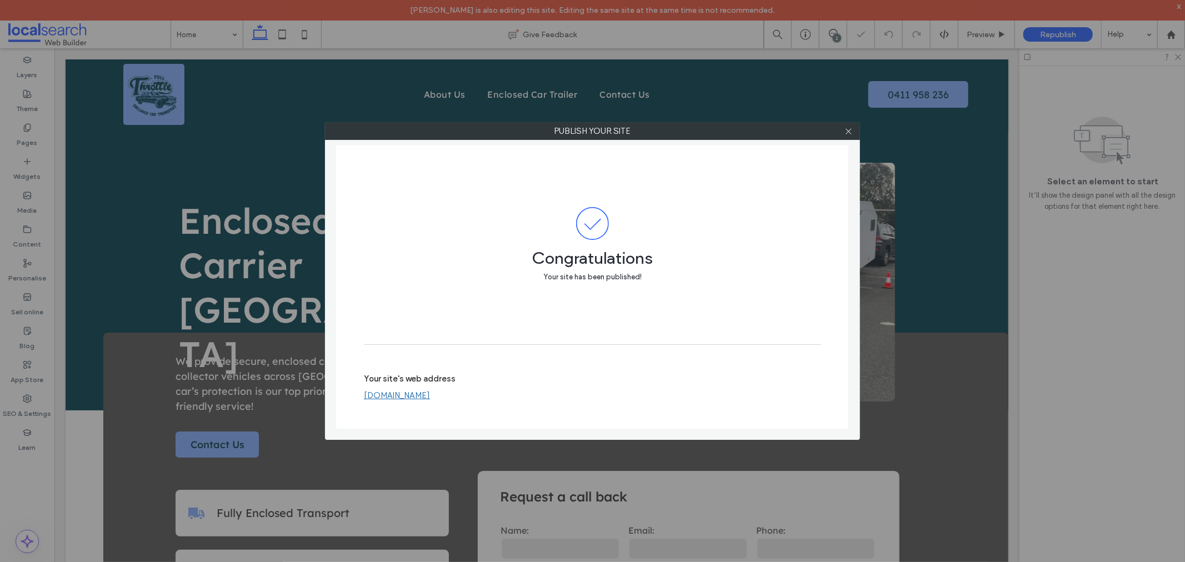
click at [419, 396] on link "[DOMAIN_NAME]" at bounding box center [397, 396] width 66 height 10
click at [851, 131] on icon at bounding box center [848, 131] width 8 height 8
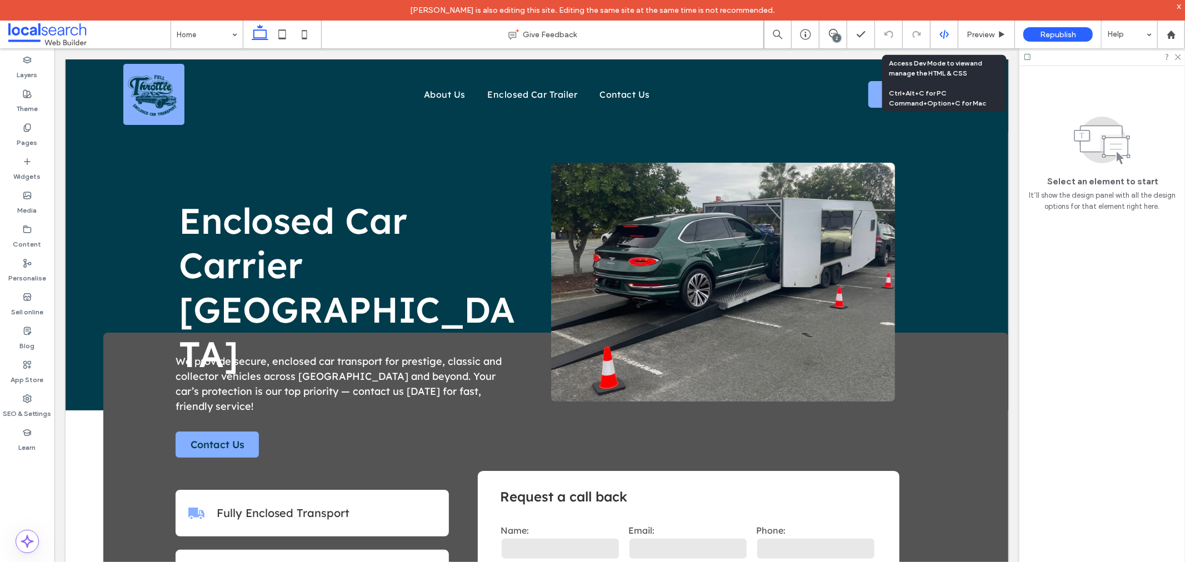
click at [949, 31] on div at bounding box center [944, 34] width 27 height 10
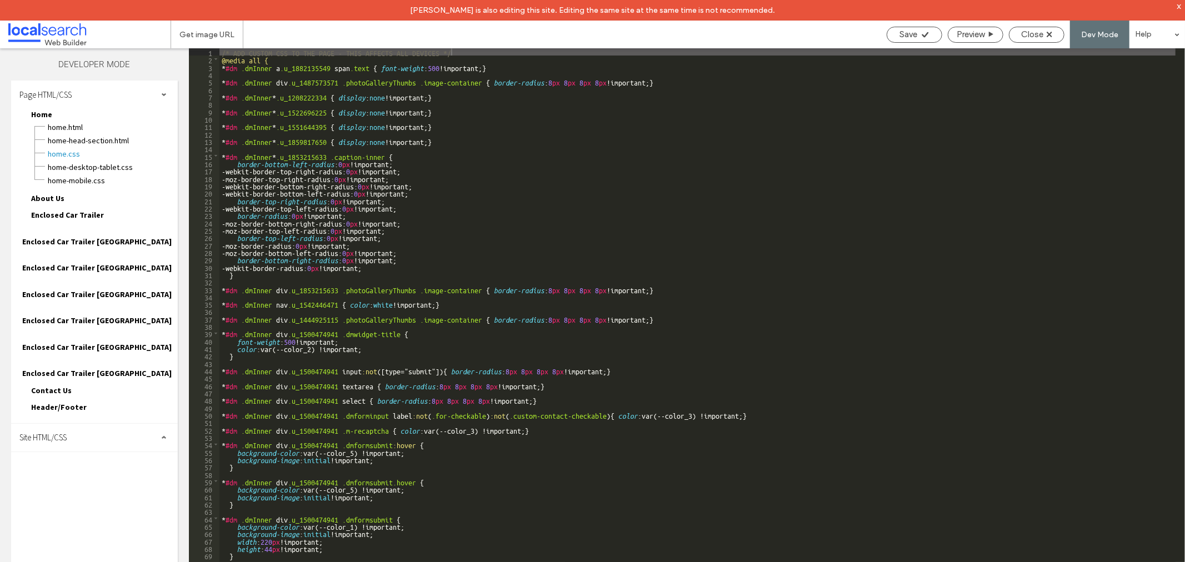
click at [54, 432] on span "Site HTML/CSS" at bounding box center [42, 437] width 47 height 11
click at [64, 481] on span "site.css" at bounding box center [115, 486] width 126 height 11
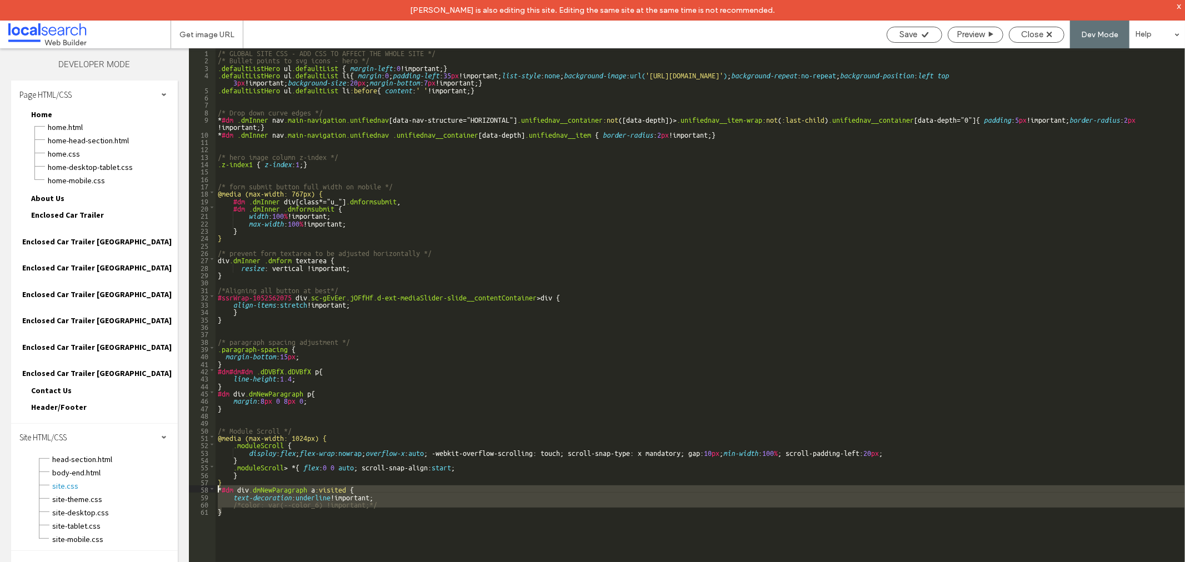
drag, startPoint x: 253, startPoint y: 520, endPoint x: 200, endPoint y: 492, distance: 59.6
click at [200, 492] on div "** 1 2 3 4 5 6 7 8 9 10 11 12 13 14 15 16 17 18 19 20 21 22 23 24 25 26 27 28 2…" at bounding box center [687, 315] width 996 height 534
click at [270, 531] on div "/* GLOBAL SITE CSS - ADD CSS TO AFFECT THE WHOLE SITE */ /* Bullet points to sv…" at bounding box center [700, 315] width 969 height 534
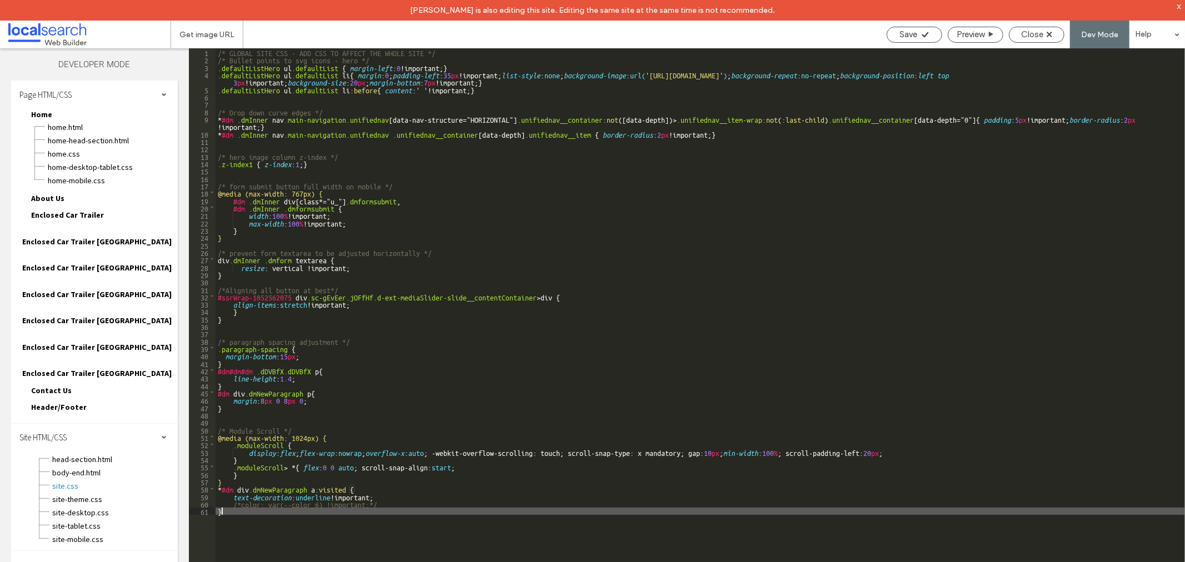
click at [317, 331] on div "/* GLOBAL SITE CSS - ADD CSS TO AFFECT THE WHOLE SITE */ /* Bullet points to sv…" at bounding box center [700, 322] width 969 height 549
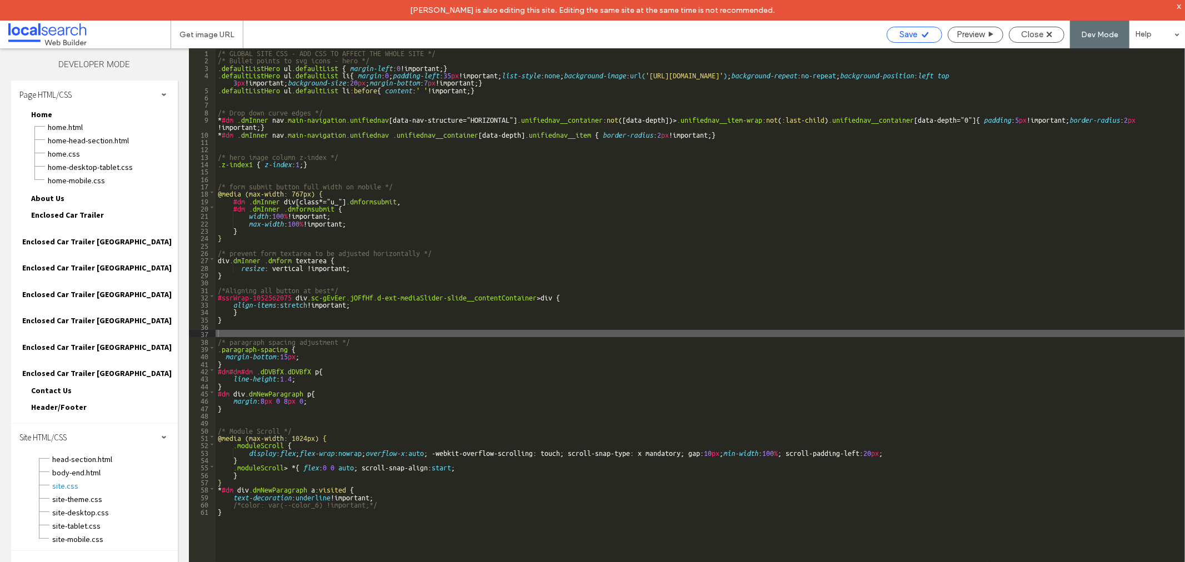
click at [915, 31] on span "Save" at bounding box center [909, 34] width 18 height 10
click at [1030, 32] on span "Close" at bounding box center [1032, 34] width 22 height 10
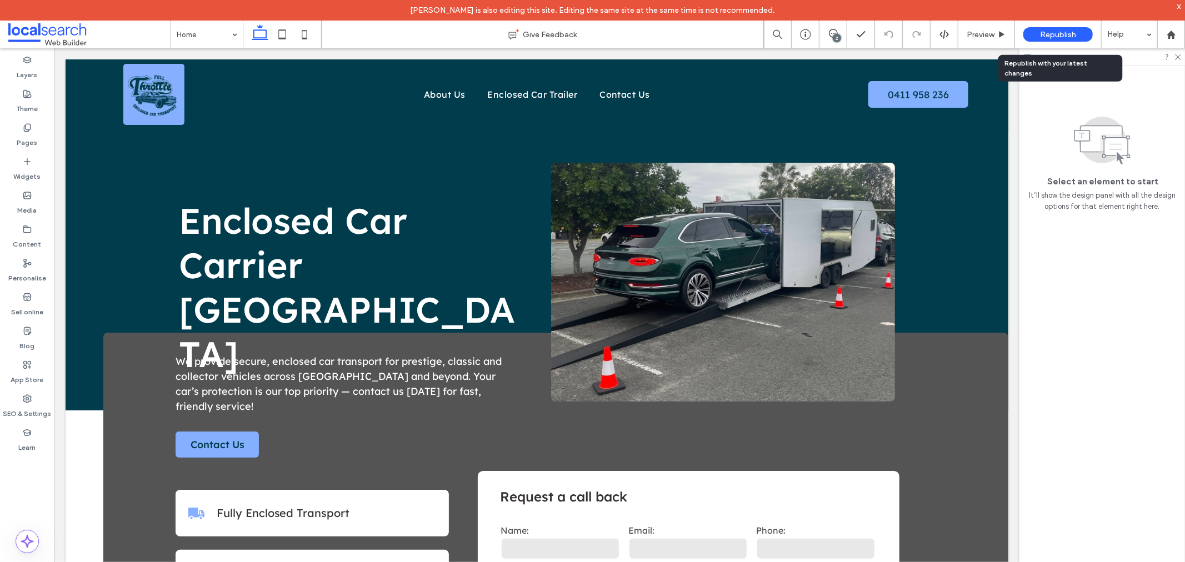
click at [1039, 28] on div "Republish" at bounding box center [1057, 34] width 69 height 14
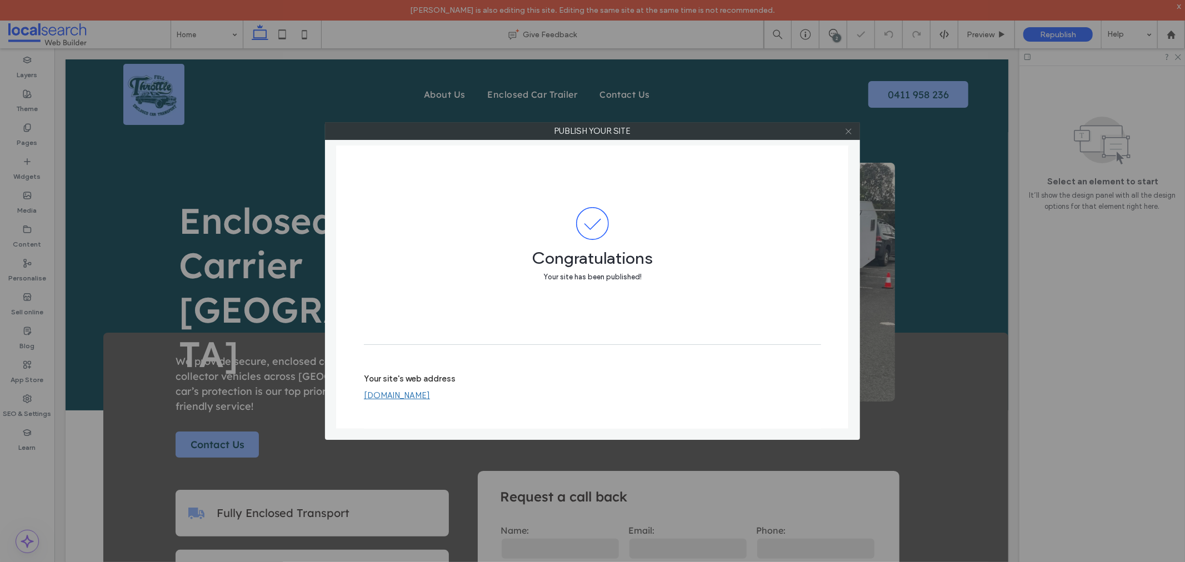
click at [849, 131] on icon at bounding box center [848, 131] width 8 height 8
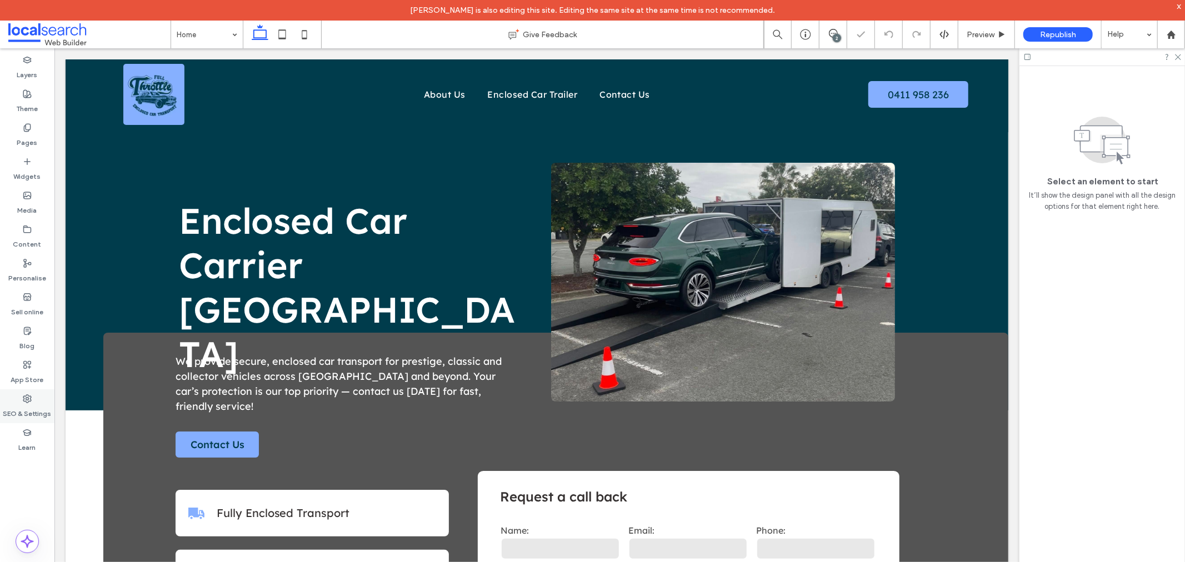
click at [29, 399] on icon at bounding box center [27, 398] width 9 height 9
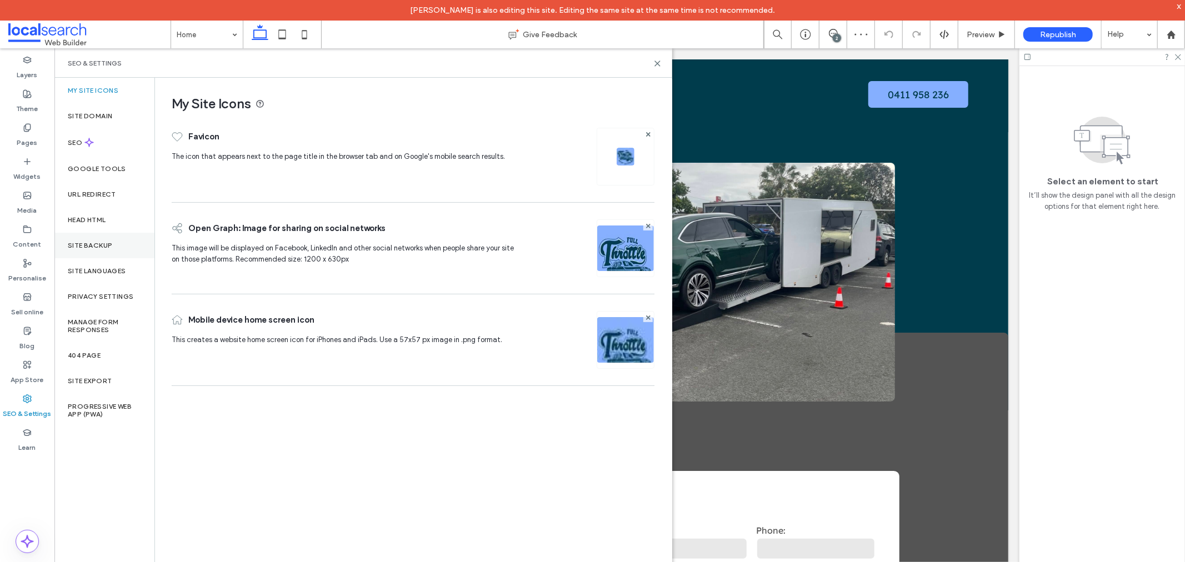
click at [114, 246] on div "Site backup" at bounding box center [104, 246] width 100 height 26
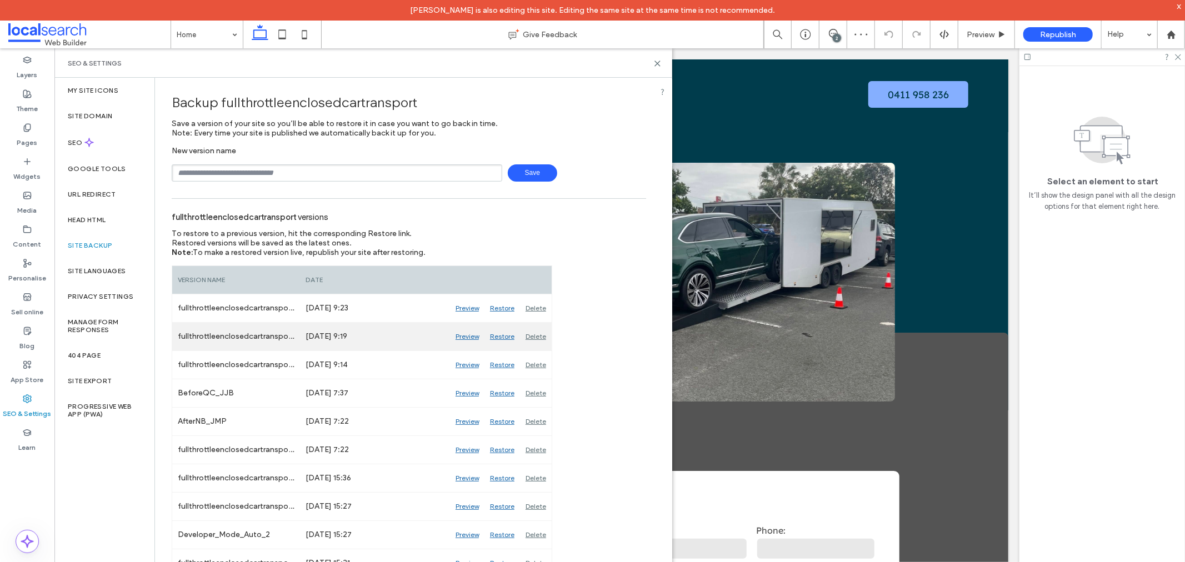
click at [533, 332] on div "Delete" at bounding box center [536, 337] width 32 height 28
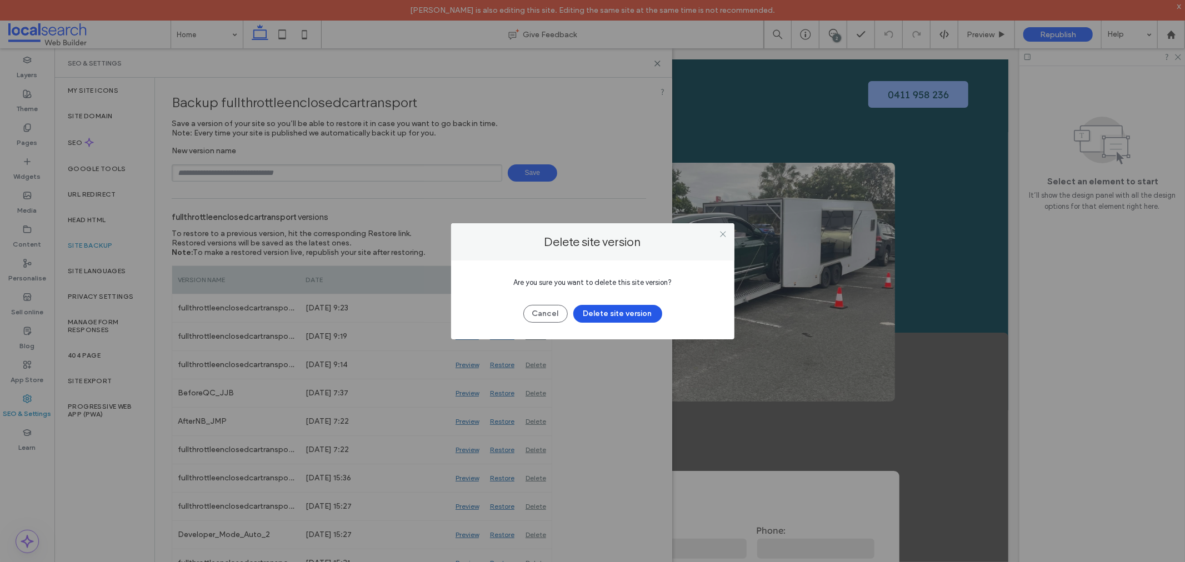
click at [591, 315] on button "Delete site version" at bounding box center [617, 314] width 89 height 18
